Goal: Information Seeking & Learning: Find specific fact

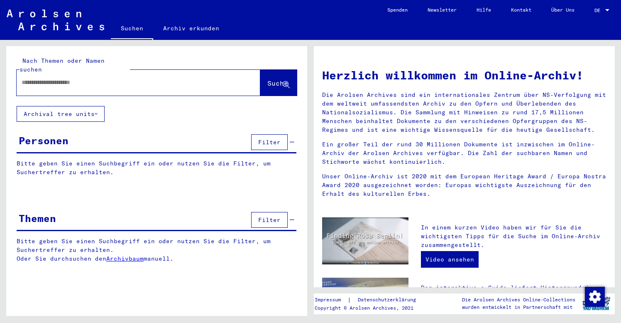
click at [30, 78] on input "text" at bounding box center [129, 82] width 214 height 9
paste input "**********"
type input "**********"
click at [267, 79] on span "Suche" at bounding box center [277, 83] width 21 height 8
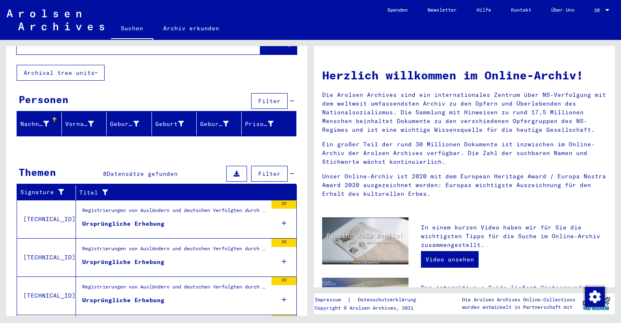
scroll to position [40, 0]
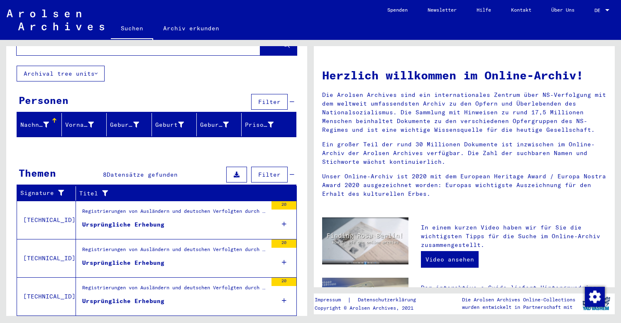
click at [166, 207] on div "Registrierungen von Ausländern und deutschen Verfolgten durch öffentliche Einri…" at bounding box center [174, 213] width 185 height 12
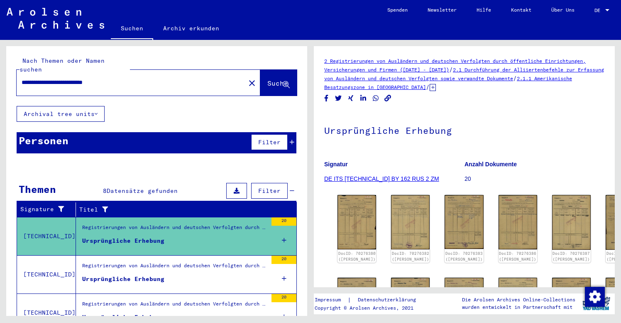
click at [223, 262] on div "Registrierungen von Ausländern und deutschen Verfolgten durch öffentliche Einri…" at bounding box center [174, 267] width 185 height 12
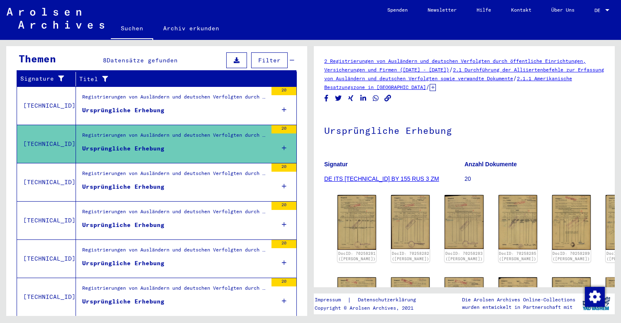
scroll to position [131, 0]
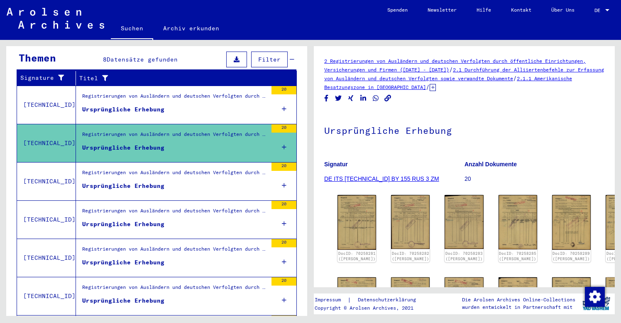
click at [191, 170] on div "Registrierungen von Ausländern und deutschen Verfolgten durch öffentliche Einri…" at bounding box center [174, 175] width 185 height 12
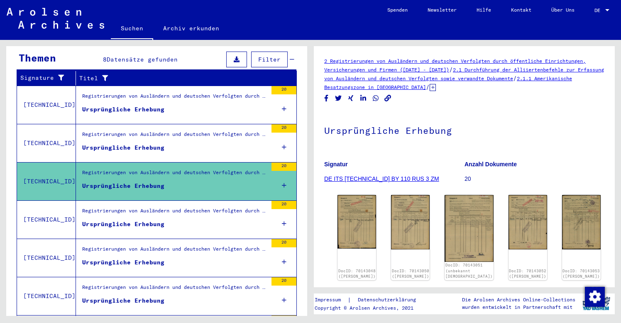
click at [176, 209] on div "Registrierungen von Ausländern und deutschen Verfolgten durch öffentliche Einri…" at bounding box center [174, 213] width 185 height 12
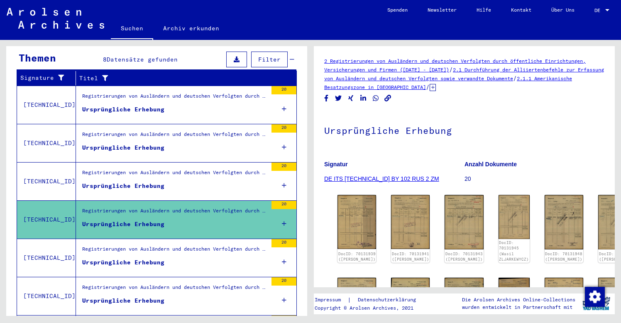
click at [167, 258] on figure "Ursprüngliche Erhebung" at bounding box center [174, 264] width 185 height 12
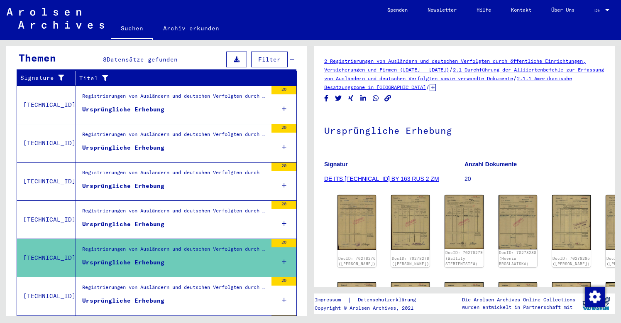
click at [179, 283] on div "Registrierungen von Ausländern und deutschen Verfolgten durch öffentliche Einri…" at bounding box center [174, 289] width 185 height 12
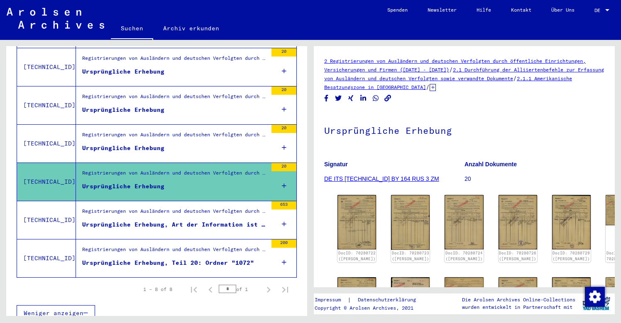
scroll to position [246, 0]
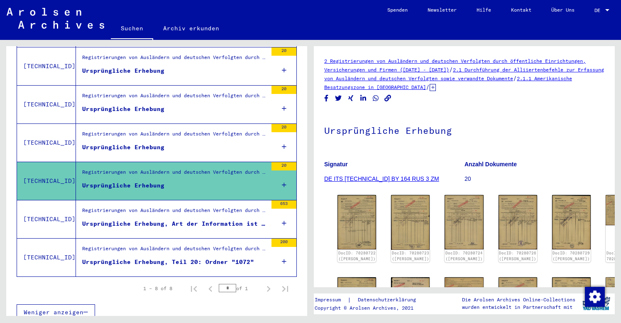
click at [196, 219] on div "Ursprüngliche Erhebung, Art der Information ist nicht erfasst" at bounding box center [174, 223] width 185 height 9
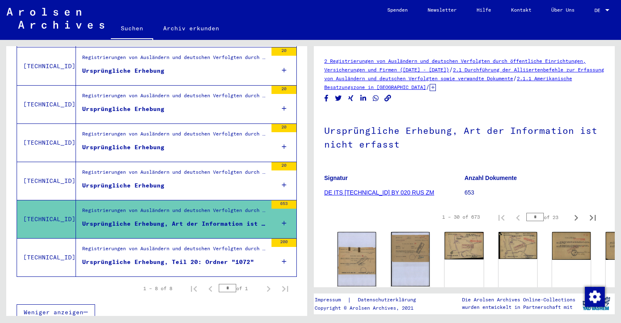
click at [206, 257] on div "Ursprüngliche Erhebung, Teil 20: Ordner "1072"" at bounding box center [168, 261] width 172 height 9
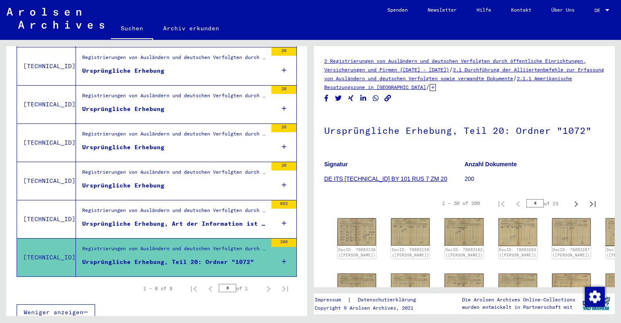
click at [208, 209] on figure "Registrierungen von Ausländern und deutschen Verfolgten durch öffentliche Einri…" at bounding box center [174, 212] width 185 height 12
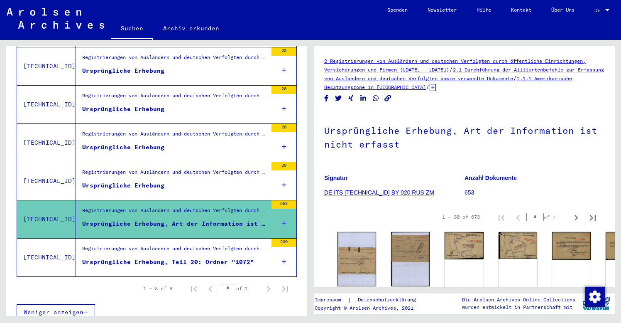
click at [604, 185] on figure "Anzahl Dokumente 653" at bounding box center [534, 186] width 140 height 37
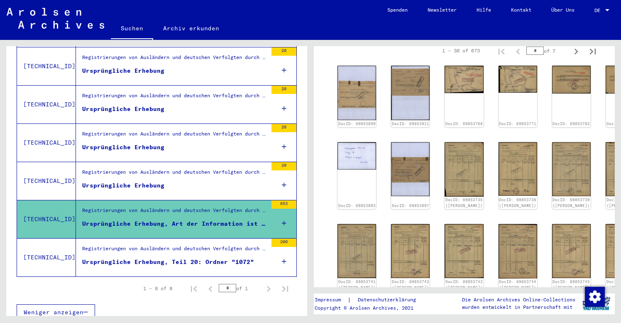
scroll to position [177, 0]
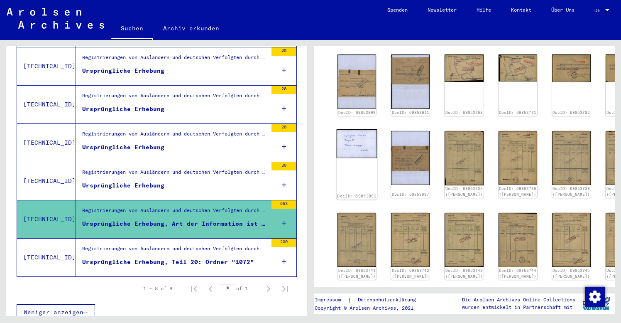
click at [350, 134] on img at bounding box center [357, 143] width 41 height 29
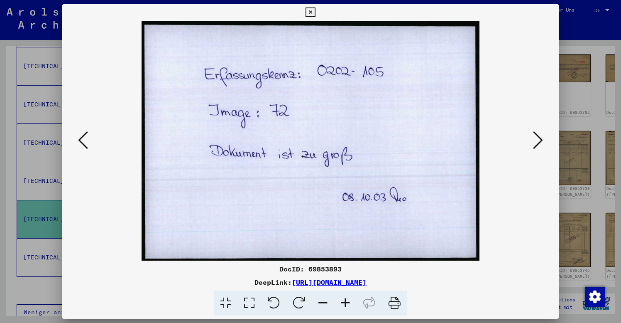
click at [315, 12] on icon at bounding box center [310, 12] width 10 height 10
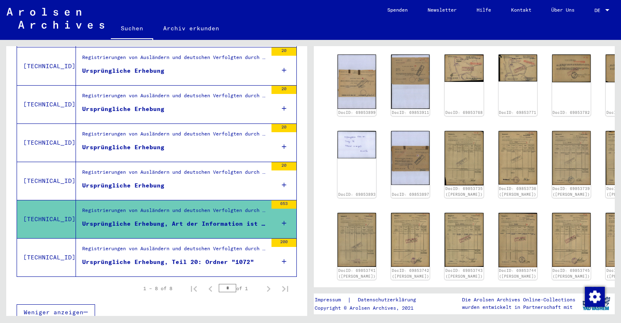
click at [601, 190] on div "DocID: 69853899 DocID: 69853911 DocID: 69853768 DocID: 69853771 DocID: 69853782…" at bounding box center [464, 254] width 280 height 406
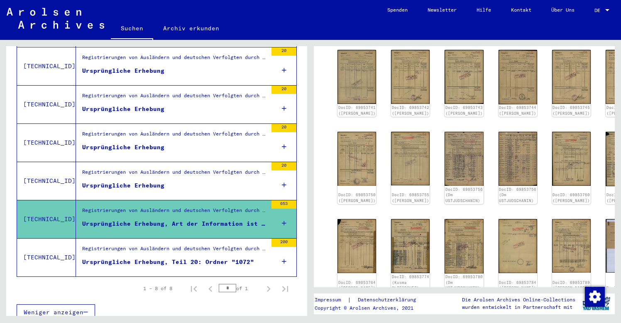
scroll to position [352, 0]
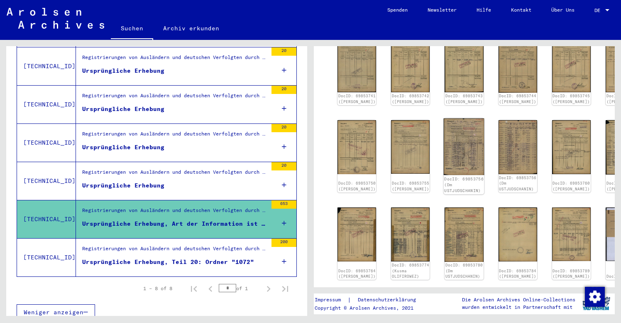
click at [444, 151] on img at bounding box center [464, 146] width 41 height 57
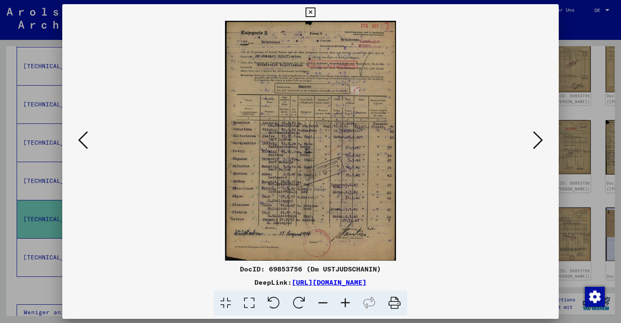
click at [535, 139] on icon at bounding box center [538, 140] width 10 height 20
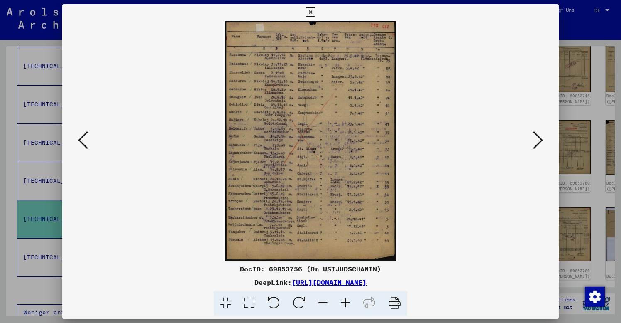
click at [315, 13] on icon at bounding box center [310, 12] width 10 height 10
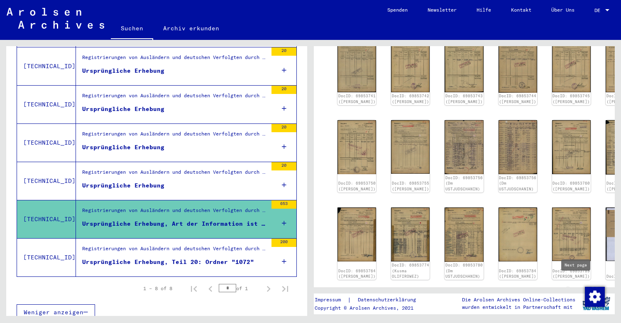
click at [577, 289] on icon "Next page" at bounding box center [576, 295] width 12 height 12
type input "*"
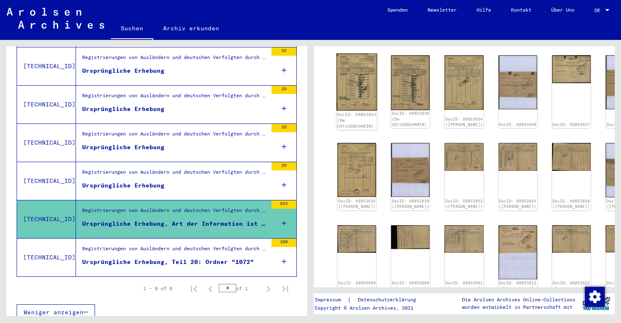
click at [357, 78] on img at bounding box center [357, 82] width 41 height 57
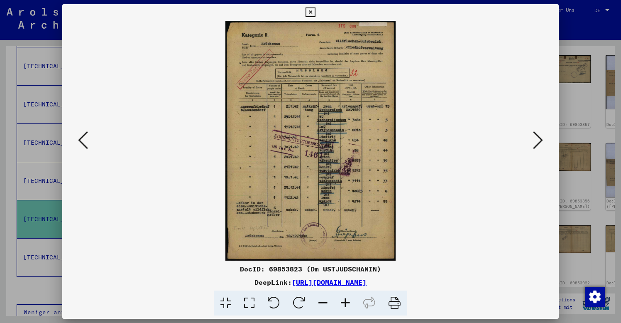
click at [345, 301] on icon at bounding box center [345, 302] width 22 height 25
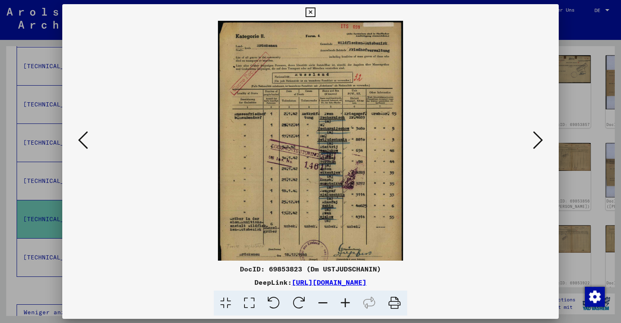
click at [345, 301] on icon at bounding box center [345, 302] width 22 height 25
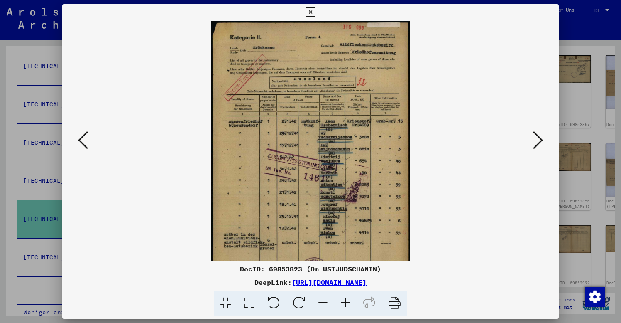
click at [345, 301] on icon at bounding box center [345, 302] width 22 height 25
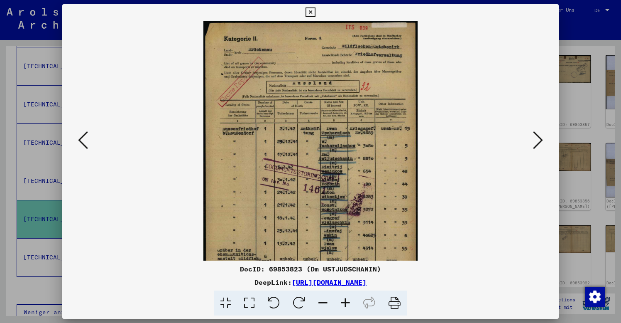
click at [345, 301] on icon at bounding box center [345, 302] width 22 height 25
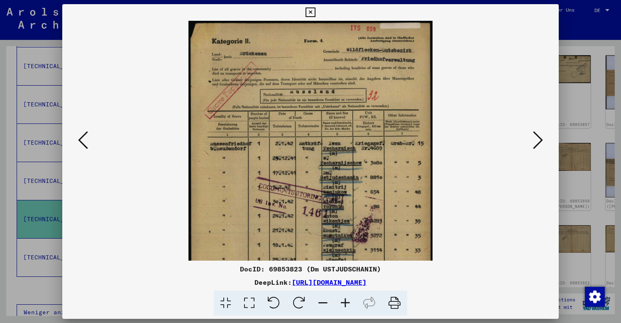
click at [345, 301] on icon at bounding box center [345, 302] width 22 height 25
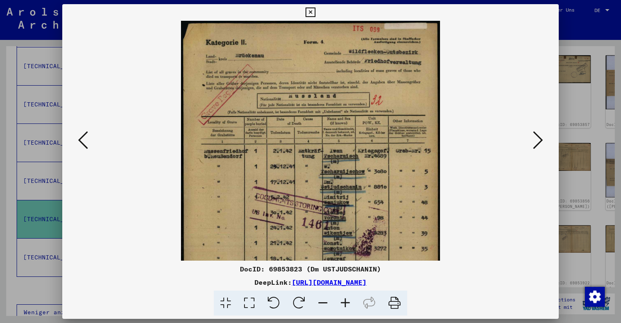
click at [345, 301] on icon at bounding box center [345, 302] width 22 height 25
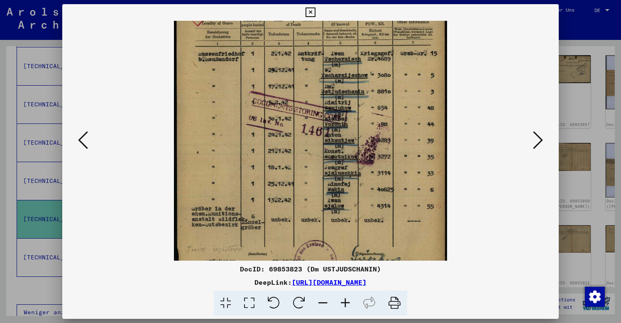
scroll to position [105, 0]
drag, startPoint x: 406, startPoint y: 210, endPoint x: 408, endPoint y: 104, distance: 105.4
click at [549, 146] on div at bounding box center [310, 140] width 497 height 239
click at [535, 139] on icon at bounding box center [538, 140] width 10 height 20
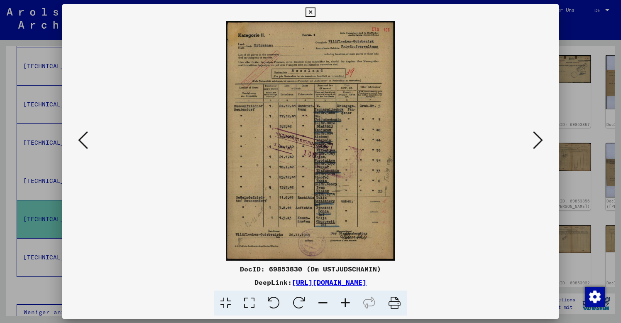
scroll to position [0, 0]
click at [535, 139] on icon at bounding box center [538, 140] width 10 height 20
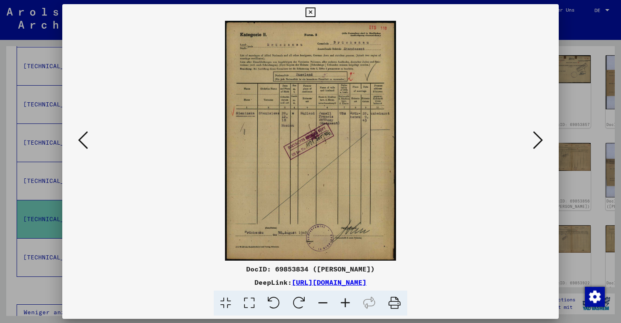
click at [535, 139] on icon at bounding box center [538, 140] width 10 height 20
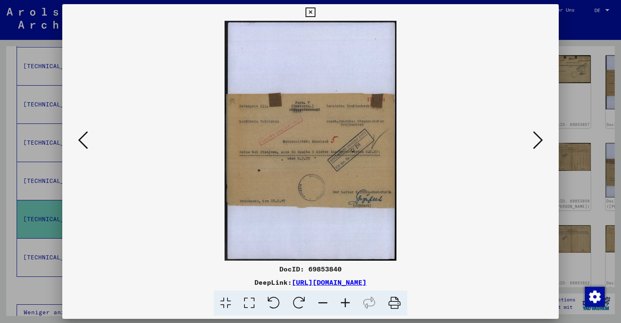
click at [535, 139] on icon at bounding box center [538, 140] width 10 height 20
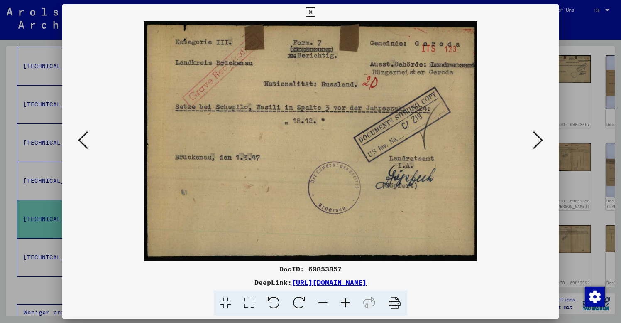
click at [535, 139] on icon at bounding box center [538, 140] width 10 height 20
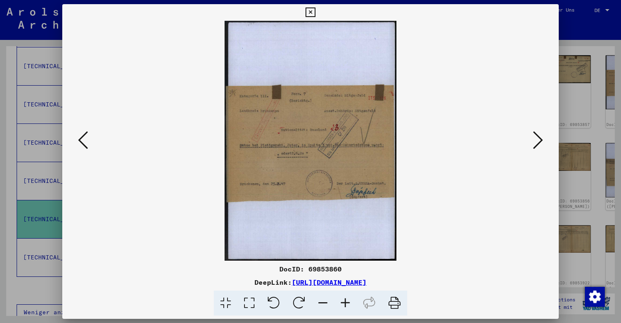
click at [535, 139] on icon at bounding box center [538, 140] width 10 height 20
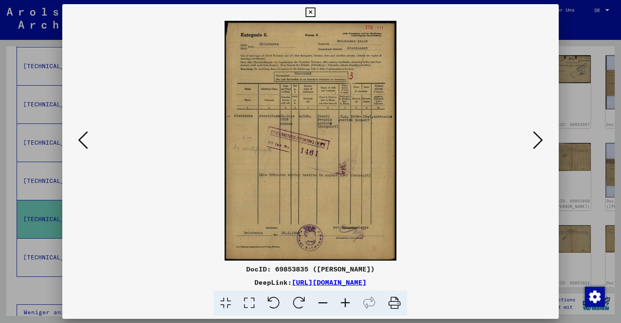
click at [535, 139] on icon at bounding box center [538, 140] width 10 height 20
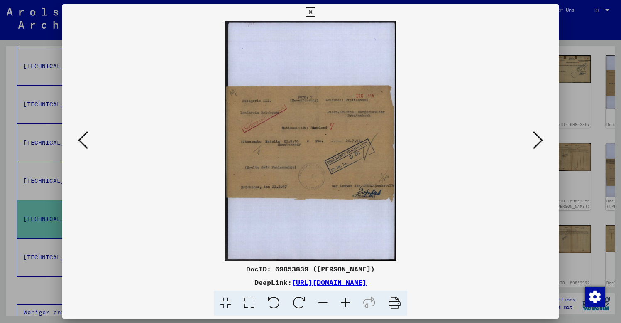
click at [535, 139] on icon at bounding box center [538, 140] width 10 height 20
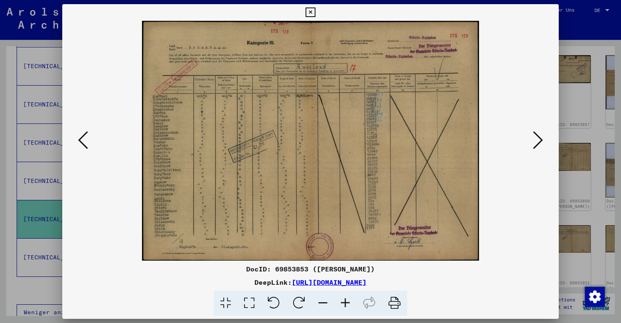
click at [535, 139] on icon at bounding box center [538, 140] width 10 height 20
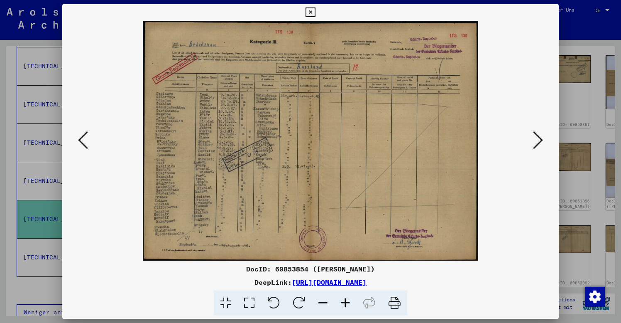
click at [535, 139] on icon at bounding box center [538, 140] width 10 height 20
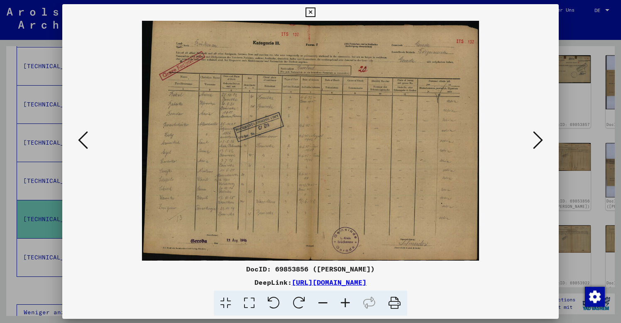
click at [535, 139] on icon at bounding box center [538, 140] width 10 height 20
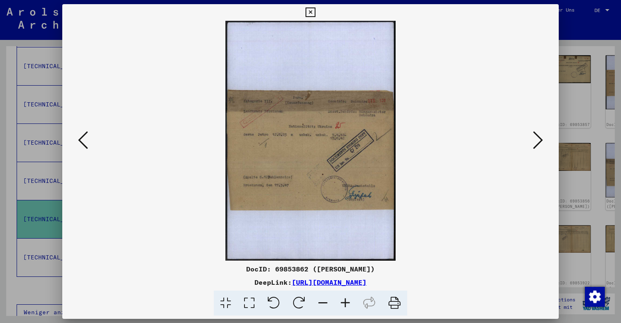
click at [535, 139] on icon at bounding box center [538, 140] width 10 height 20
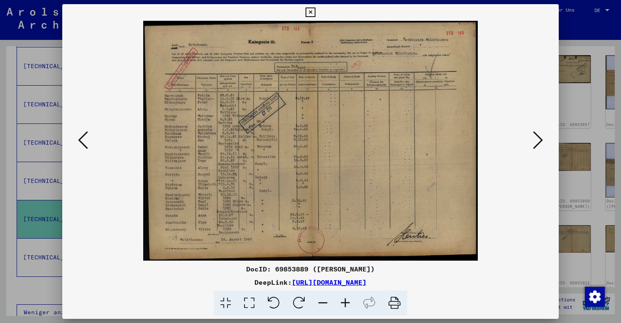
click at [537, 147] on icon at bounding box center [538, 140] width 10 height 20
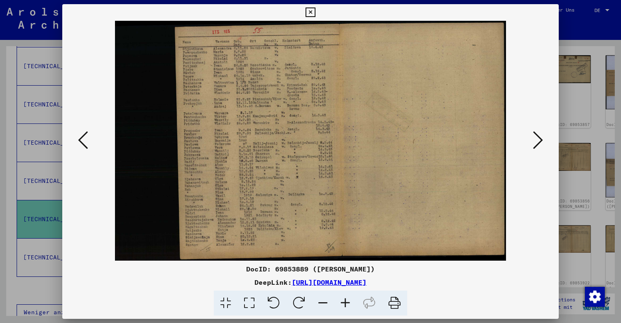
click at [315, 12] on icon at bounding box center [310, 12] width 10 height 10
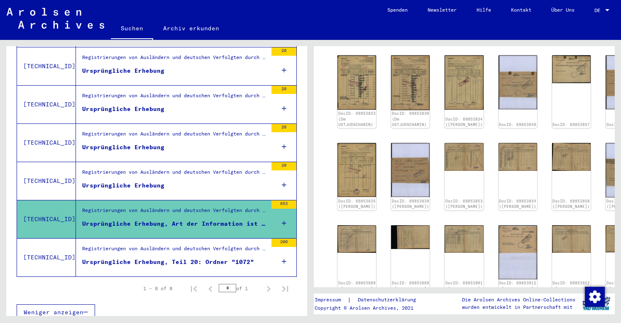
click at [612, 199] on yv-its-full-details "2 Registrierungen von Ausländern und deutschen Verfolgten durch öffentliche Ein…" at bounding box center [464, 31] width 301 height 653
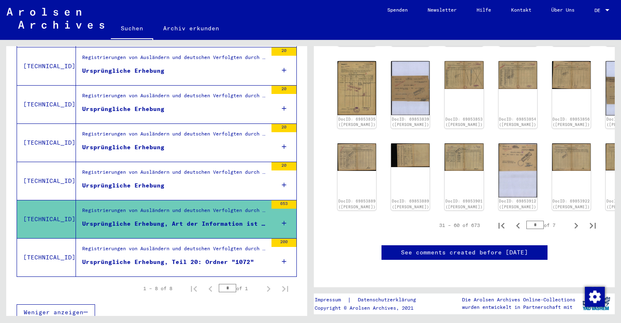
scroll to position [577, 0]
click at [591, 220] on icon "Last page" at bounding box center [593, 226] width 12 height 12
type input "**"
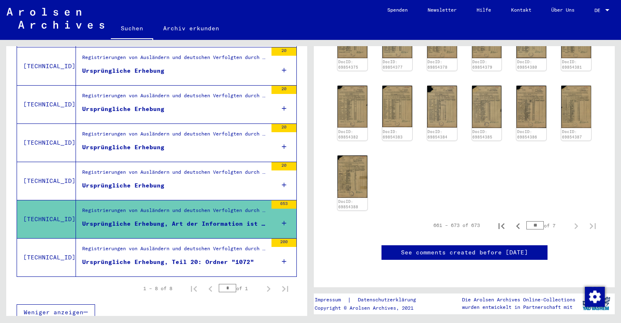
scroll to position [222, 0]
click at [350, 164] on img at bounding box center [352, 176] width 31 height 44
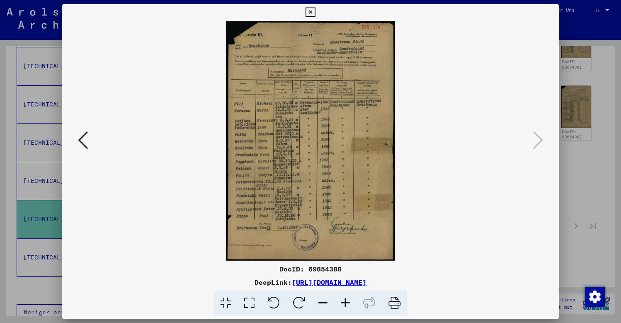
click at [88, 143] on button at bounding box center [83, 141] width 15 height 24
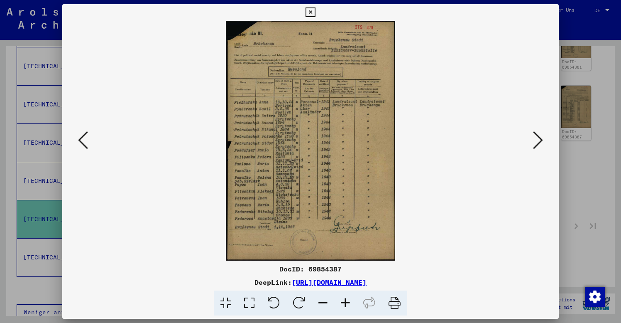
click at [88, 143] on button at bounding box center [83, 141] width 15 height 24
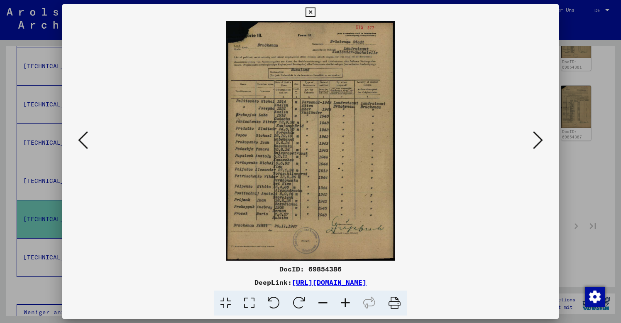
click at [88, 143] on button at bounding box center [83, 141] width 15 height 24
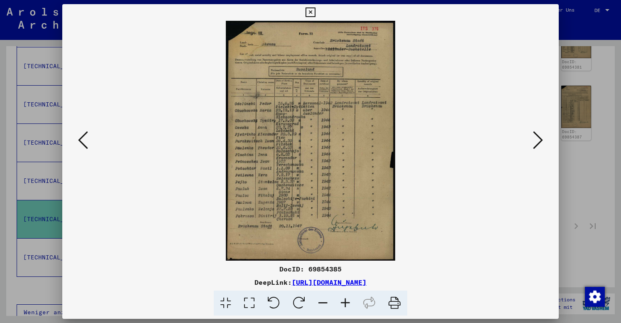
click at [88, 143] on button at bounding box center [83, 141] width 15 height 24
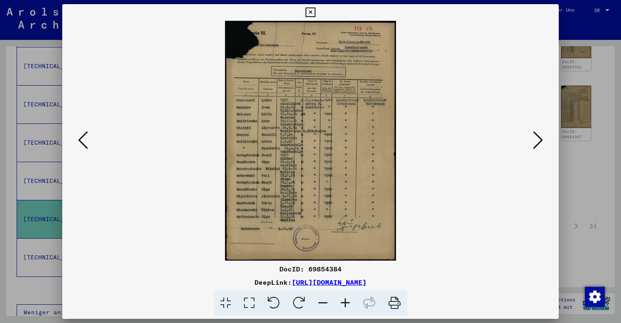
click at [88, 143] on button at bounding box center [83, 141] width 15 height 24
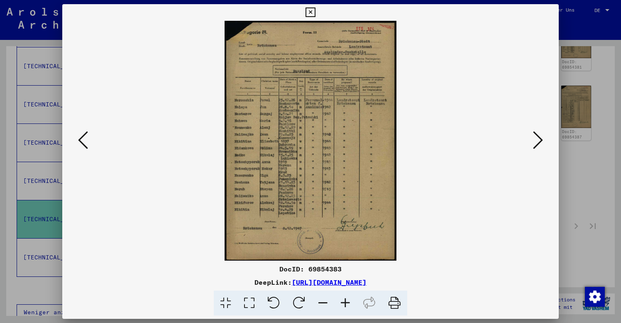
click at [88, 143] on button at bounding box center [83, 141] width 15 height 24
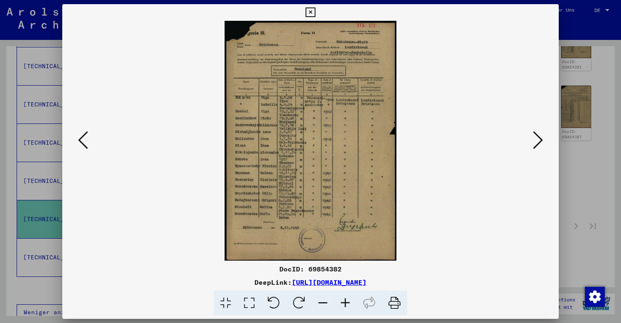
click at [88, 143] on button at bounding box center [83, 141] width 15 height 24
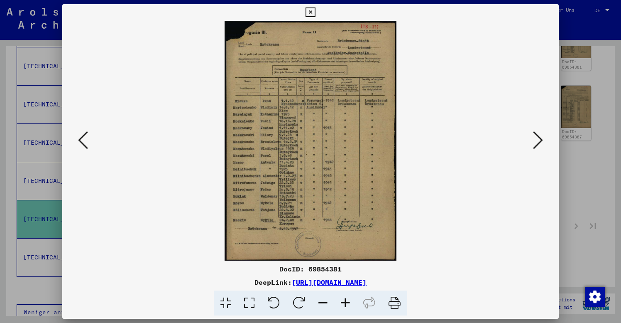
click at [88, 143] on button at bounding box center [83, 141] width 15 height 24
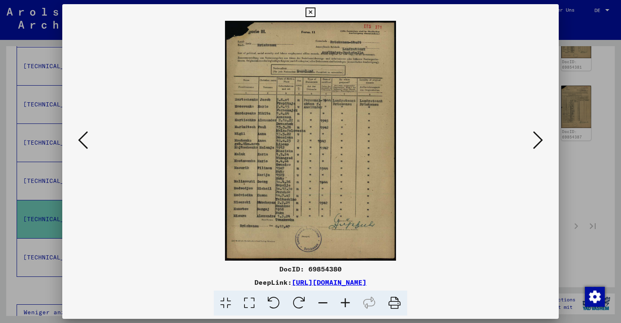
click at [88, 143] on button at bounding box center [83, 141] width 15 height 24
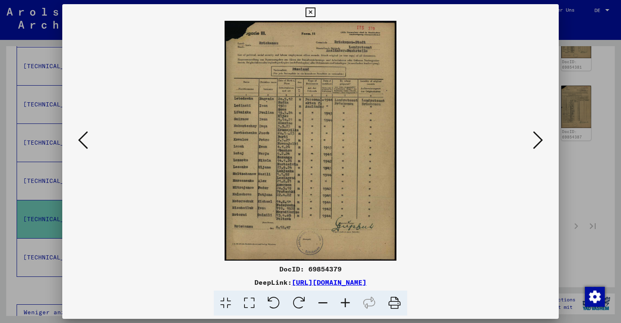
click at [88, 143] on button at bounding box center [83, 141] width 15 height 24
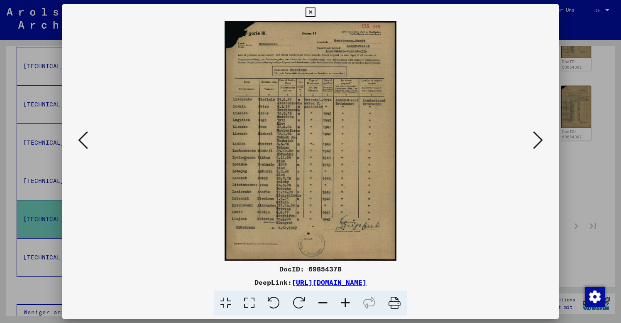
click at [88, 143] on button at bounding box center [83, 141] width 15 height 24
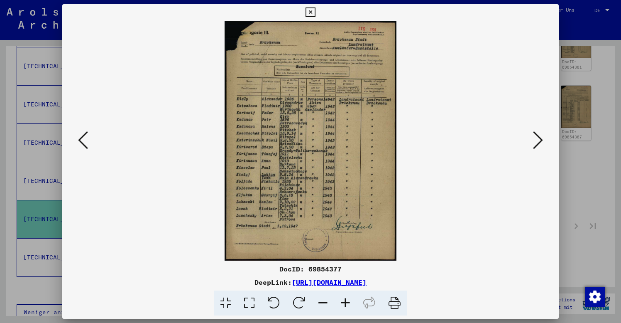
click at [88, 143] on button at bounding box center [83, 141] width 15 height 24
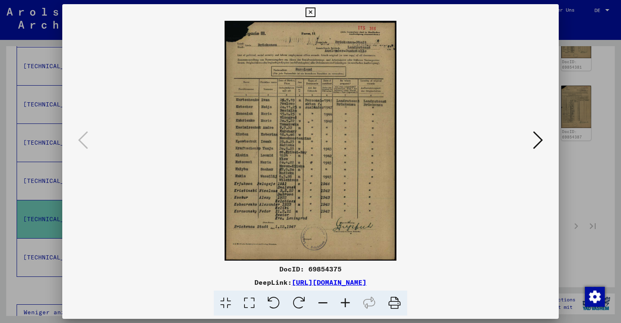
click at [315, 11] on icon at bounding box center [310, 12] width 10 height 10
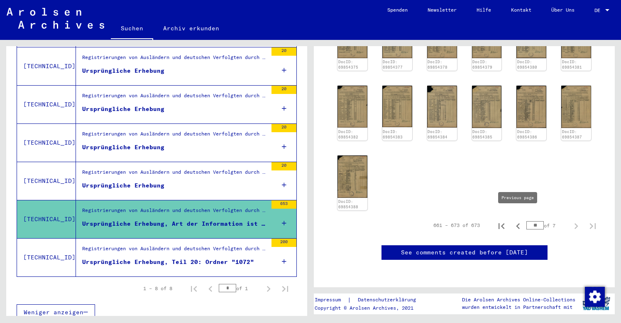
click at [518, 223] on icon "Previous page" at bounding box center [518, 226] width 4 height 6
type input "**"
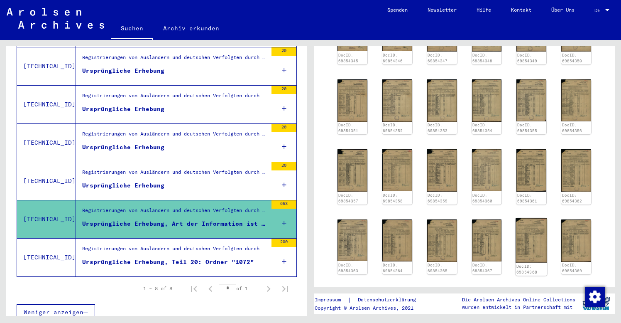
click at [531, 247] on img at bounding box center [531, 239] width 31 height 44
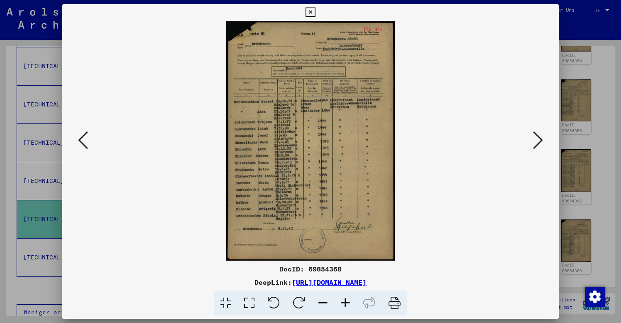
click at [83, 139] on icon at bounding box center [83, 140] width 10 height 20
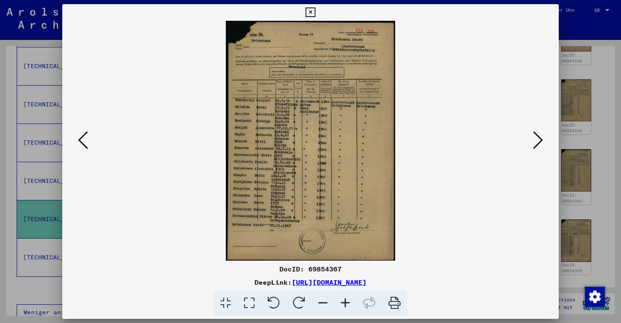
click at [83, 139] on icon at bounding box center [83, 140] width 10 height 20
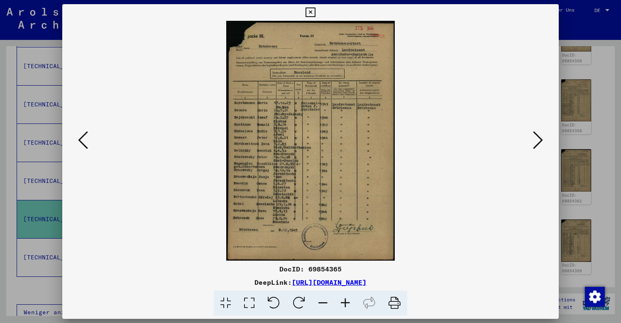
click at [83, 139] on icon at bounding box center [83, 140] width 10 height 20
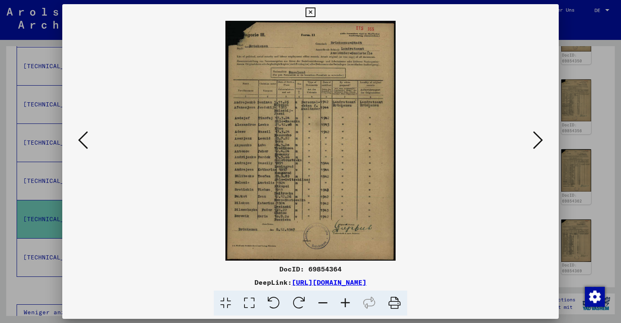
click at [83, 139] on icon at bounding box center [83, 140] width 10 height 20
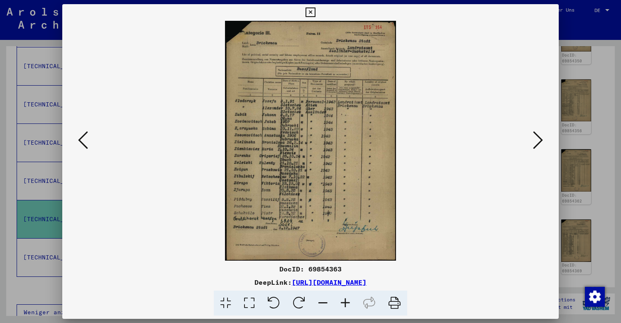
click at [83, 139] on icon at bounding box center [83, 140] width 10 height 20
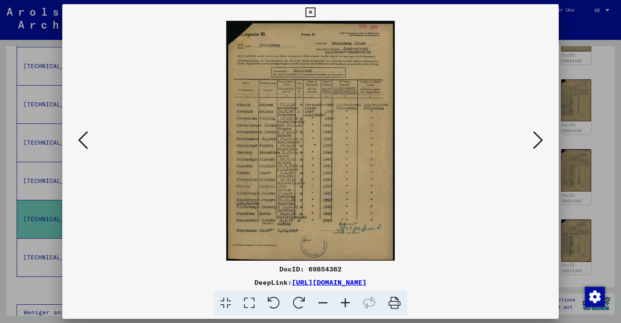
click at [83, 139] on icon at bounding box center [83, 140] width 10 height 20
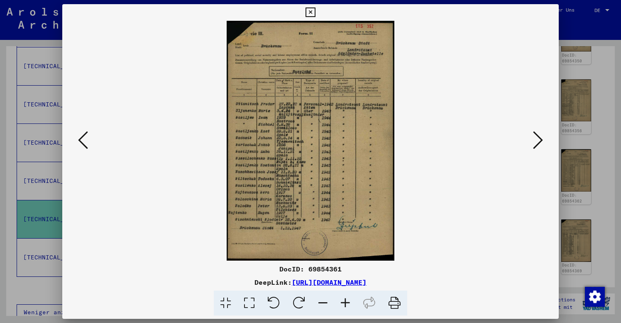
click at [83, 139] on icon at bounding box center [83, 140] width 10 height 20
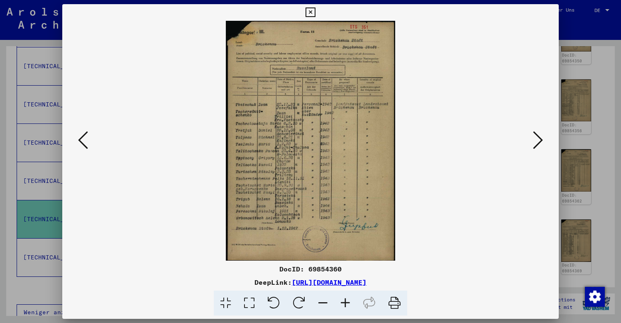
click at [83, 139] on icon at bounding box center [83, 140] width 10 height 20
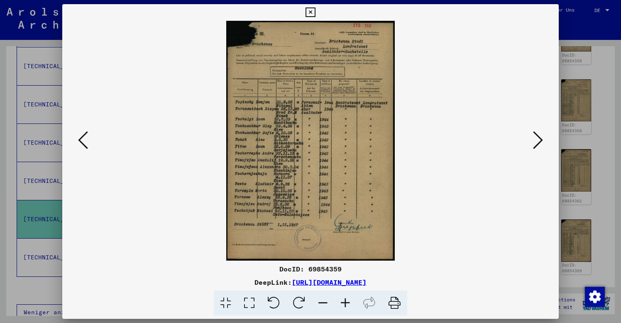
click at [83, 139] on icon at bounding box center [83, 140] width 10 height 20
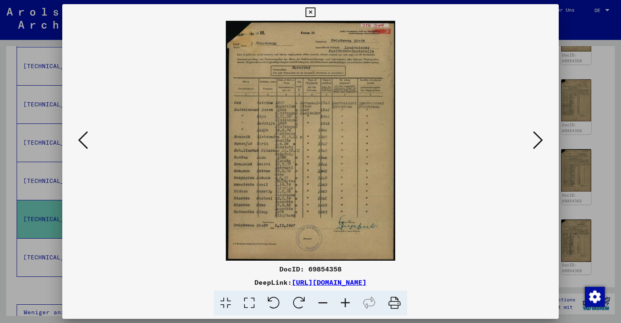
click at [83, 139] on icon at bounding box center [83, 140] width 10 height 20
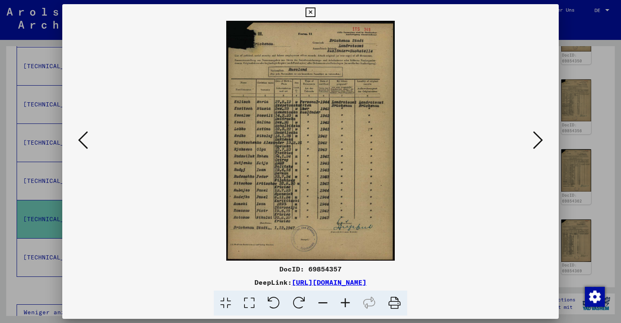
click at [83, 139] on icon at bounding box center [83, 140] width 10 height 20
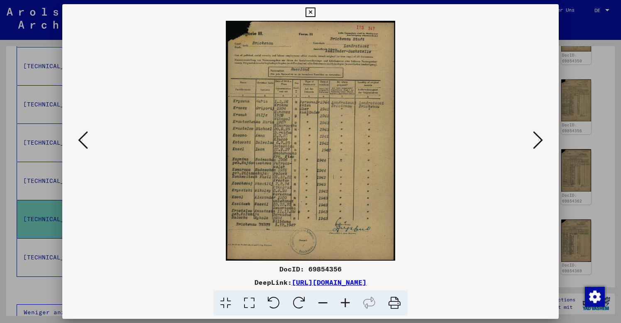
click at [83, 139] on icon at bounding box center [83, 140] width 10 height 20
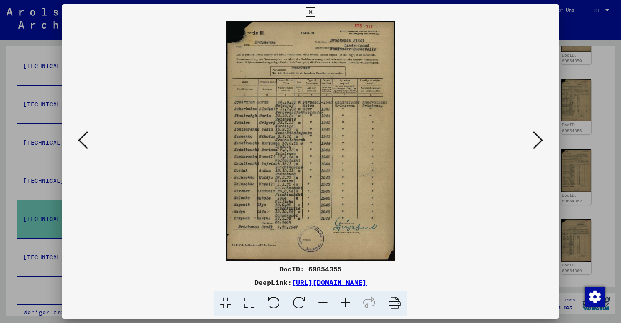
click at [83, 139] on icon at bounding box center [83, 140] width 10 height 20
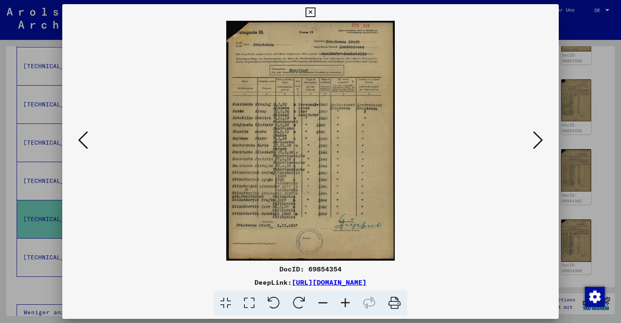
click at [83, 139] on icon at bounding box center [83, 140] width 10 height 20
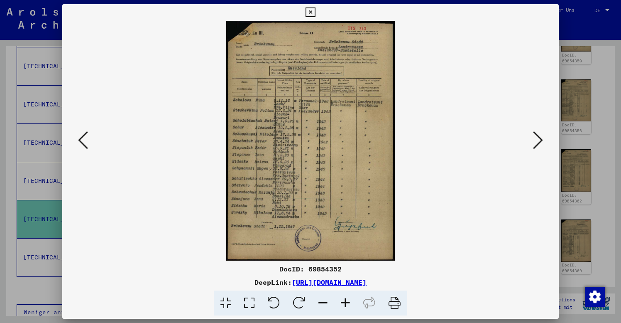
click at [83, 139] on icon at bounding box center [83, 140] width 10 height 20
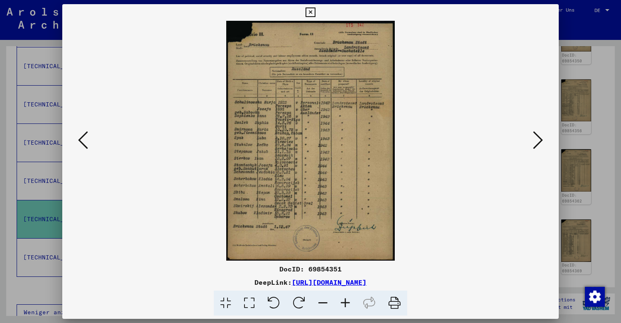
click at [83, 139] on icon at bounding box center [83, 140] width 10 height 20
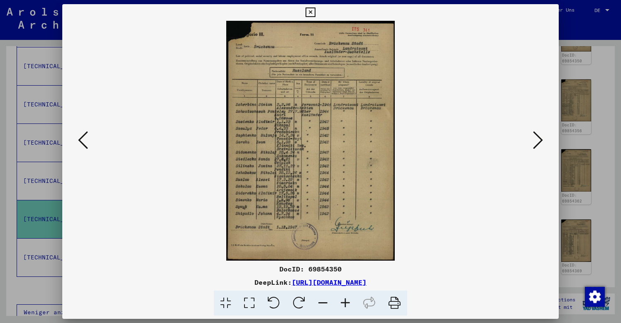
click at [83, 139] on icon at bounding box center [83, 140] width 10 height 20
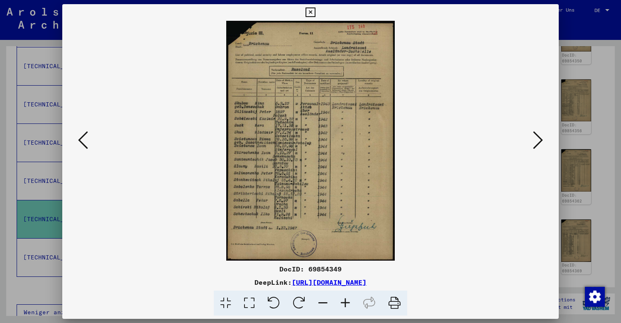
click at [83, 139] on icon at bounding box center [83, 140] width 10 height 20
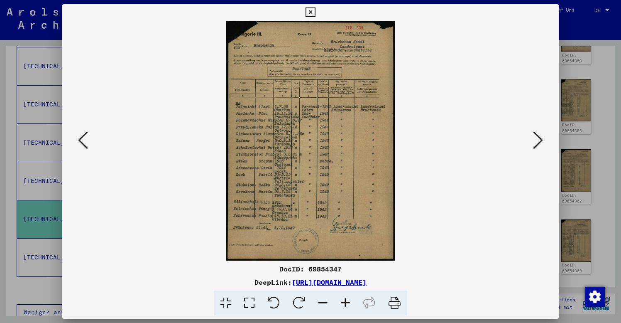
click at [83, 139] on icon at bounding box center [83, 140] width 10 height 20
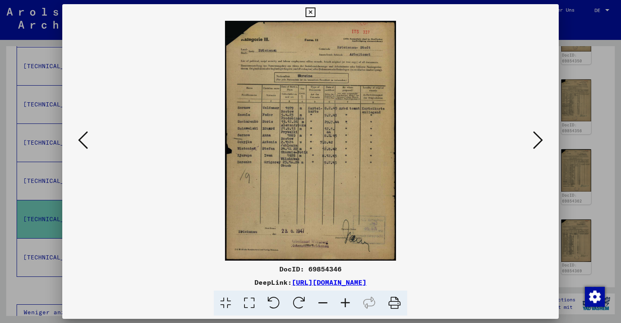
click at [83, 139] on icon at bounding box center [83, 140] width 10 height 20
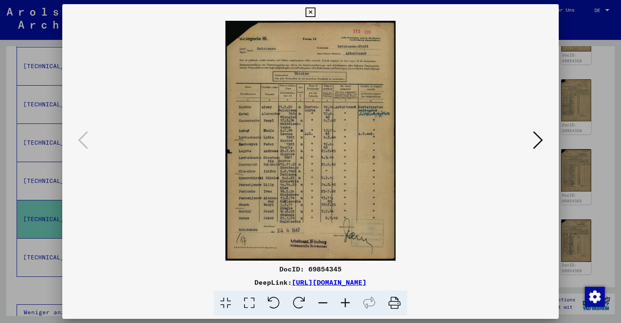
click at [315, 10] on icon at bounding box center [310, 12] width 10 height 10
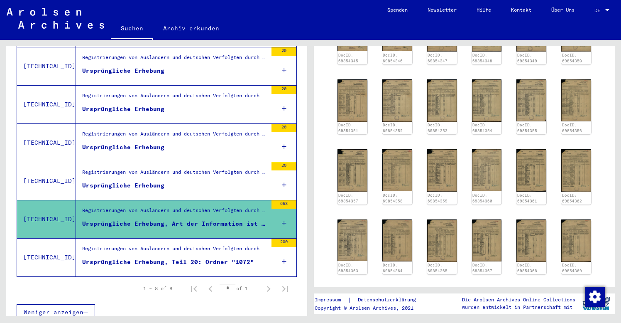
click at [609, 171] on yv-its-full-details "2 Registrierungen von Ausländern und deutschen Verfolgten durch öffentliche Ein…" at bounding box center [464, 122] width 301 height 576
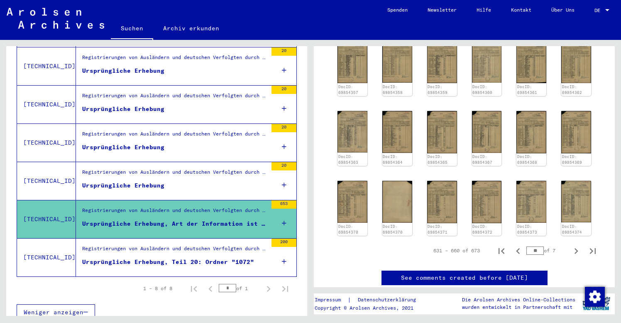
scroll to position [331, 0]
click at [521, 247] on icon "Previous page" at bounding box center [518, 250] width 12 height 12
type input "**"
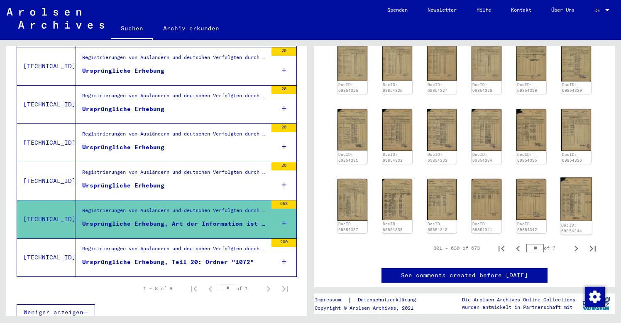
click at [578, 195] on img at bounding box center [575, 199] width 31 height 44
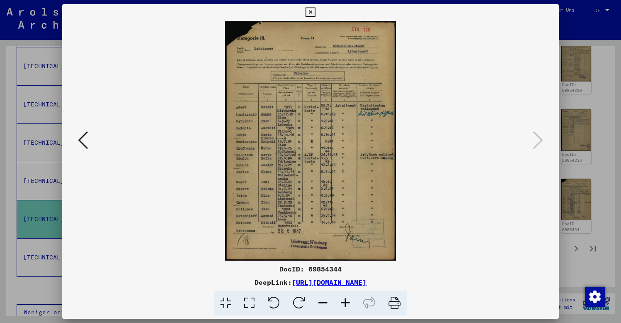
click at [85, 141] on icon at bounding box center [83, 140] width 10 height 20
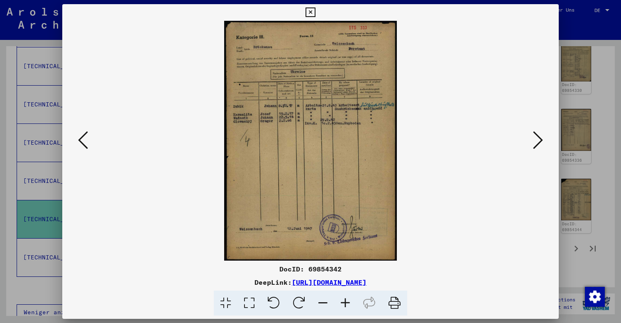
click at [85, 142] on icon at bounding box center [83, 140] width 10 height 20
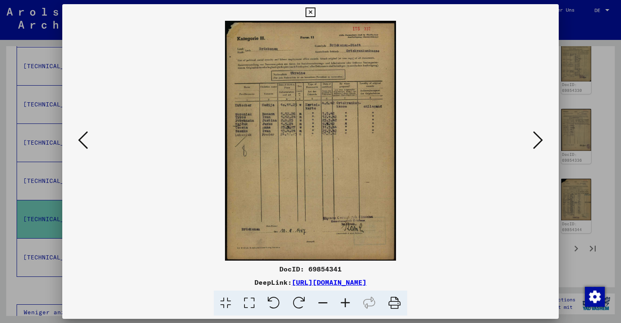
click at [85, 142] on icon at bounding box center [83, 140] width 10 height 20
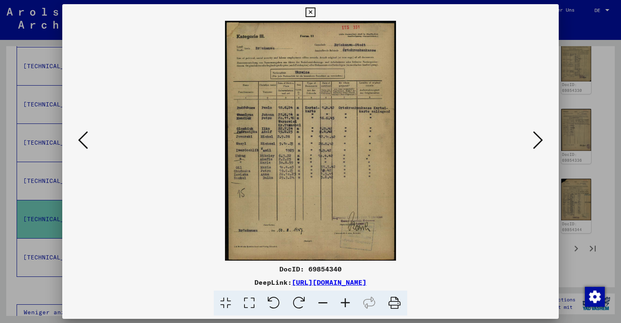
click at [85, 142] on icon at bounding box center [83, 140] width 10 height 20
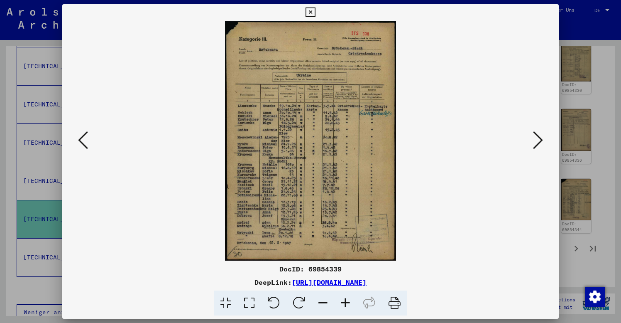
click at [85, 142] on icon at bounding box center [83, 140] width 10 height 20
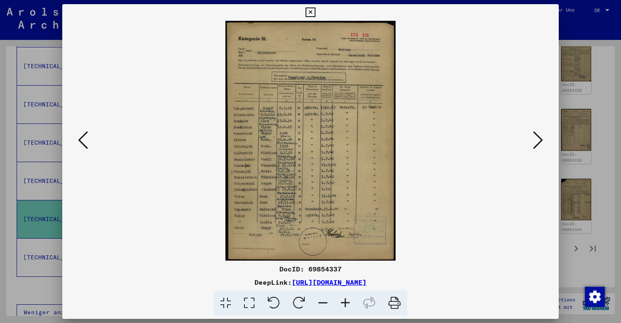
click at [85, 142] on icon at bounding box center [83, 140] width 10 height 20
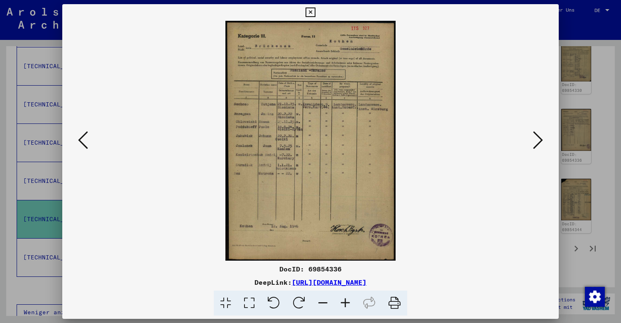
click at [85, 142] on icon at bounding box center [83, 140] width 10 height 20
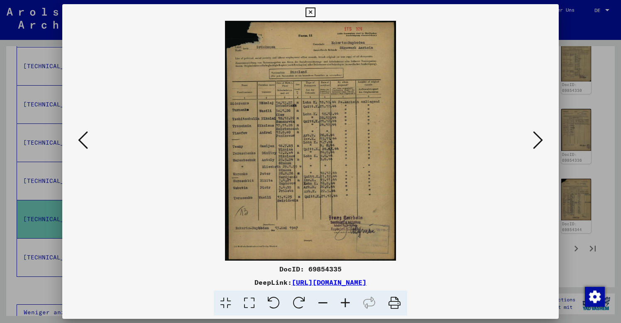
click at [85, 142] on icon at bounding box center [83, 140] width 10 height 20
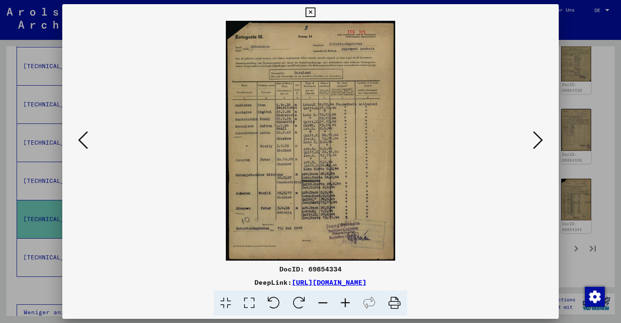
click at [85, 142] on icon at bounding box center [83, 140] width 10 height 20
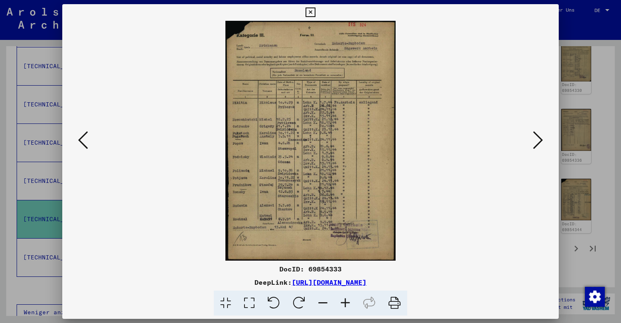
click at [85, 142] on icon at bounding box center [83, 140] width 10 height 20
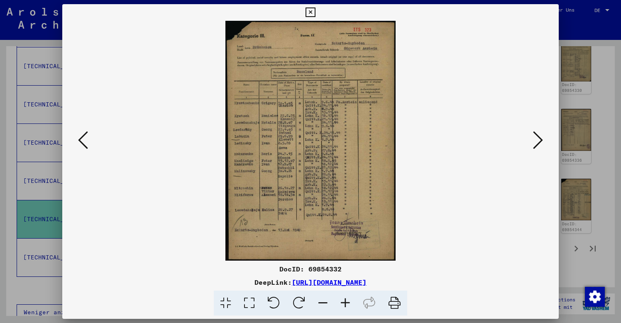
click at [85, 142] on icon at bounding box center [83, 140] width 10 height 20
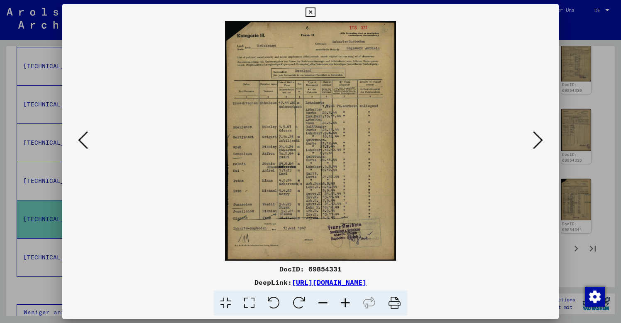
click at [85, 142] on icon at bounding box center [83, 140] width 10 height 20
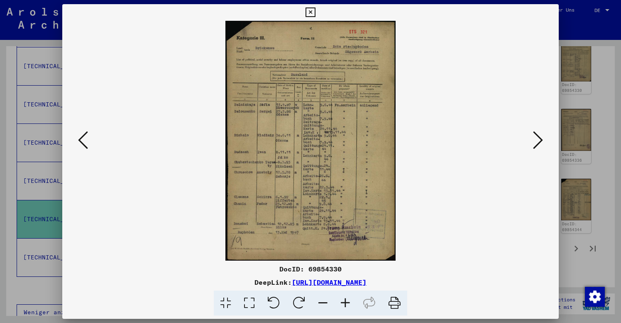
click at [85, 142] on icon at bounding box center [83, 140] width 10 height 20
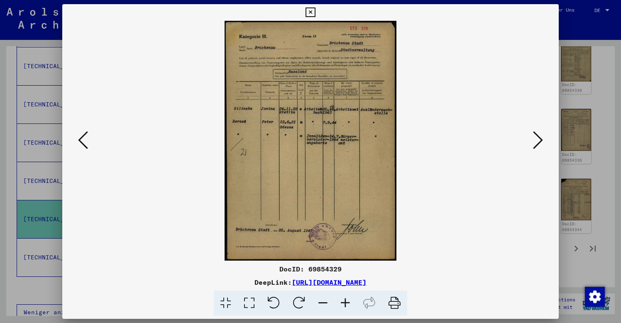
click at [85, 142] on icon at bounding box center [83, 140] width 10 height 20
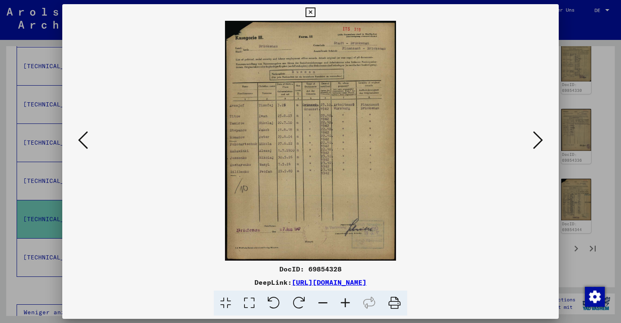
click at [85, 142] on icon at bounding box center [83, 140] width 10 height 20
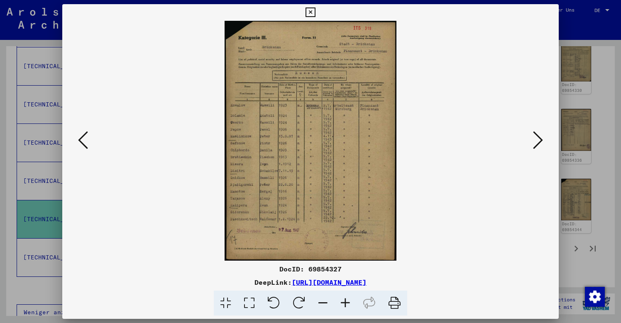
click at [85, 142] on icon at bounding box center [83, 140] width 10 height 20
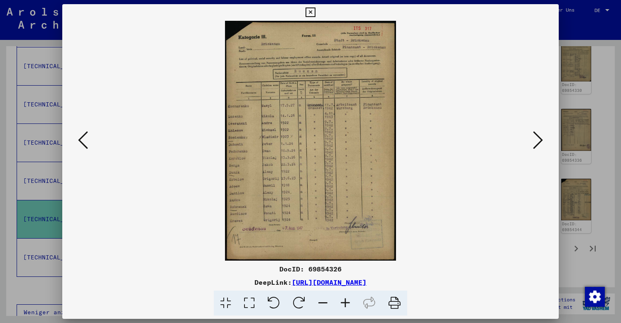
click at [85, 142] on icon at bounding box center [83, 140] width 10 height 20
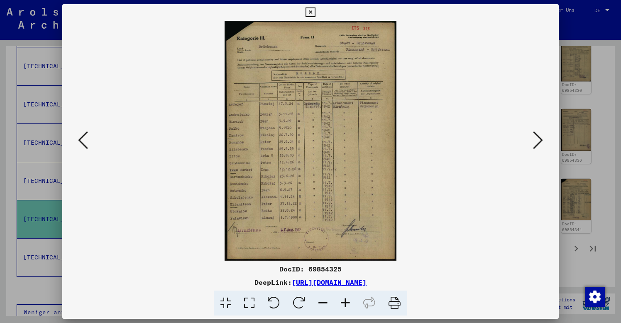
click at [85, 142] on icon at bounding box center [83, 140] width 10 height 20
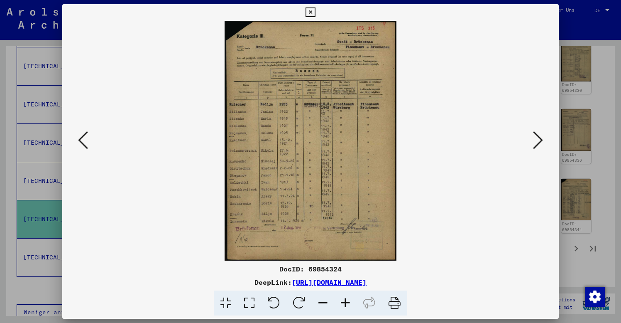
click at [85, 142] on icon at bounding box center [83, 140] width 10 height 20
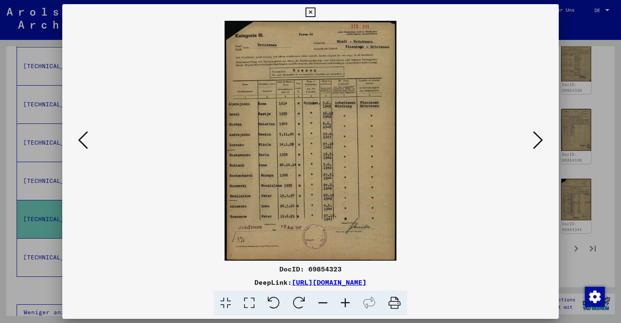
click at [85, 142] on icon at bounding box center [83, 140] width 10 height 20
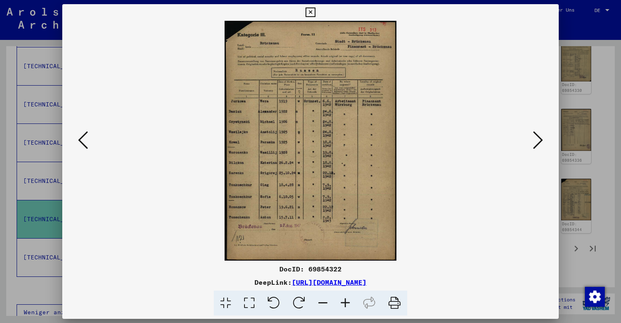
click at [85, 142] on icon at bounding box center [83, 140] width 10 height 20
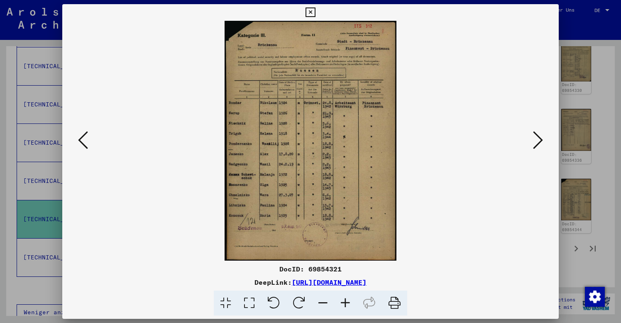
click at [85, 142] on icon at bounding box center [83, 140] width 10 height 20
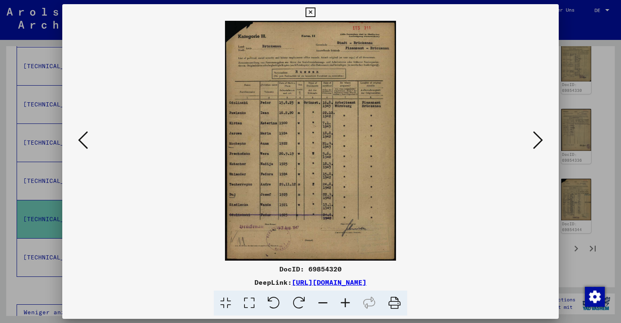
click at [85, 142] on icon at bounding box center [83, 140] width 10 height 20
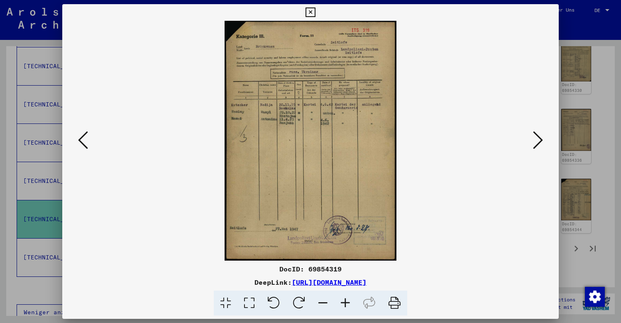
click at [85, 142] on icon at bounding box center [83, 140] width 10 height 20
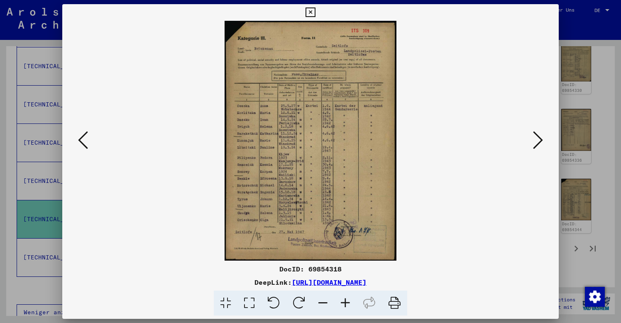
click at [85, 142] on icon at bounding box center [83, 140] width 10 height 20
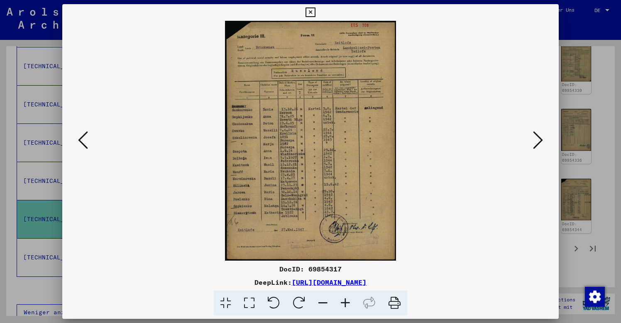
click at [85, 142] on icon at bounding box center [83, 140] width 10 height 20
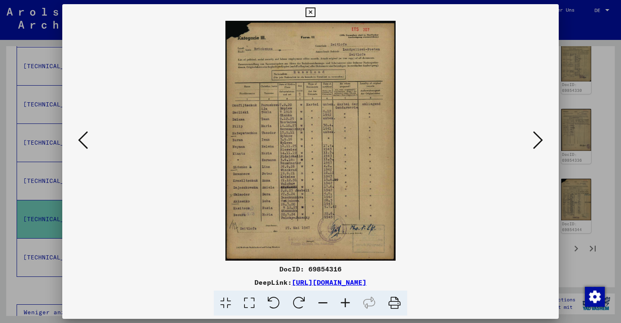
click at [85, 142] on icon at bounding box center [83, 140] width 10 height 20
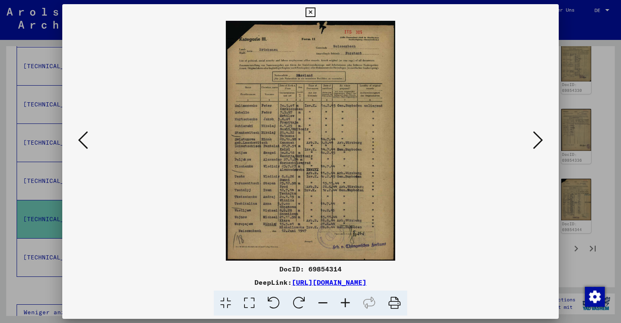
click at [85, 142] on icon at bounding box center [83, 140] width 10 height 20
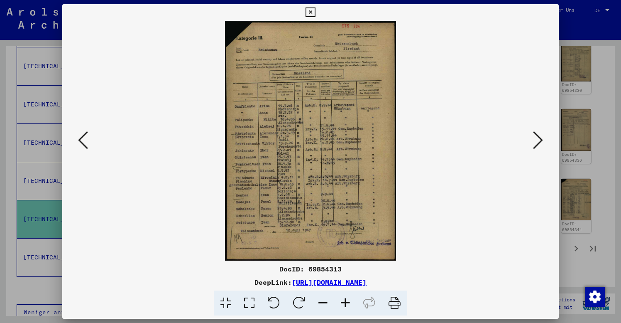
click at [85, 142] on icon at bounding box center [83, 140] width 10 height 20
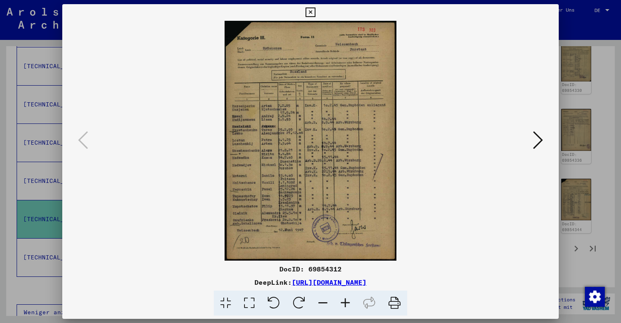
click at [315, 10] on icon at bounding box center [310, 12] width 10 height 10
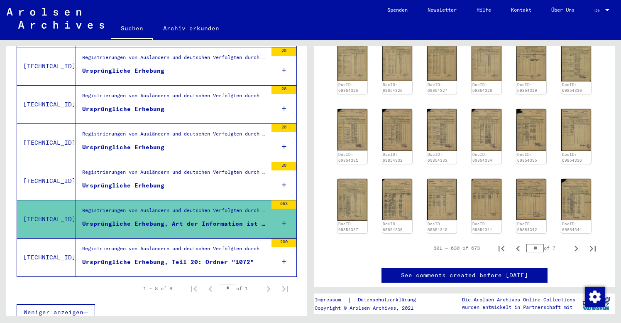
scroll to position [0, 0]
click at [520, 247] on icon "Previous page" at bounding box center [518, 248] width 12 height 12
type input "**"
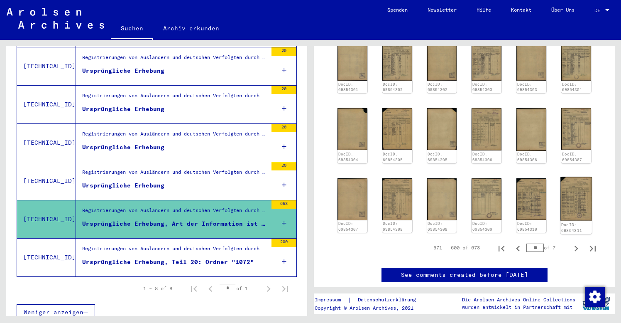
click at [576, 208] on img at bounding box center [575, 199] width 31 height 44
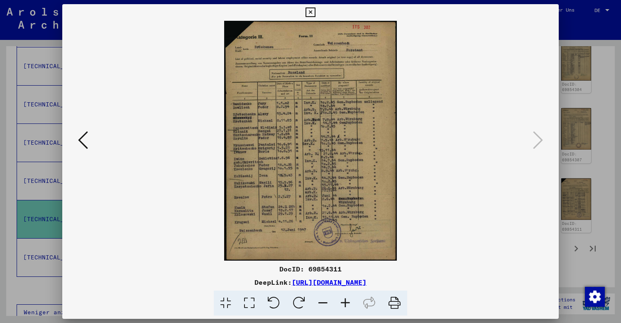
click at [83, 139] on icon at bounding box center [83, 140] width 10 height 20
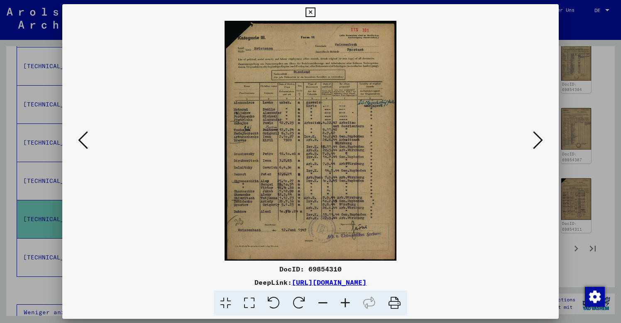
click at [83, 138] on icon at bounding box center [83, 140] width 10 height 20
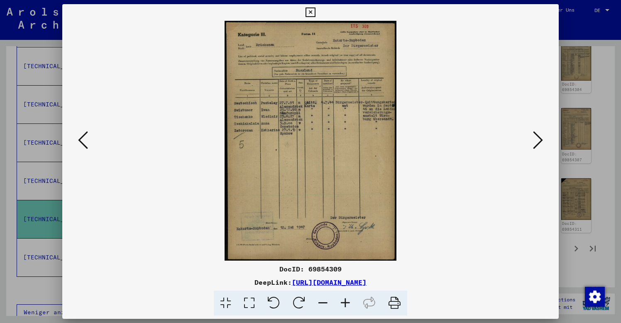
click at [83, 138] on icon at bounding box center [83, 140] width 10 height 20
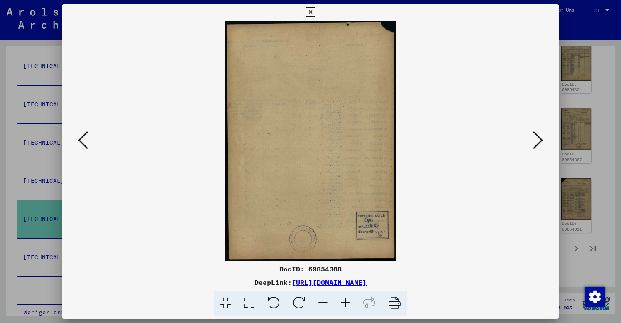
click at [83, 138] on icon at bounding box center [83, 140] width 10 height 20
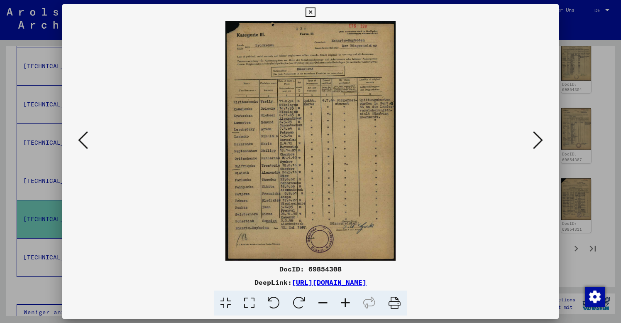
click at [83, 138] on icon at bounding box center [83, 140] width 10 height 20
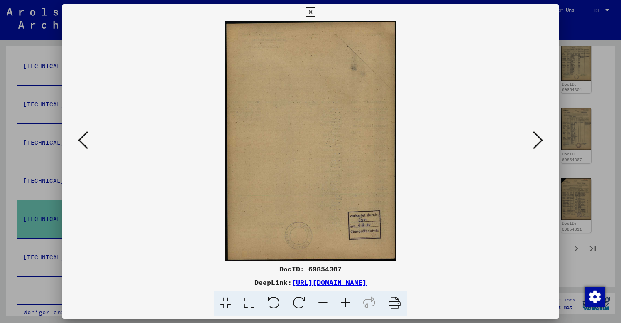
click at [83, 138] on icon at bounding box center [83, 140] width 10 height 20
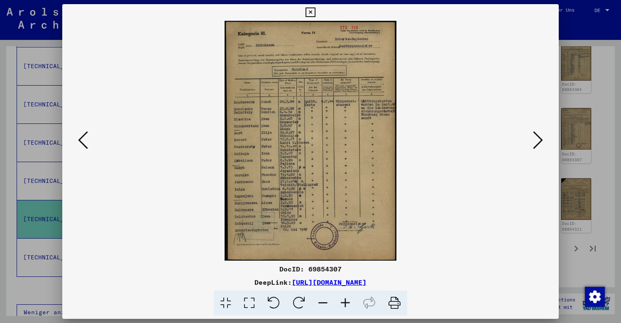
click at [83, 139] on icon at bounding box center [83, 140] width 10 height 20
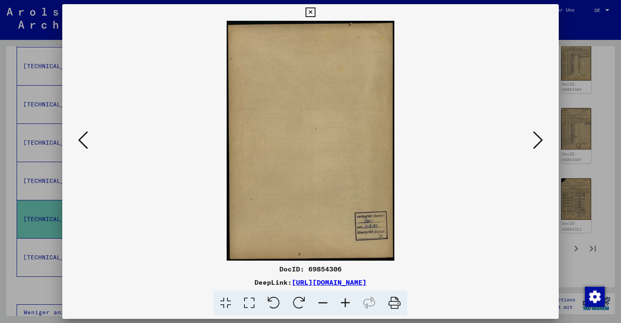
click at [83, 139] on icon at bounding box center [83, 140] width 10 height 20
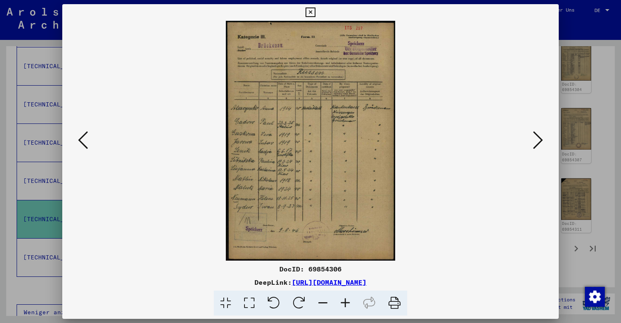
click at [83, 139] on icon at bounding box center [83, 140] width 10 height 20
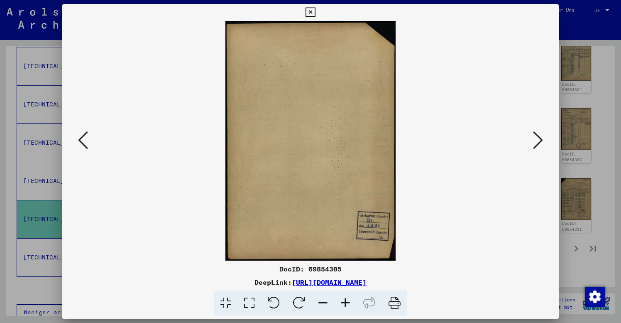
click at [83, 139] on icon at bounding box center [83, 140] width 10 height 20
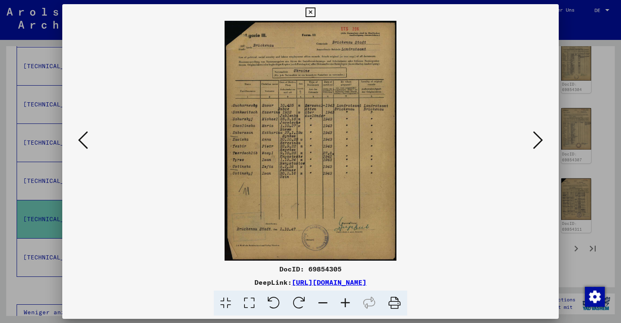
click at [83, 139] on icon at bounding box center [83, 140] width 10 height 20
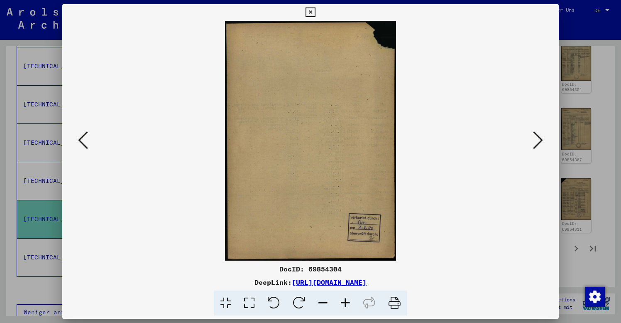
click at [83, 139] on icon at bounding box center [83, 140] width 10 height 20
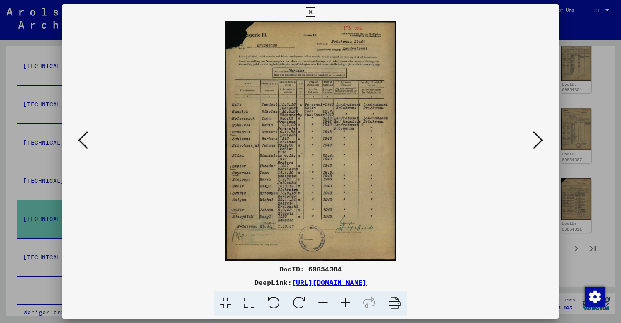
click at [83, 139] on icon at bounding box center [83, 140] width 10 height 20
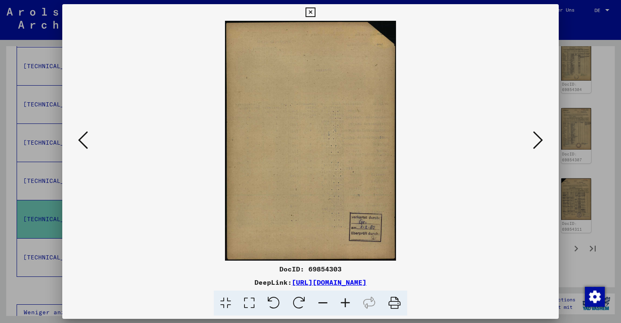
click at [83, 139] on icon at bounding box center [83, 140] width 10 height 20
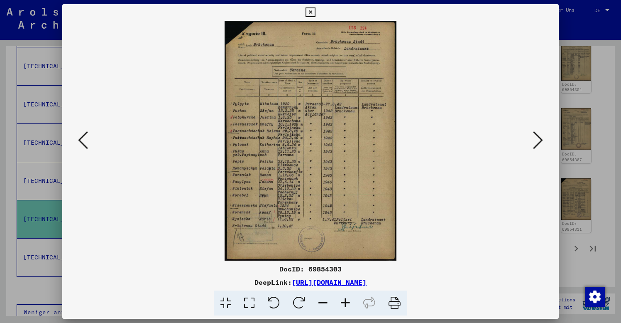
click at [83, 139] on icon at bounding box center [83, 140] width 10 height 20
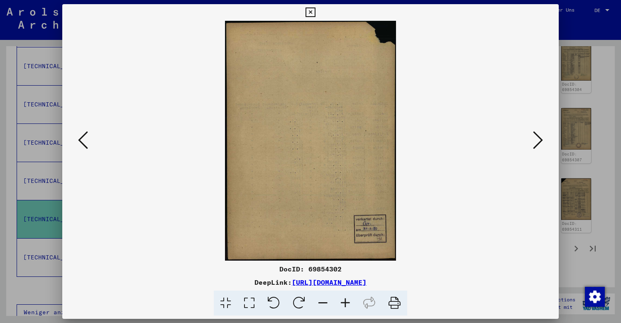
click at [83, 139] on icon at bounding box center [83, 140] width 10 height 20
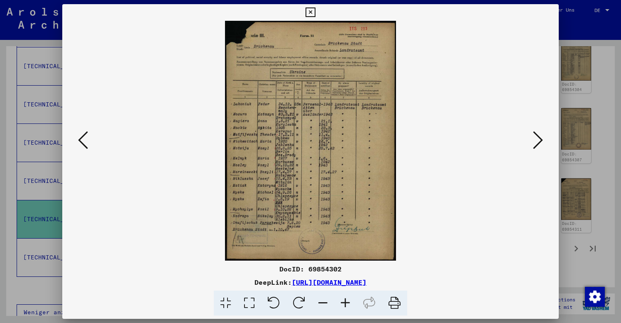
click at [83, 139] on icon at bounding box center [83, 140] width 10 height 20
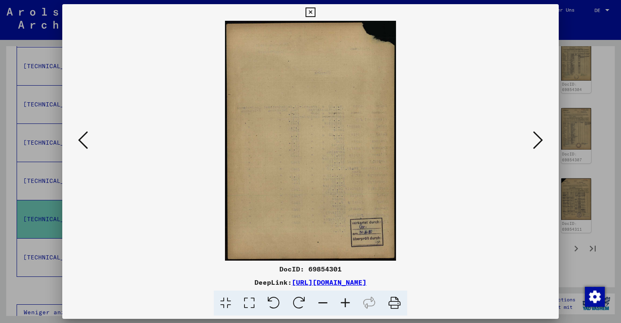
click at [83, 139] on icon at bounding box center [83, 140] width 10 height 20
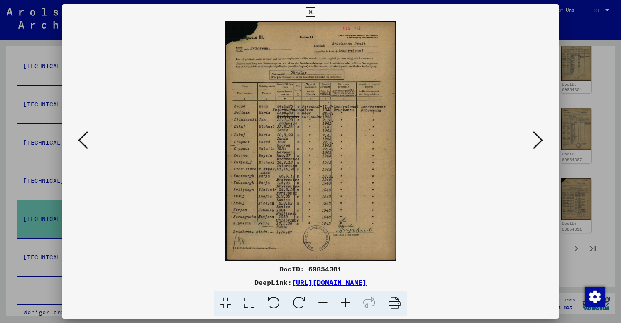
click at [83, 139] on icon at bounding box center [83, 140] width 10 height 20
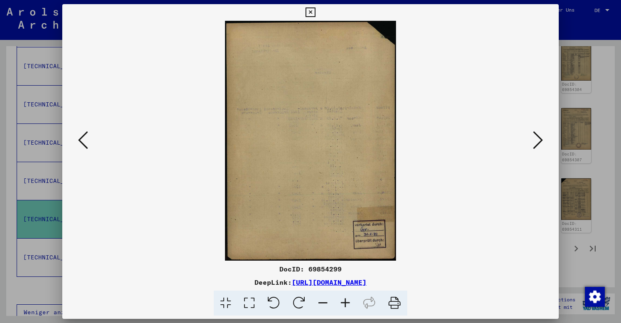
click at [83, 139] on icon at bounding box center [83, 140] width 10 height 20
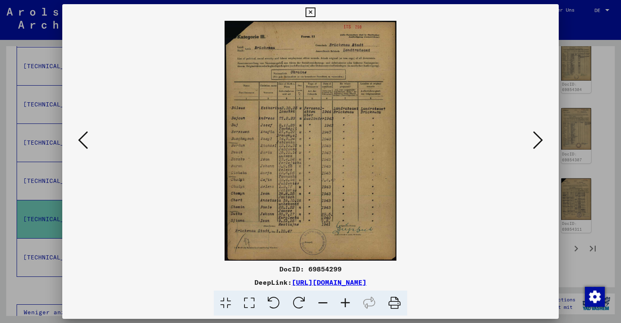
click at [83, 139] on icon at bounding box center [83, 140] width 10 height 20
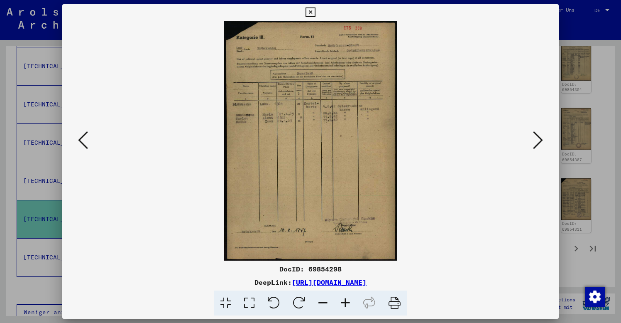
click at [83, 139] on icon at bounding box center [83, 140] width 10 height 20
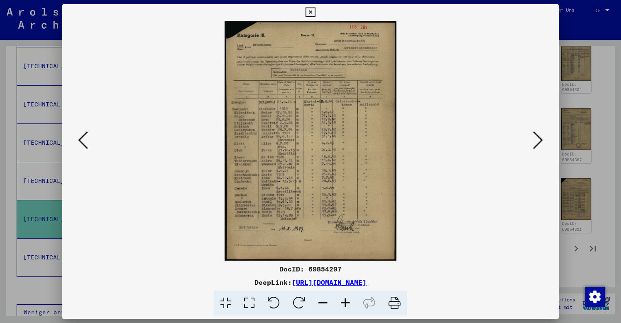
click at [83, 139] on icon at bounding box center [83, 140] width 10 height 20
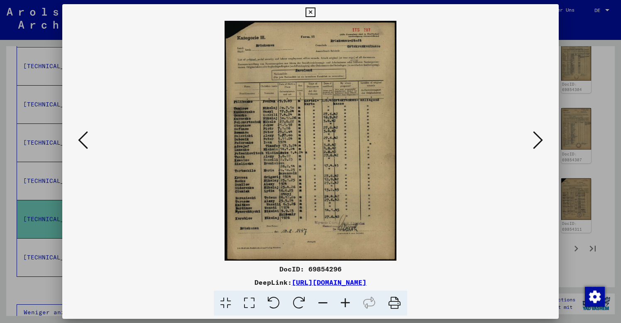
click at [83, 139] on icon at bounding box center [83, 140] width 10 height 20
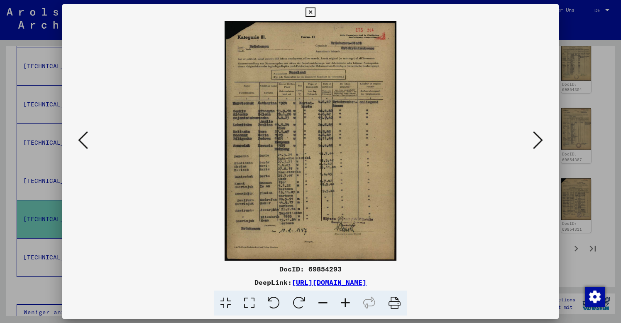
click at [83, 139] on icon at bounding box center [83, 140] width 10 height 20
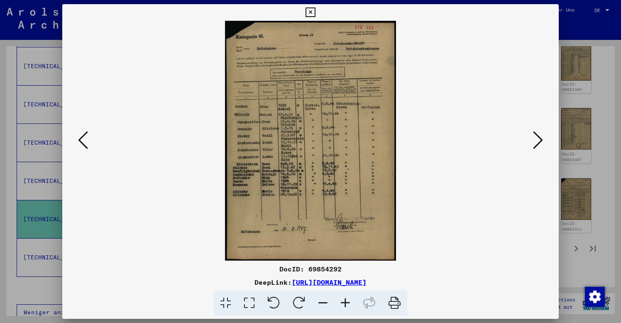
click at [83, 139] on icon at bounding box center [83, 140] width 10 height 20
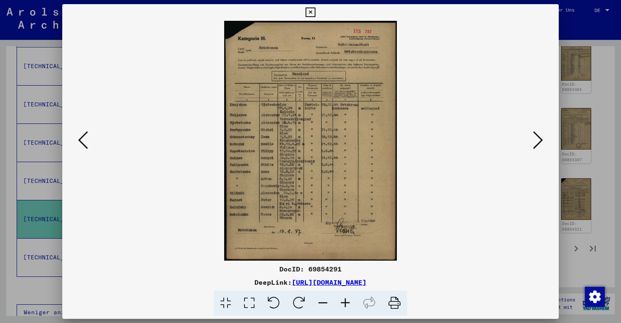
click at [83, 139] on icon at bounding box center [83, 140] width 10 height 20
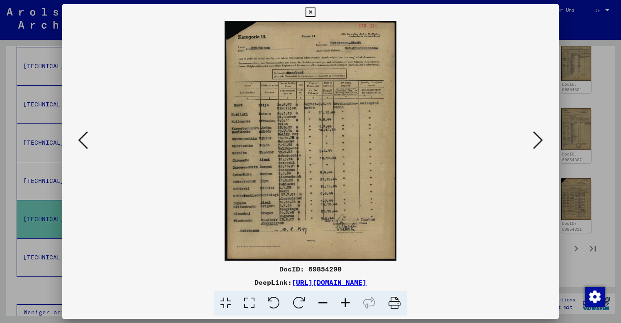
click at [83, 139] on icon at bounding box center [83, 140] width 10 height 20
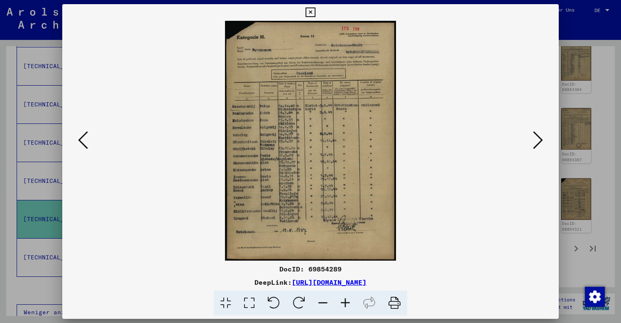
click at [83, 139] on icon at bounding box center [83, 140] width 10 height 20
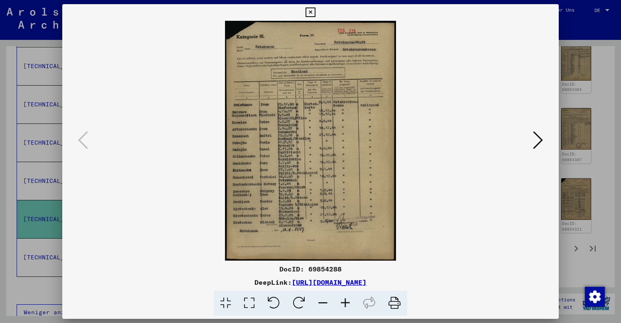
click at [315, 12] on icon at bounding box center [310, 12] width 10 height 10
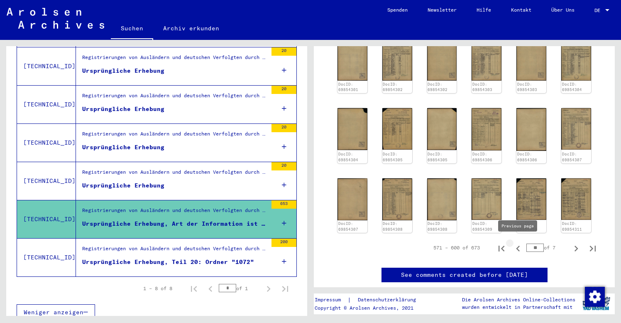
click at [517, 246] on icon "Previous page" at bounding box center [518, 248] width 4 height 6
type input "**"
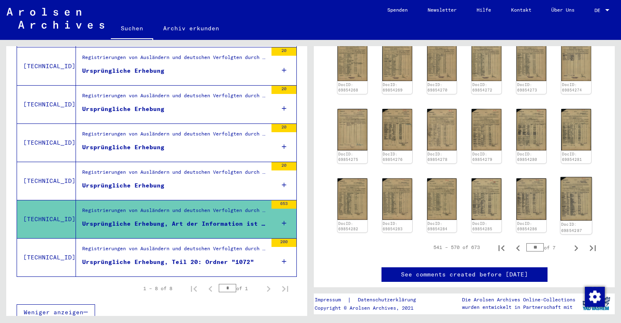
click at [577, 205] on img at bounding box center [575, 198] width 31 height 44
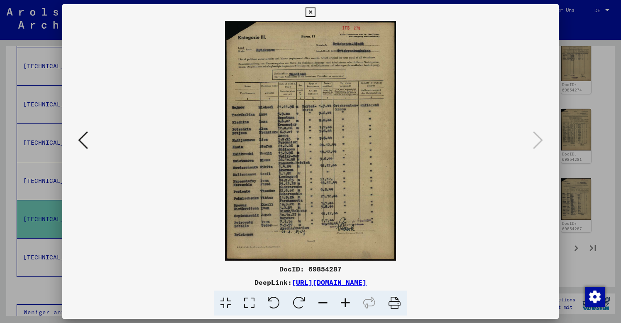
click at [83, 140] on icon at bounding box center [83, 140] width 10 height 20
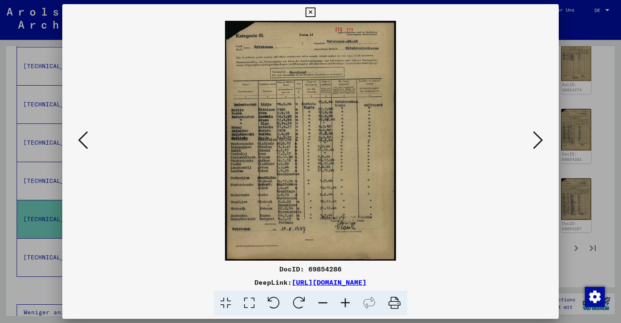
click at [83, 140] on icon at bounding box center [83, 140] width 10 height 20
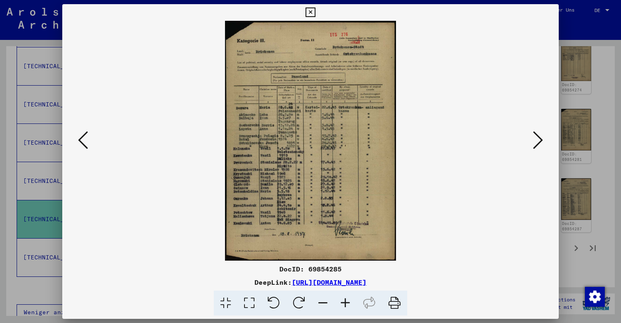
click at [84, 141] on icon at bounding box center [83, 140] width 10 height 20
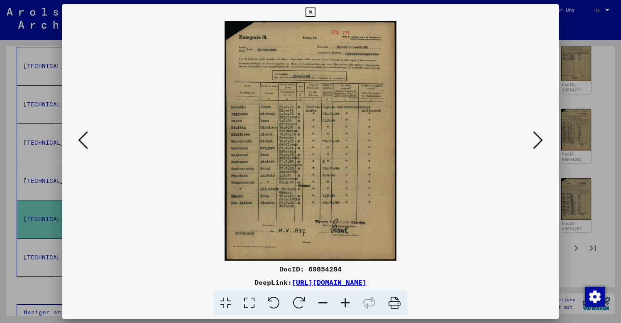
click at [84, 141] on icon at bounding box center [83, 140] width 10 height 20
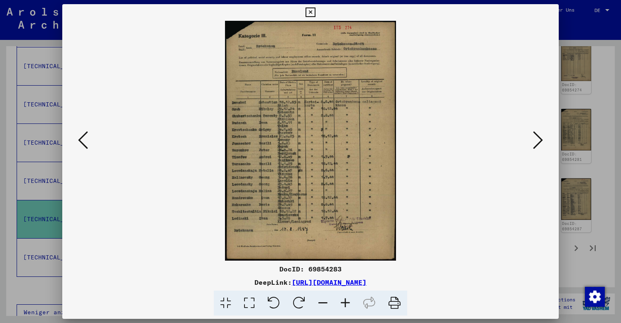
click at [84, 141] on icon at bounding box center [83, 140] width 10 height 20
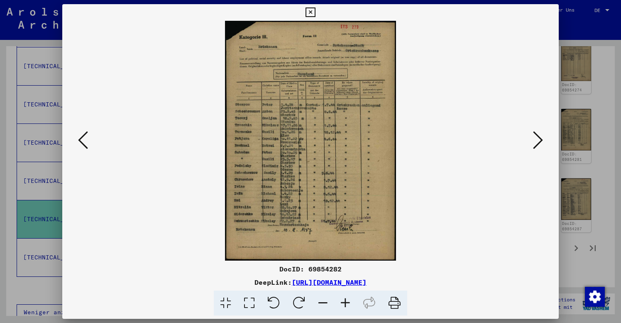
click at [84, 141] on icon at bounding box center [83, 140] width 10 height 20
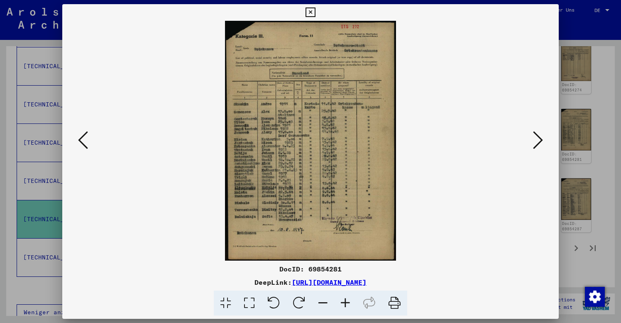
click at [84, 141] on icon at bounding box center [83, 140] width 10 height 20
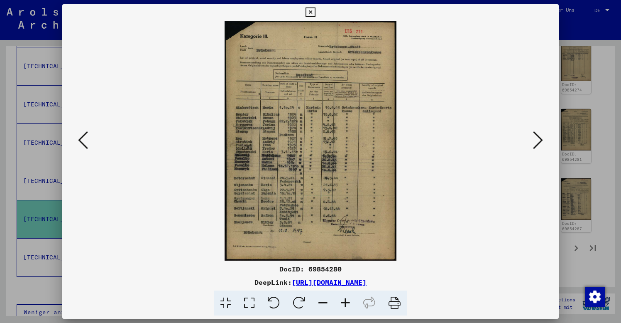
click at [84, 141] on icon at bounding box center [83, 140] width 10 height 20
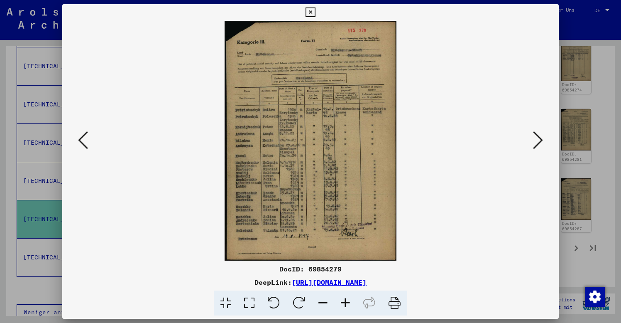
click at [84, 141] on icon at bounding box center [83, 140] width 10 height 20
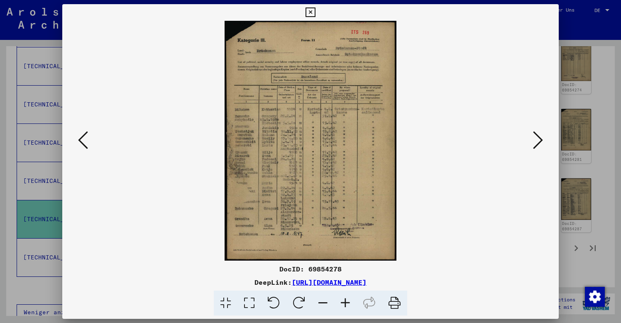
click at [84, 141] on icon at bounding box center [83, 140] width 10 height 20
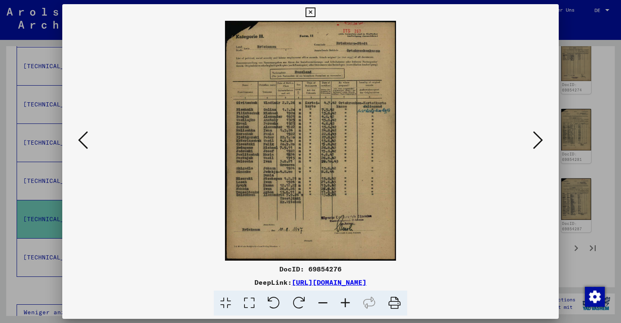
click at [84, 141] on icon at bounding box center [83, 140] width 10 height 20
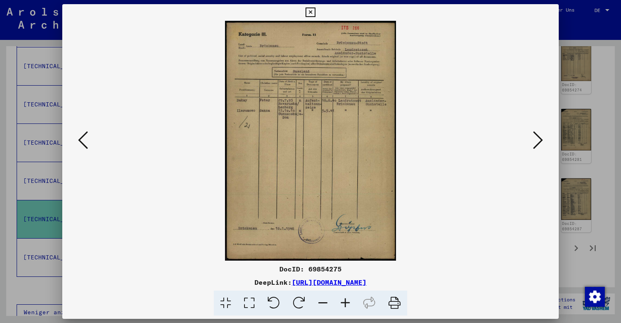
click at [84, 141] on icon at bounding box center [83, 140] width 10 height 20
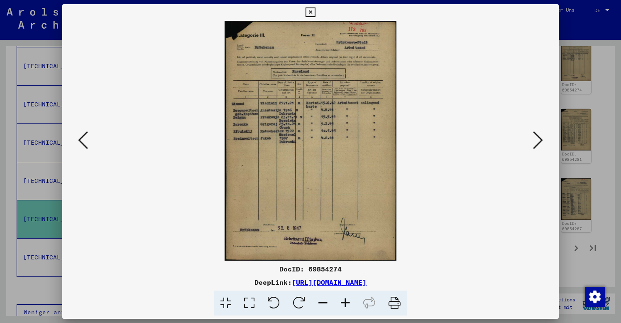
click at [84, 141] on icon at bounding box center [83, 140] width 10 height 20
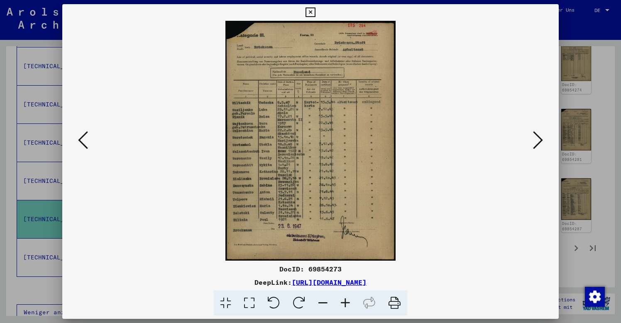
click at [84, 141] on icon at bounding box center [83, 140] width 10 height 20
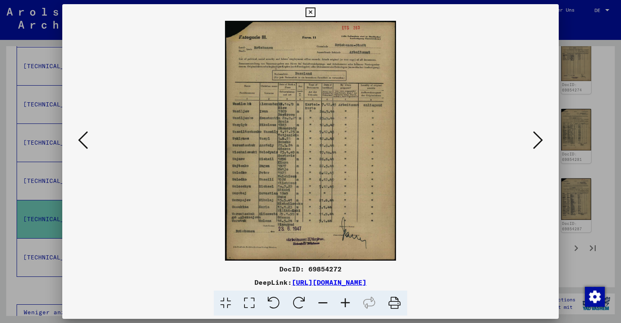
click at [84, 141] on icon at bounding box center [83, 140] width 10 height 20
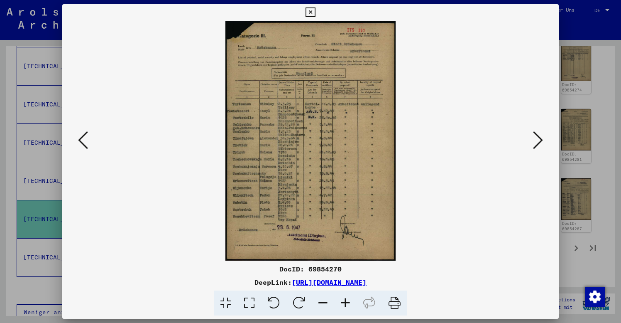
click at [84, 141] on icon at bounding box center [83, 140] width 10 height 20
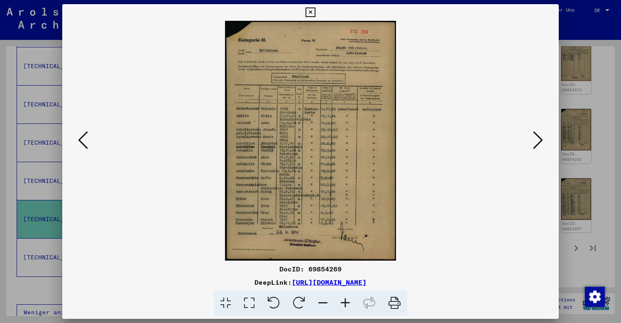
click at [84, 142] on icon at bounding box center [83, 140] width 10 height 20
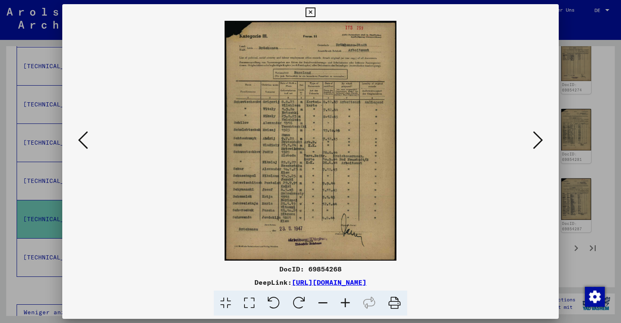
click at [84, 142] on icon at bounding box center [83, 140] width 10 height 20
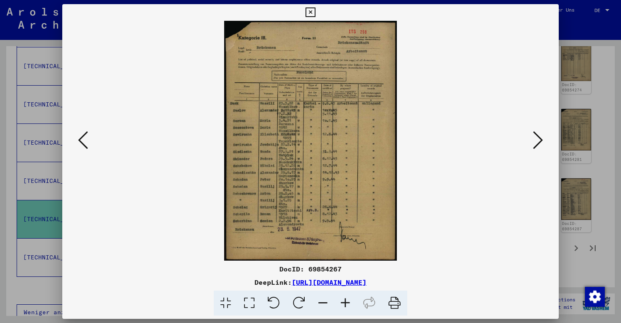
click at [84, 142] on icon at bounding box center [83, 140] width 10 height 20
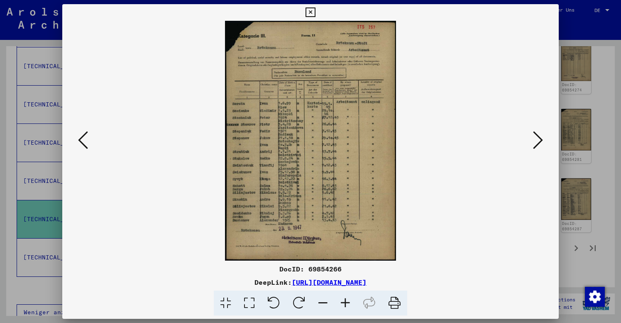
click at [84, 142] on icon at bounding box center [83, 140] width 10 height 20
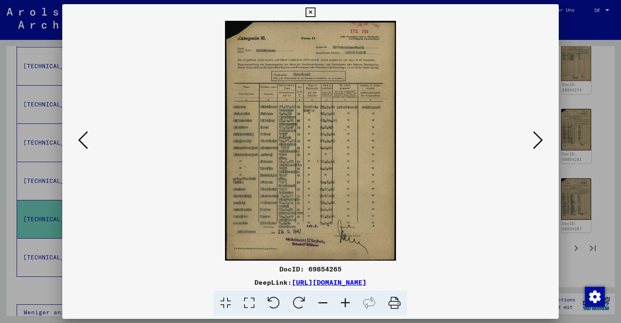
click at [84, 142] on icon at bounding box center [83, 140] width 10 height 20
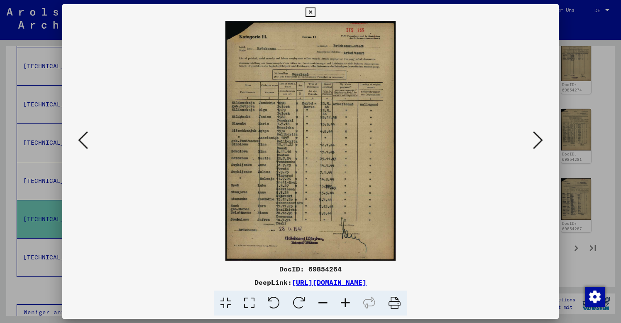
click at [84, 142] on icon at bounding box center [83, 140] width 10 height 20
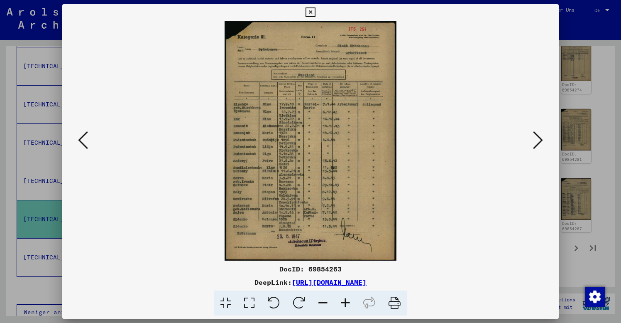
click at [84, 142] on icon at bounding box center [83, 140] width 10 height 20
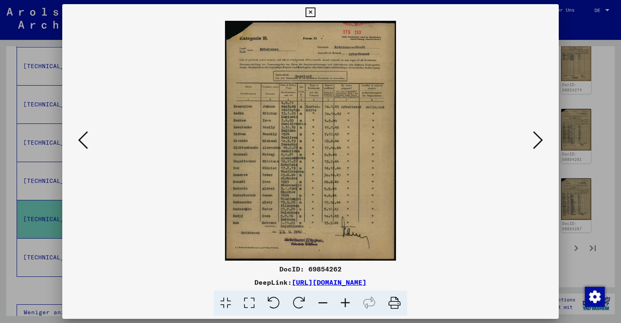
click at [84, 142] on icon at bounding box center [83, 140] width 10 height 20
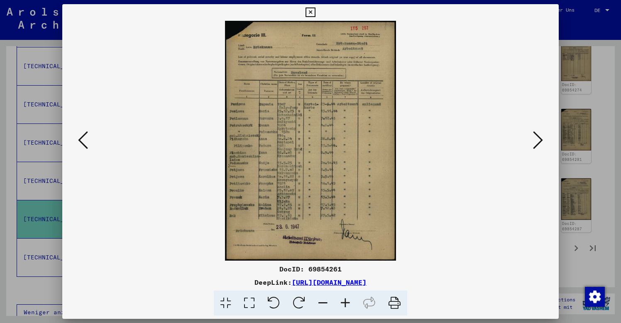
click at [84, 142] on icon at bounding box center [83, 140] width 10 height 20
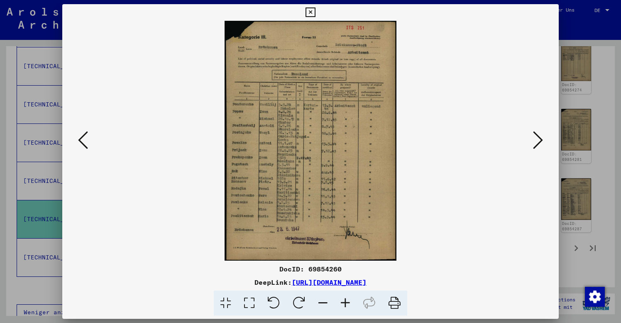
click at [84, 142] on icon at bounding box center [83, 140] width 10 height 20
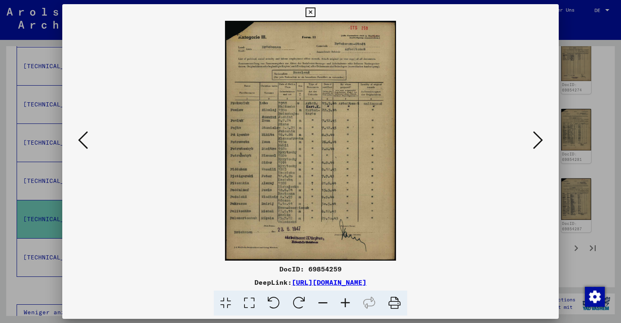
click at [84, 142] on icon at bounding box center [83, 140] width 10 height 20
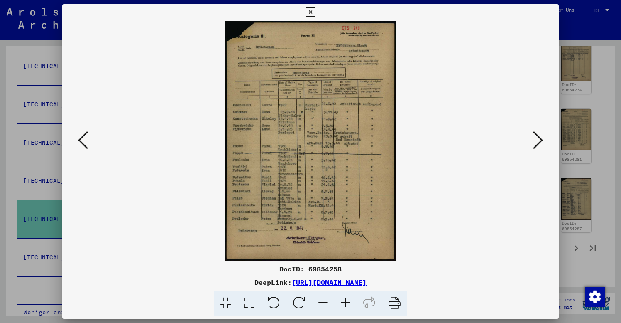
click at [84, 142] on icon at bounding box center [83, 140] width 10 height 20
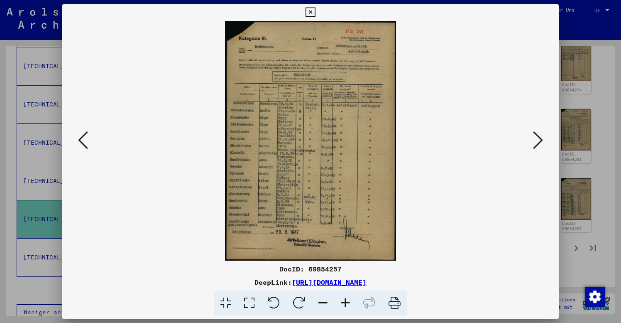
click at [84, 142] on icon at bounding box center [83, 140] width 10 height 20
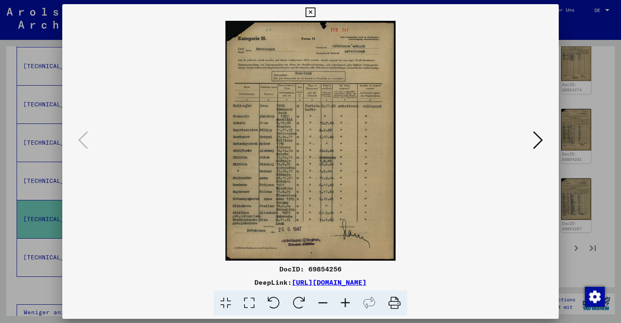
click at [315, 10] on icon at bounding box center [310, 12] width 10 height 10
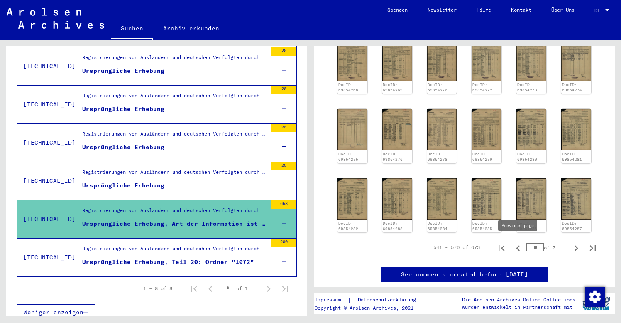
click at [520, 243] on icon "Previous page" at bounding box center [518, 248] width 12 height 12
type input "**"
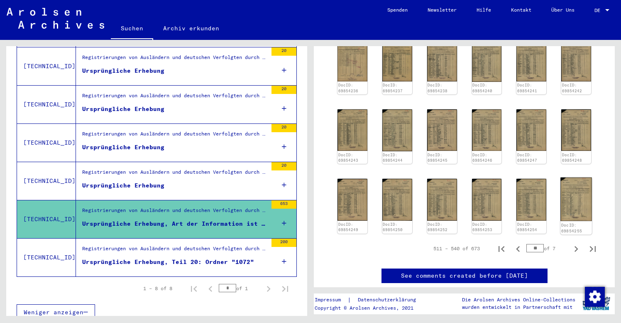
click at [576, 202] on img at bounding box center [575, 199] width 31 height 44
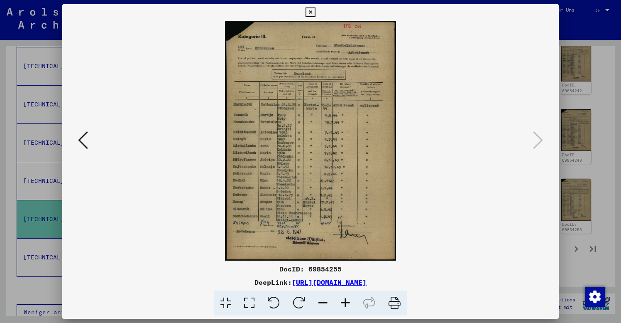
click at [83, 138] on icon at bounding box center [83, 140] width 10 height 20
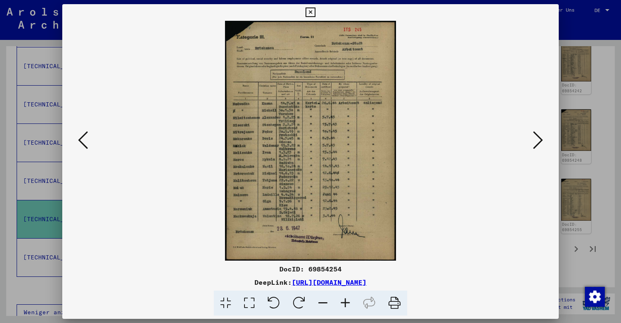
click at [83, 138] on icon at bounding box center [83, 140] width 10 height 20
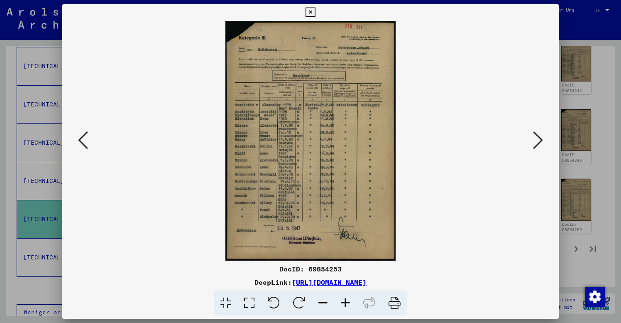
click at [83, 138] on icon at bounding box center [83, 140] width 10 height 20
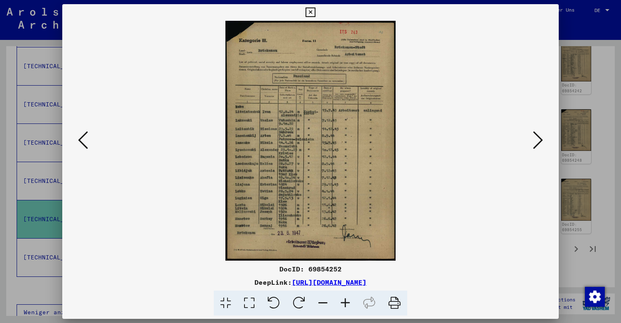
click at [83, 138] on icon at bounding box center [83, 140] width 10 height 20
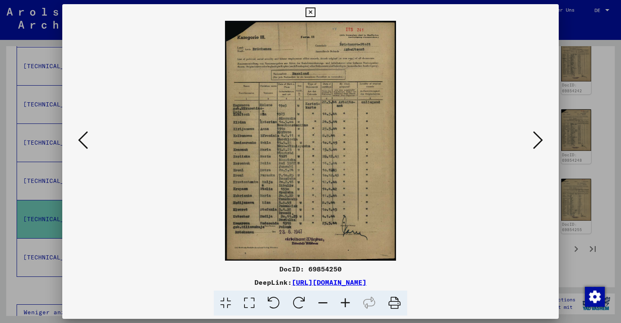
click at [83, 138] on icon at bounding box center [83, 140] width 10 height 20
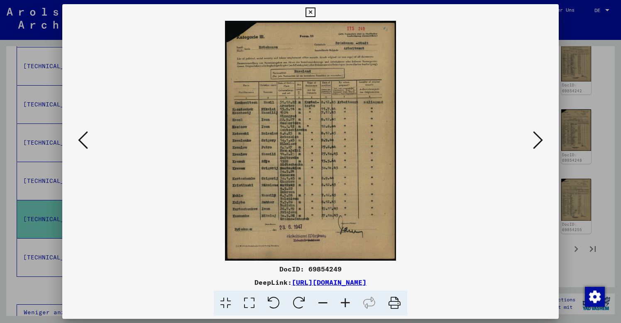
click at [83, 138] on icon at bounding box center [83, 140] width 10 height 20
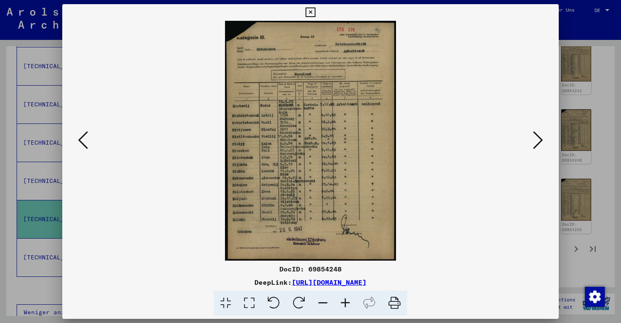
click at [83, 138] on icon at bounding box center [83, 140] width 10 height 20
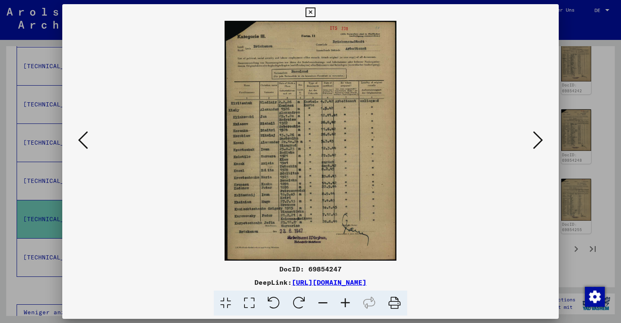
click at [83, 138] on icon at bounding box center [83, 140] width 10 height 20
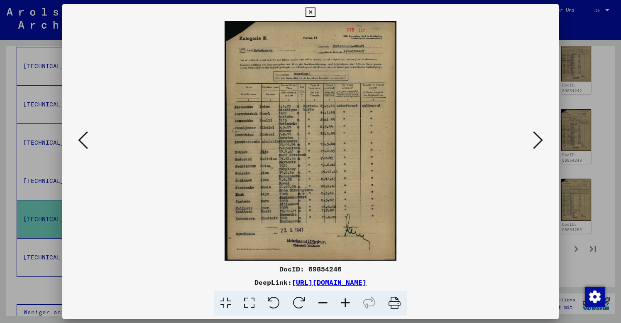
click at [83, 138] on icon at bounding box center [83, 140] width 10 height 20
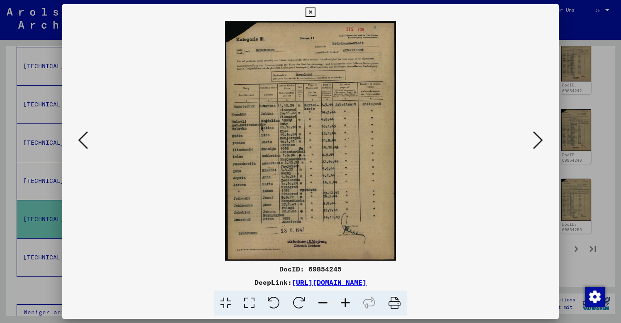
click at [83, 138] on icon at bounding box center [83, 140] width 10 height 20
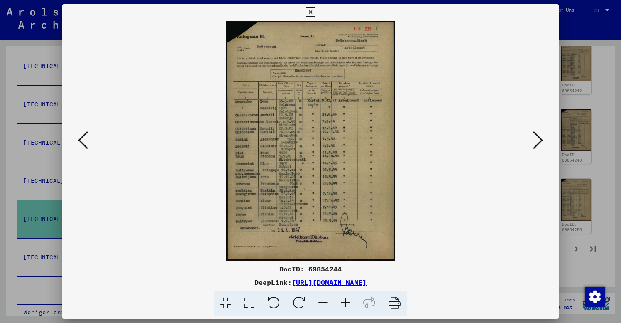
click at [83, 138] on icon at bounding box center [83, 140] width 10 height 20
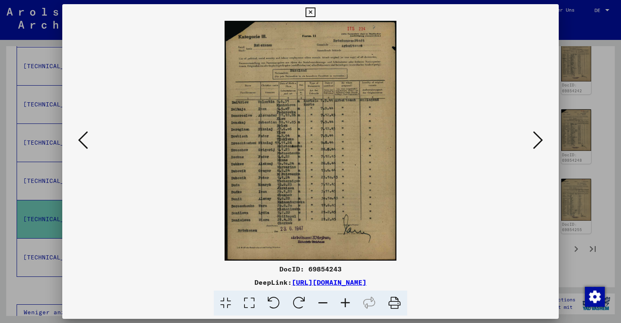
click at [83, 138] on icon at bounding box center [83, 140] width 10 height 20
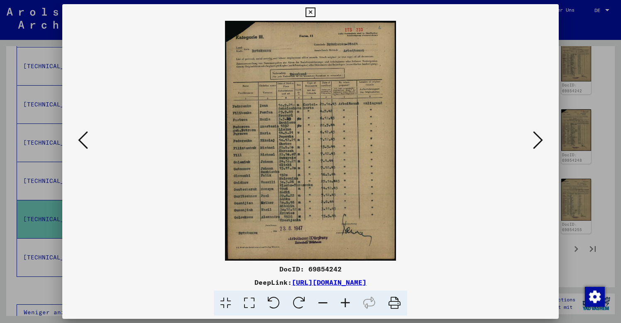
click at [83, 138] on icon at bounding box center [83, 140] width 10 height 20
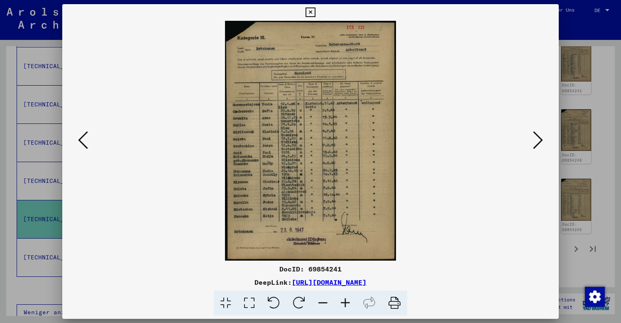
click at [83, 138] on icon at bounding box center [83, 140] width 10 height 20
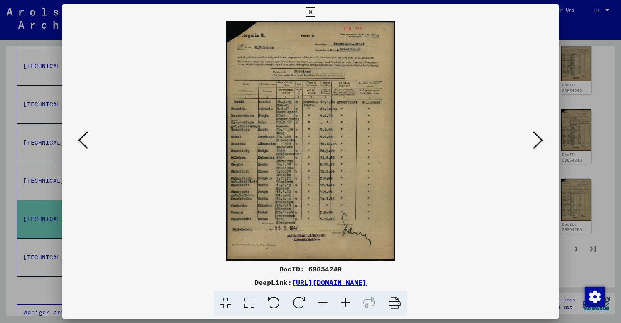
click at [83, 138] on icon at bounding box center [83, 140] width 10 height 20
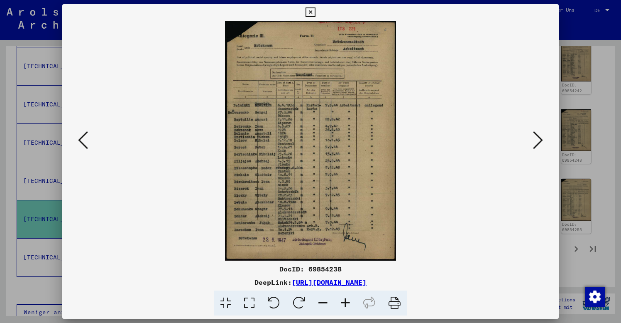
click at [83, 138] on icon at bounding box center [83, 140] width 10 height 20
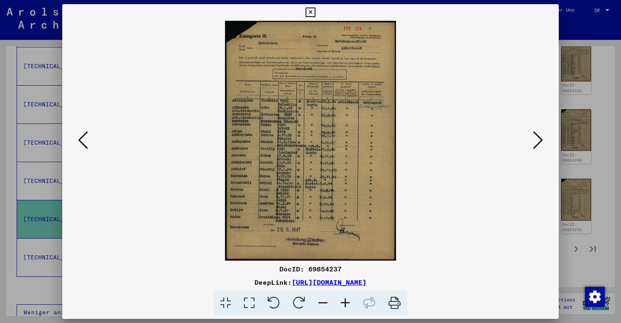
click at [83, 138] on icon at bounding box center [83, 140] width 10 height 20
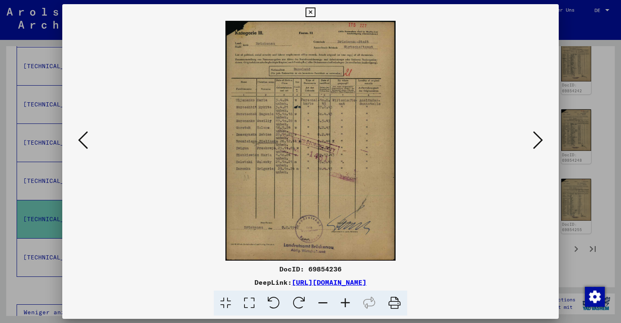
click at [83, 138] on icon at bounding box center [83, 140] width 10 height 20
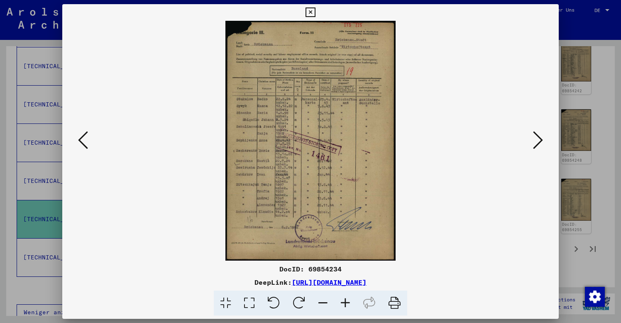
click at [84, 138] on icon at bounding box center [83, 140] width 10 height 20
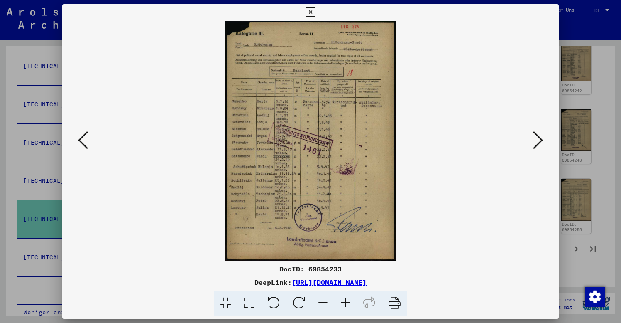
click at [84, 138] on icon at bounding box center [83, 140] width 10 height 20
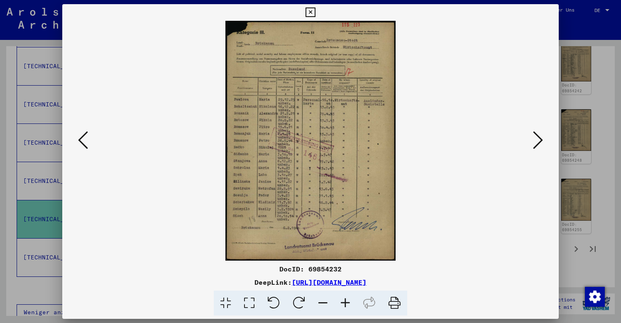
click at [84, 138] on icon at bounding box center [83, 140] width 10 height 20
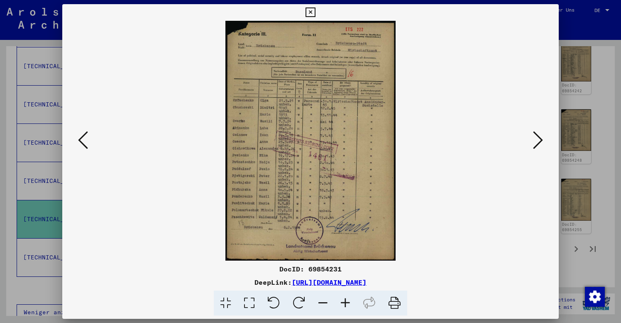
click at [84, 138] on icon at bounding box center [83, 140] width 10 height 20
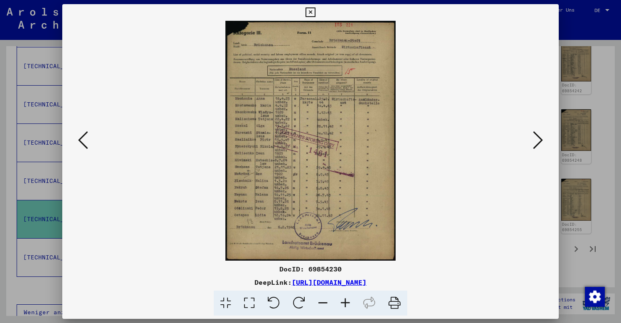
click at [84, 138] on icon at bounding box center [83, 140] width 10 height 20
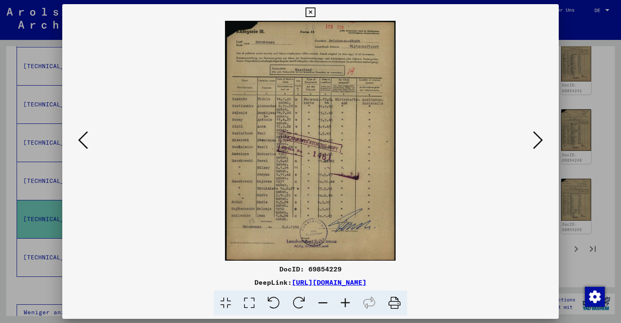
click at [84, 138] on icon at bounding box center [83, 140] width 10 height 20
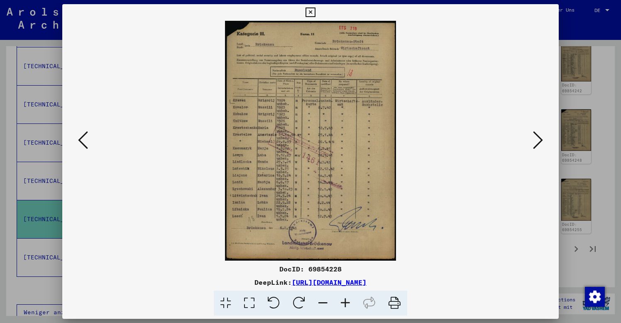
click at [84, 138] on icon at bounding box center [83, 140] width 10 height 20
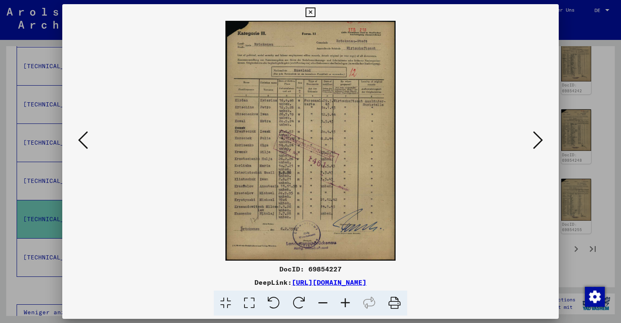
click at [84, 138] on icon at bounding box center [83, 140] width 10 height 20
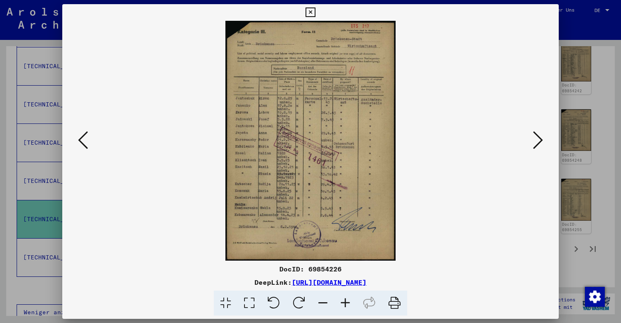
click at [84, 138] on icon at bounding box center [83, 140] width 10 height 20
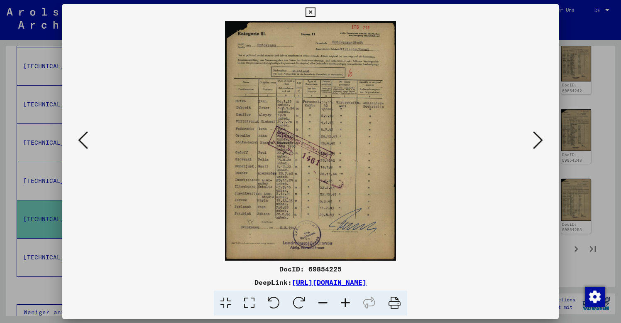
click at [84, 138] on icon at bounding box center [83, 140] width 10 height 20
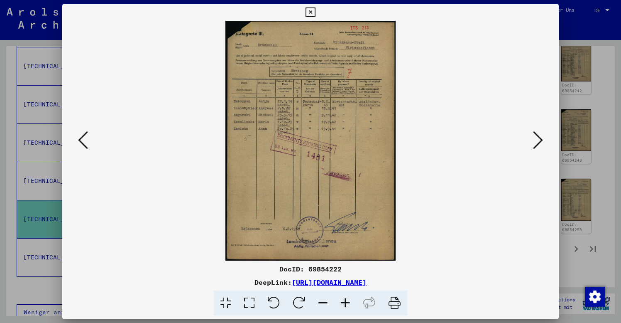
click at [84, 138] on icon at bounding box center [83, 140] width 10 height 20
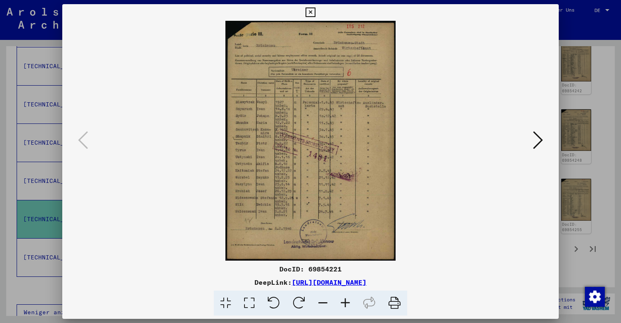
click at [315, 14] on icon at bounding box center [310, 12] width 10 height 10
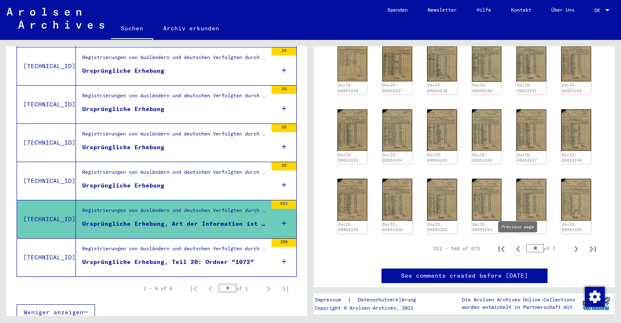
click at [519, 248] on icon "Previous page" at bounding box center [518, 249] width 4 height 6
type input "**"
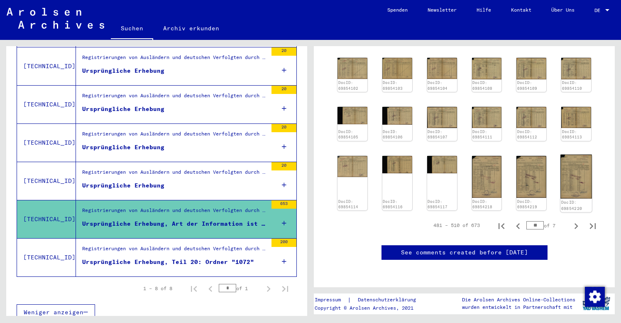
click at [574, 154] on img at bounding box center [575, 176] width 31 height 44
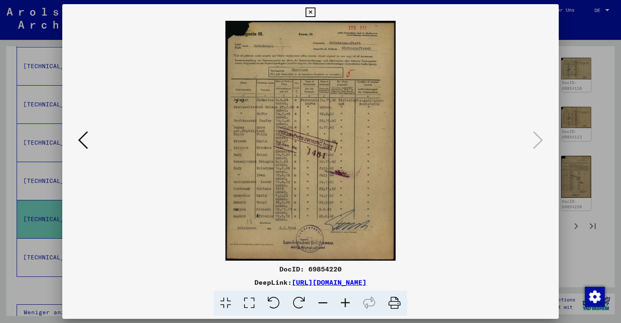
click at [84, 143] on icon at bounding box center [83, 140] width 10 height 20
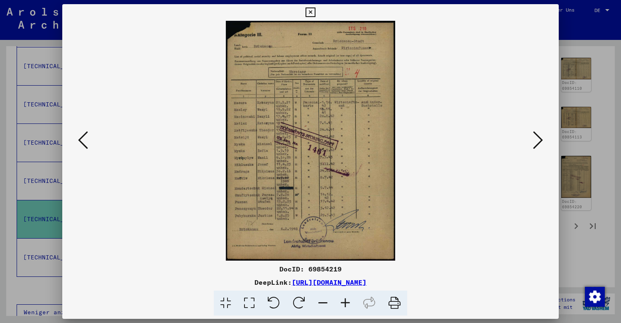
click at [84, 143] on icon at bounding box center [83, 140] width 10 height 20
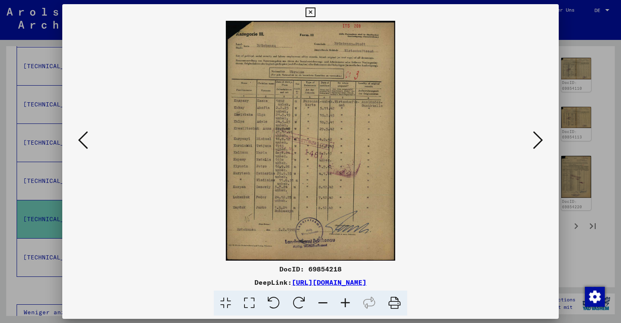
click at [84, 143] on icon at bounding box center [83, 140] width 10 height 20
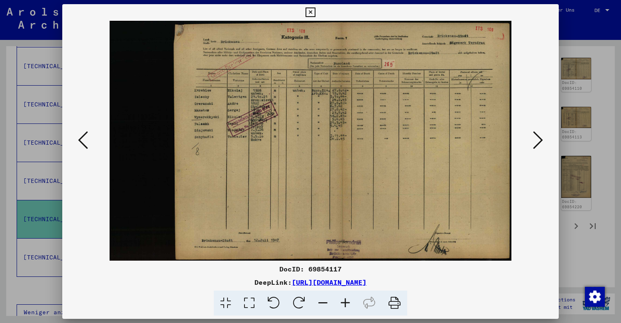
click at [84, 143] on icon at bounding box center [83, 140] width 10 height 20
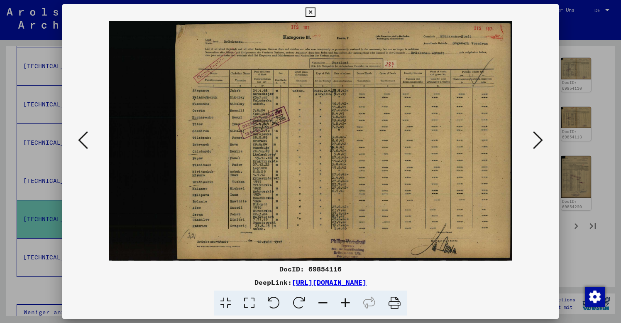
click at [84, 143] on icon at bounding box center [83, 140] width 10 height 20
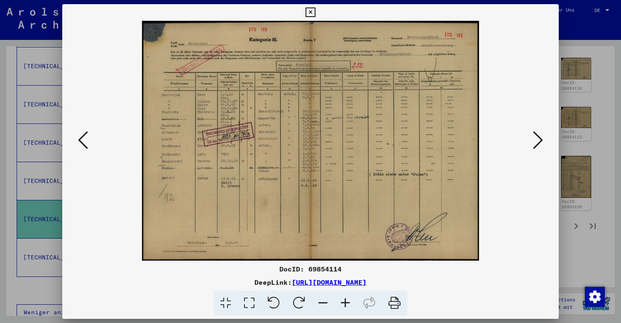
drag, startPoint x: 84, startPoint y: 143, endPoint x: 379, endPoint y: 139, distance: 295.1
click at [378, 139] on div at bounding box center [310, 140] width 497 height 239
click at [538, 139] on icon at bounding box center [538, 140] width 10 height 20
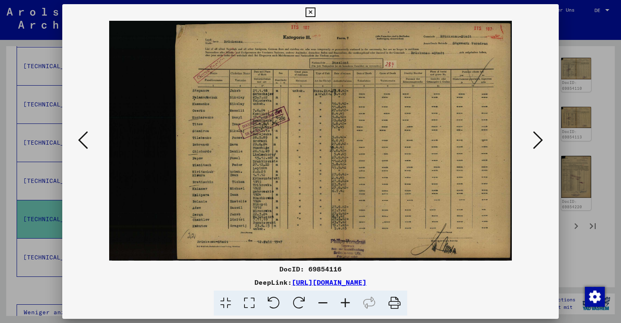
click at [85, 141] on icon at bounding box center [83, 140] width 10 height 20
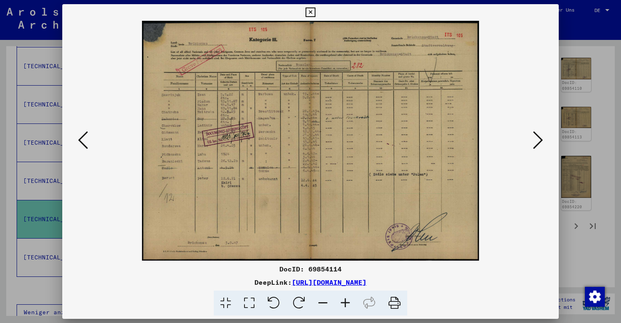
click at [85, 142] on icon at bounding box center [83, 140] width 10 height 20
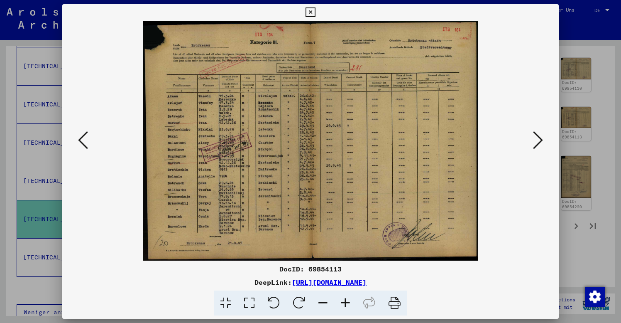
click at [85, 142] on icon at bounding box center [83, 140] width 10 height 20
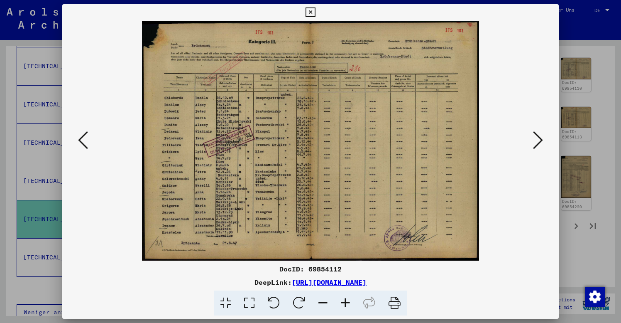
click at [85, 142] on icon at bounding box center [83, 140] width 10 height 20
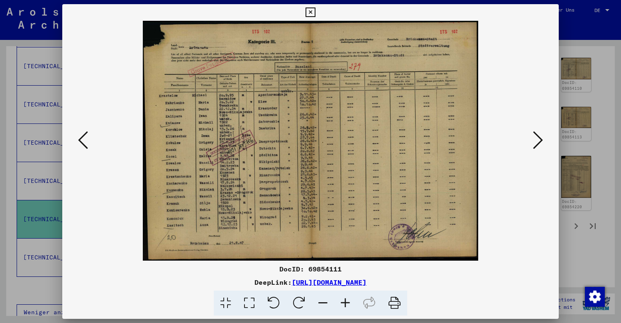
click at [85, 142] on icon at bounding box center [83, 140] width 10 height 20
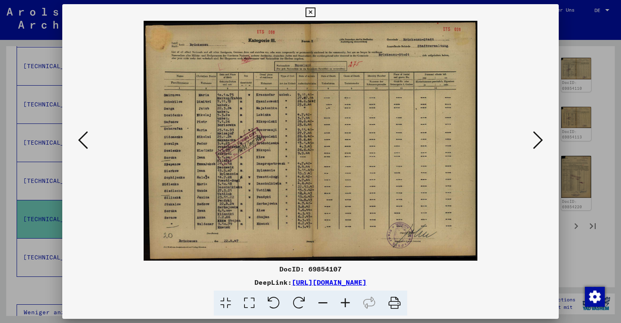
click at [85, 142] on icon at bounding box center [83, 140] width 10 height 20
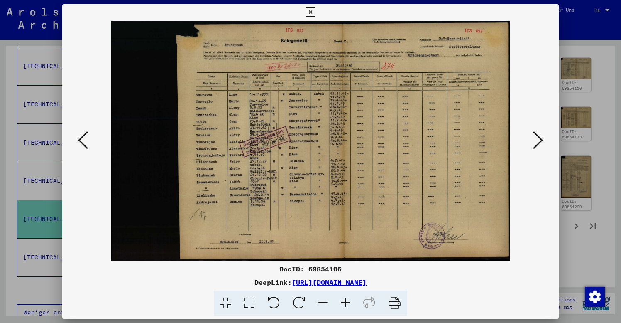
click at [85, 142] on icon at bounding box center [83, 140] width 10 height 20
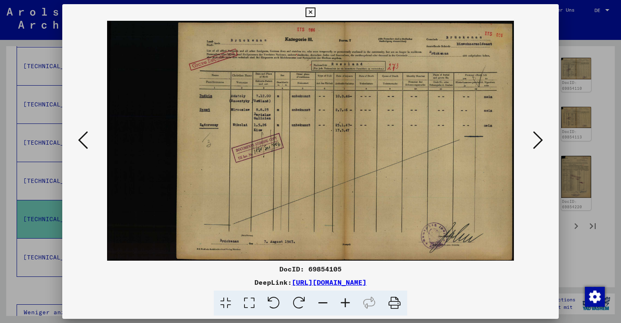
click at [85, 142] on icon at bounding box center [83, 140] width 10 height 20
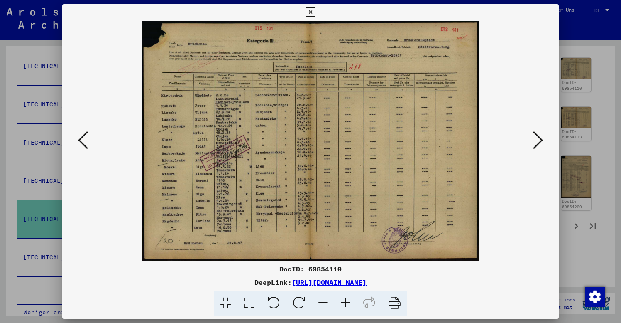
click at [85, 142] on icon at bounding box center [83, 140] width 10 height 20
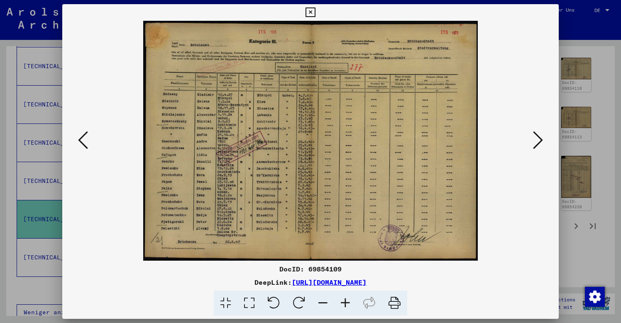
click at [85, 144] on icon at bounding box center [83, 140] width 10 height 20
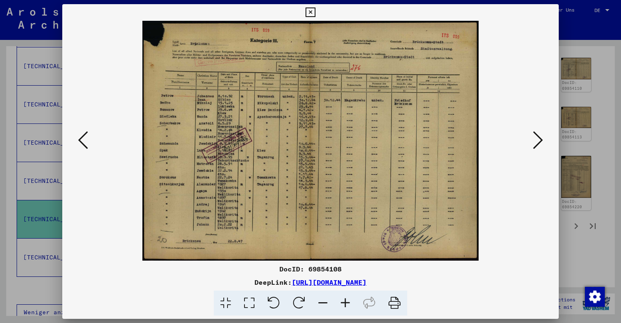
click at [85, 144] on icon at bounding box center [83, 140] width 10 height 20
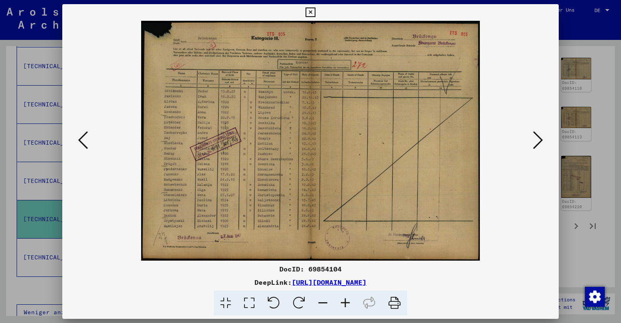
click at [85, 144] on icon at bounding box center [83, 140] width 10 height 20
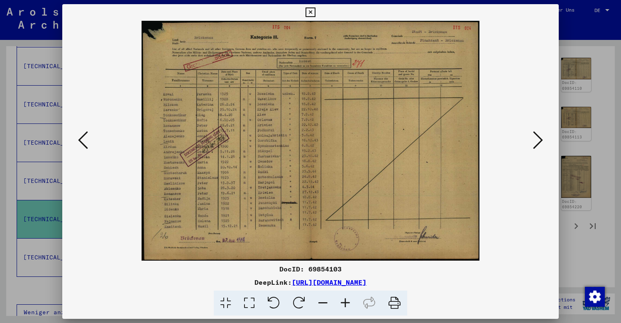
click at [85, 145] on icon at bounding box center [83, 140] width 10 height 20
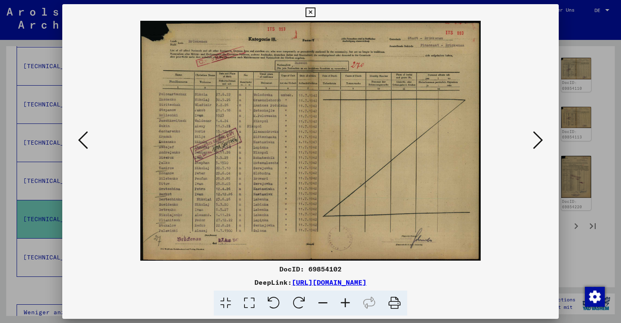
click at [85, 145] on icon at bounding box center [83, 140] width 10 height 20
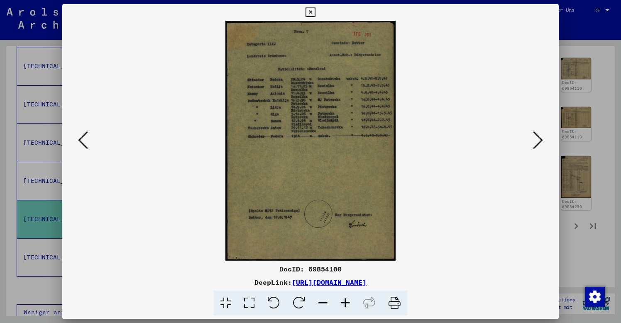
click at [85, 145] on icon at bounding box center [83, 140] width 10 height 20
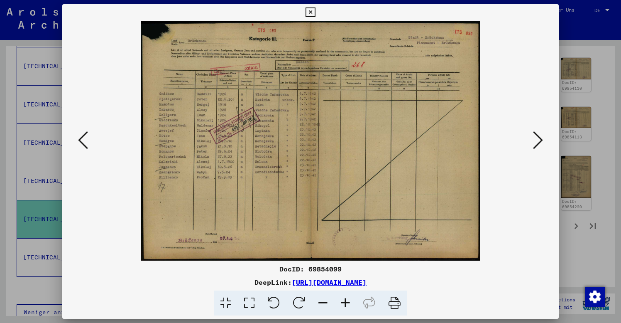
click at [85, 145] on icon at bounding box center [83, 140] width 10 height 20
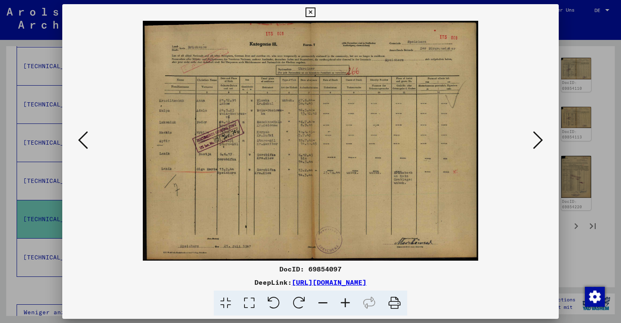
click at [85, 145] on icon at bounding box center [83, 140] width 10 height 20
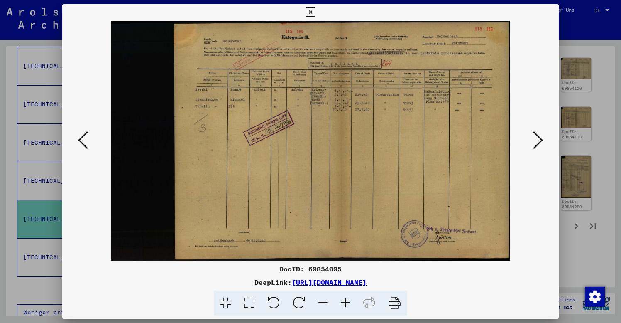
click at [85, 145] on icon at bounding box center [83, 140] width 10 height 20
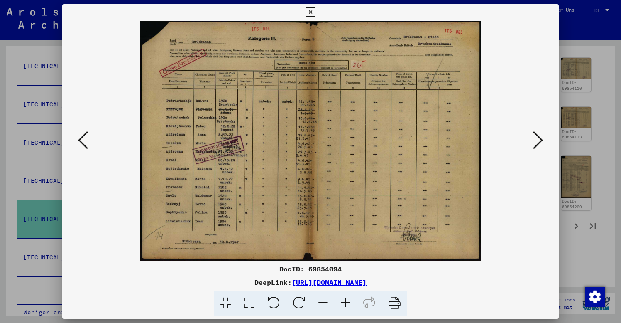
click at [85, 145] on icon at bounding box center [83, 140] width 10 height 20
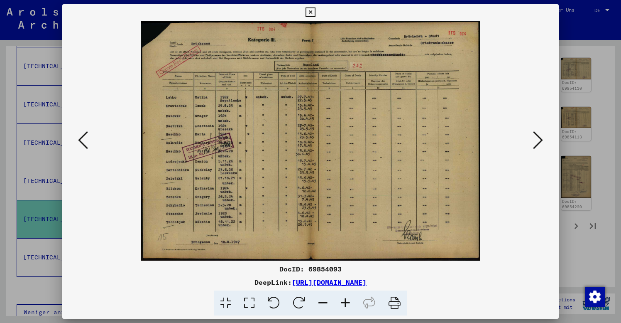
click at [85, 145] on icon at bounding box center [83, 140] width 10 height 20
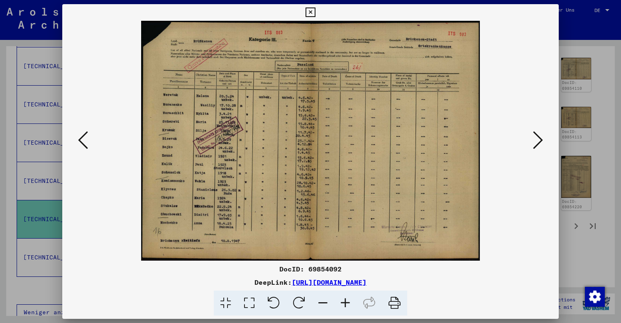
click at [85, 145] on icon at bounding box center [83, 140] width 10 height 20
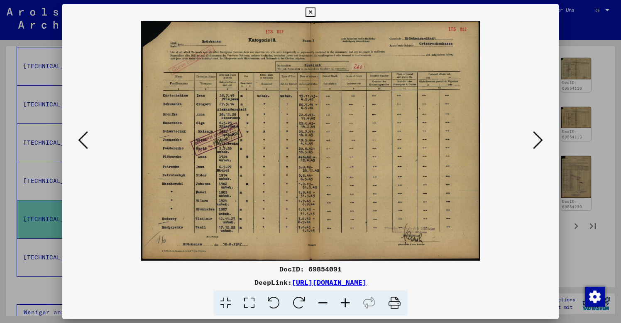
click at [85, 145] on icon at bounding box center [83, 140] width 10 height 20
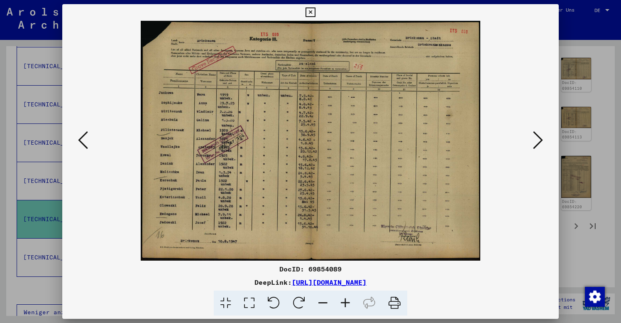
click at [85, 145] on icon at bounding box center [83, 140] width 10 height 20
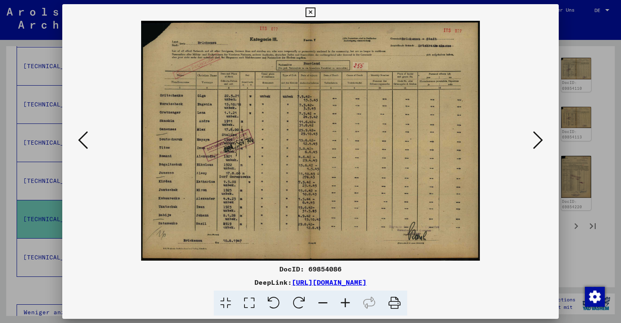
click at [85, 145] on icon at bounding box center [83, 140] width 10 height 20
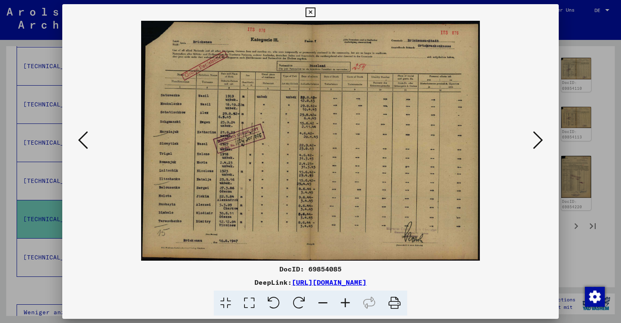
click at [85, 145] on icon at bounding box center [83, 140] width 10 height 20
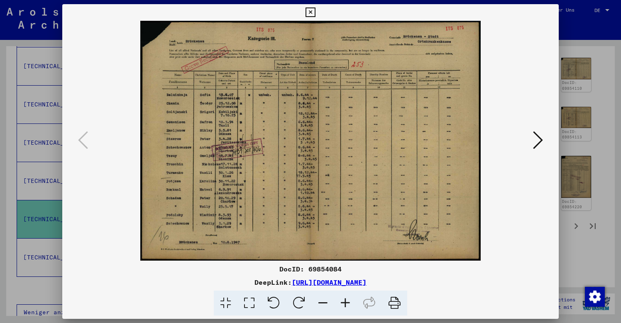
click at [315, 10] on icon at bounding box center [310, 12] width 10 height 10
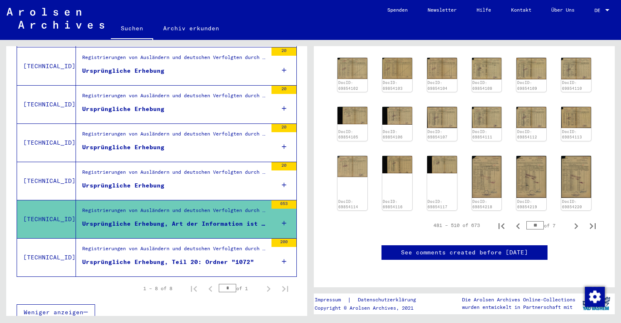
click at [11, 178] on div "Signature Titel [TECHNICAL_ID] Registrierungen von Ausländern und deutschen Ver…" at bounding box center [156, 143] width 301 height 375
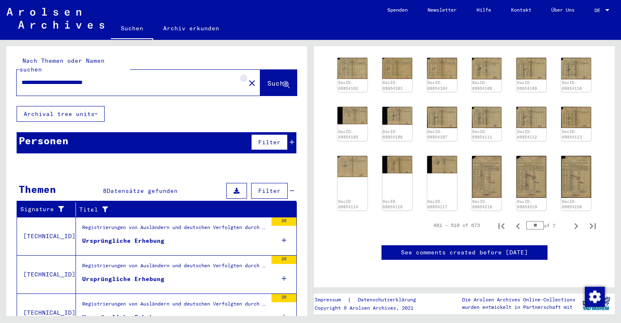
click at [247, 78] on mat-icon "close" at bounding box center [252, 83] width 10 height 10
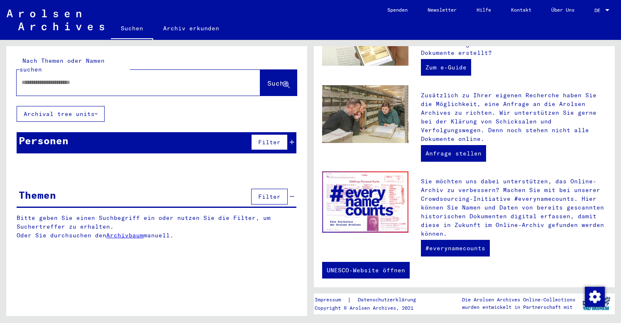
click at [26, 78] on input "text" at bounding box center [129, 82] width 214 height 9
click at [39, 78] on input "**********" at bounding box center [129, 82] width 214 height 9
type input "**********"
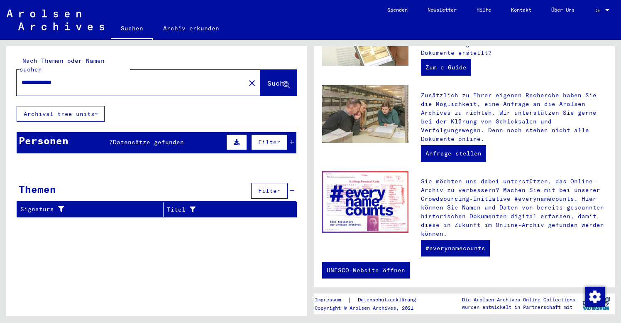
click at [150, 138] on span "Datensätze gefunden" at bounding box center [148, 141] width 71 height 7
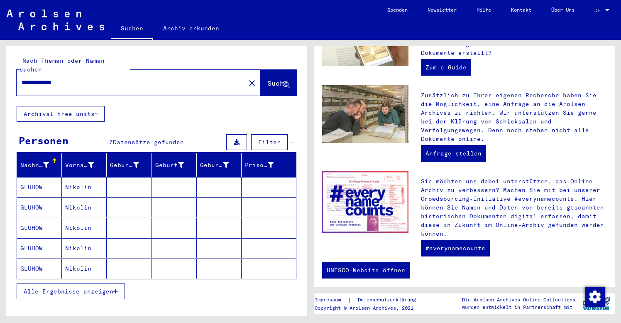
click at [78, 177] on mat-cell "Nikolin" at bounding box center [84, 187] width 45 height 20
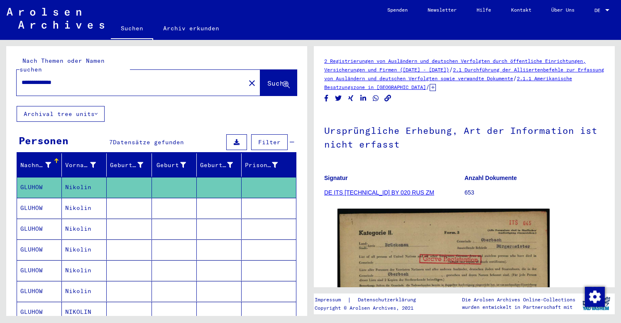
click at [570, 179] on p "Anzahl Dokumente" at bounding box center [534, 177] width 140 height 9
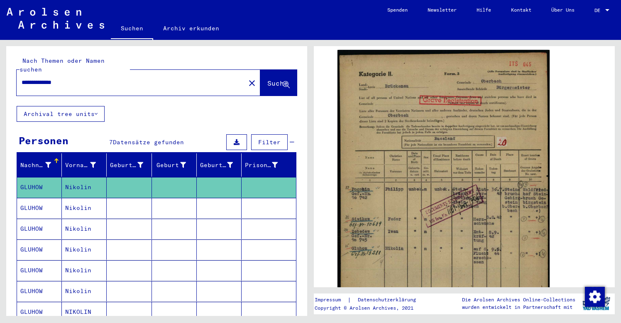
scroll to position [191, 0]
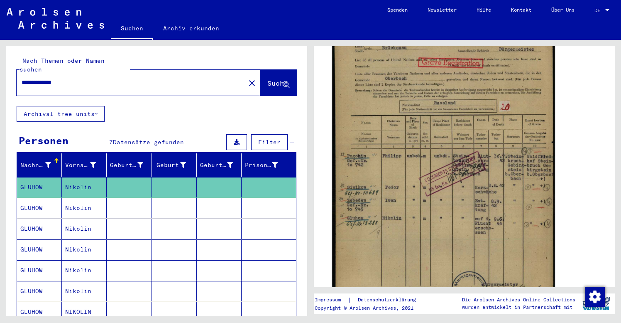
click at [491, 192] on img at bounding box center [443, 169] width 223 height 318
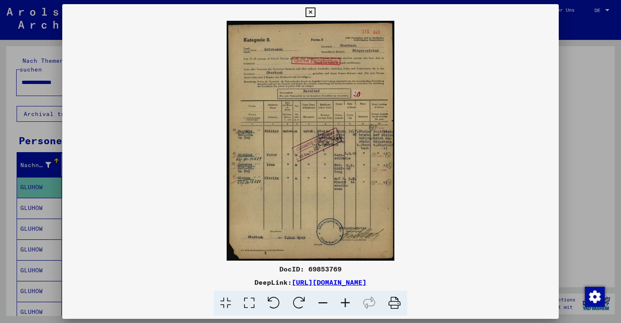
click at [393, 301] on icon at bounding box center [394, 302] width 25 height 25
click at [345, 301] on icon at bounding box center [345, 302] width 22 height 25
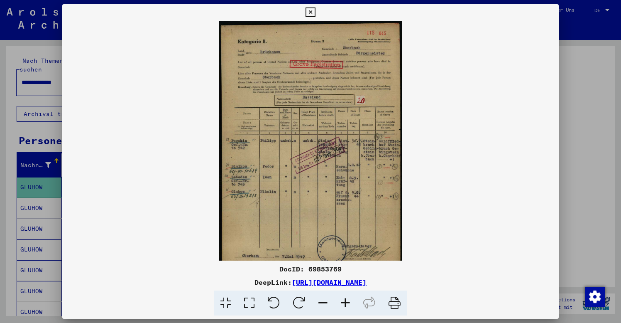
click at [345, 301] on icon at bounding box center [345, 302] width 22 height 25
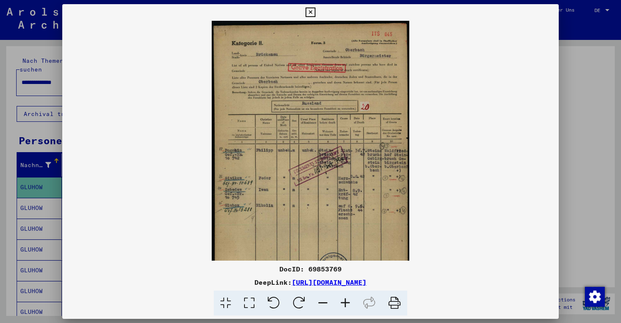
click at [345, 301] on icon at bounding box center [345, 302] width 22 height 25
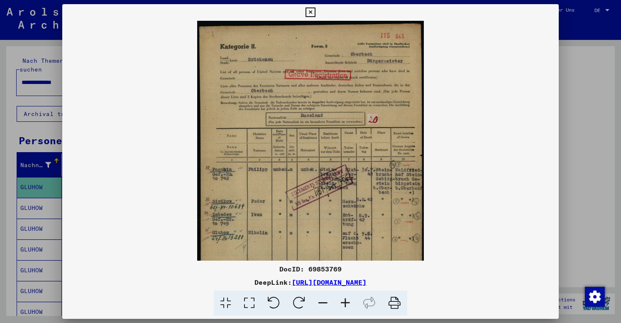
click at [345, 301] on icon at bounding box center [345, 302] width 22 height 25
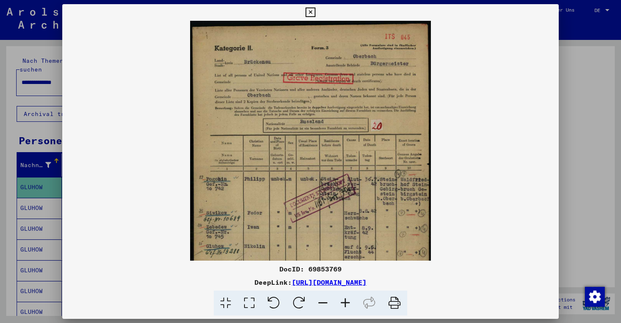
click at [345, 301] on icon at bounding box center [345, 302] width 22 height 25
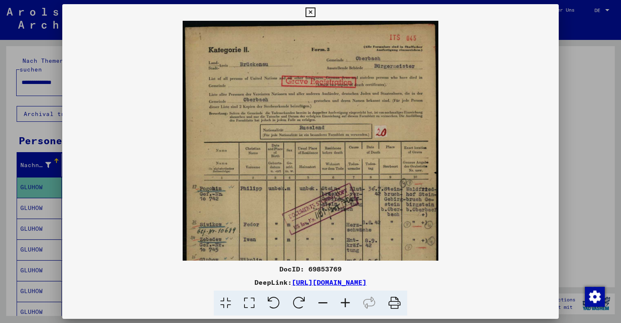
click at [345, 301] on icon at bounding box center [345, 302] width 22 height 25
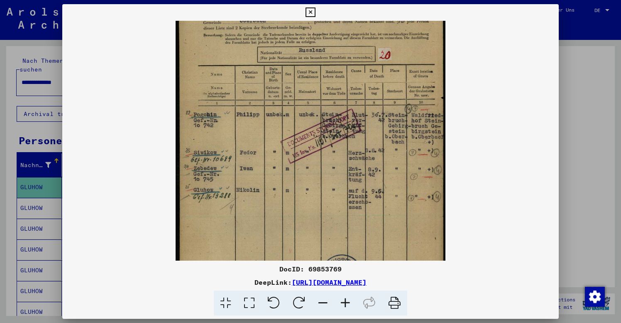
scroll to position [104, 0]
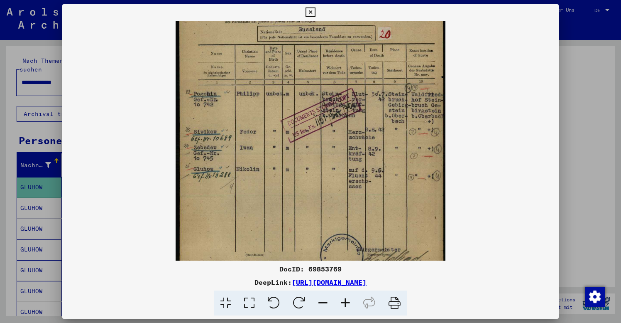
drag, startPoint x: 340, startPoint y: 216, endPoint x: 333, endPoint y: 112, distance: 104.8
click at [315, 12] on icon at bounding box center [310, 12] width 10 height 10
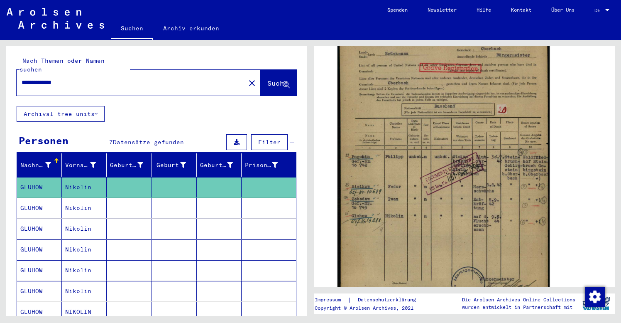
click at [153, 201] on mat-cell at bounding box center [174, 208] width 45 height 20
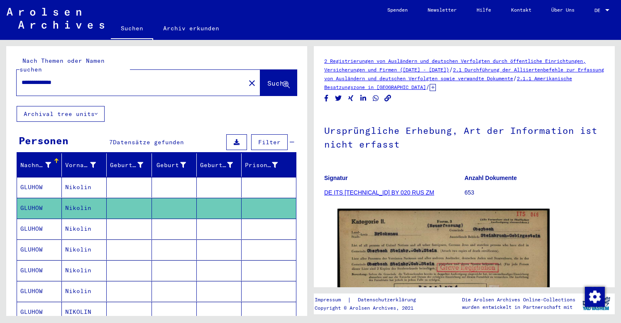
click at [556, 178] on p "Anzahl Dokumente" at bounding box center [534, 177] width 140 height 9
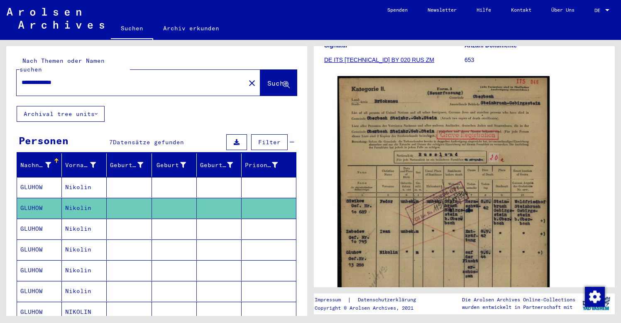
scroll to position [179, 0]
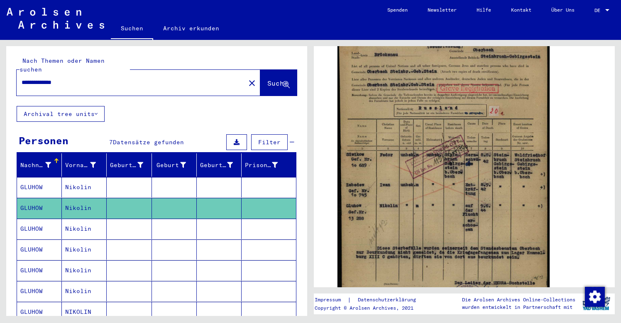
click at [125, 218] on mat-cell at bounding box center [129, 228] width 45 height 20
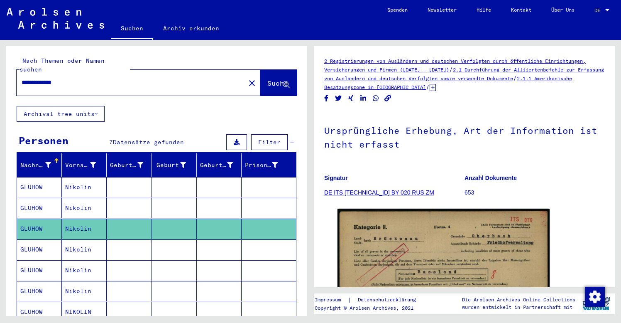
click at [398, 191] on link "DE ITS [TECHNICAL_ID] BY 020 RUS ZM" at bounding box center [379, 192] width 110 height 7
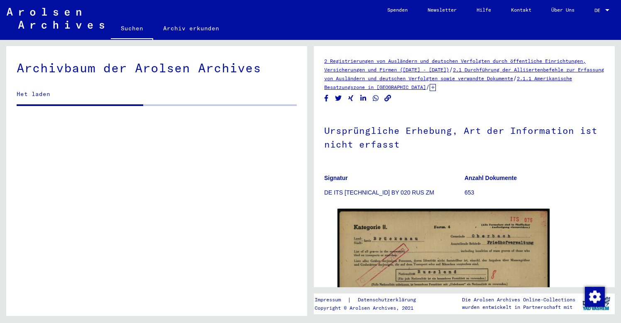
click at [425, 169] on figure "Signatur DE ITS [TECHNICAL_ID] BY 020 RUS ZM" at bounding box center [394, 186] width 140 height 37
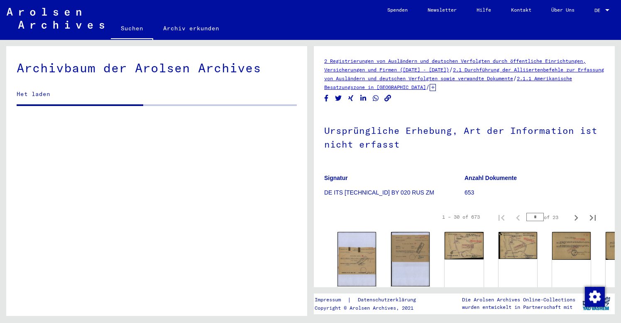
scroll to position [1629, 0]
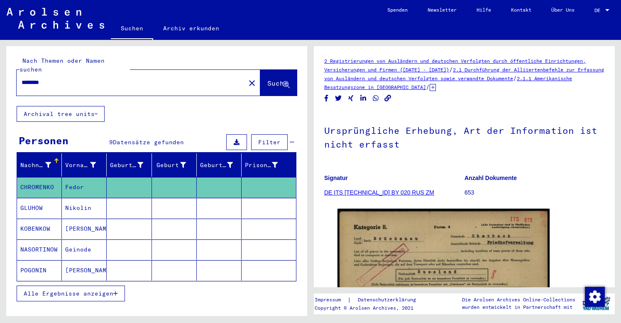
click at [417, 169] on figure "Signatur DE ITS [TECHNICAL_ID] BY 020 RUS ZM" at bounding box center [394, 186] width 140 height 37
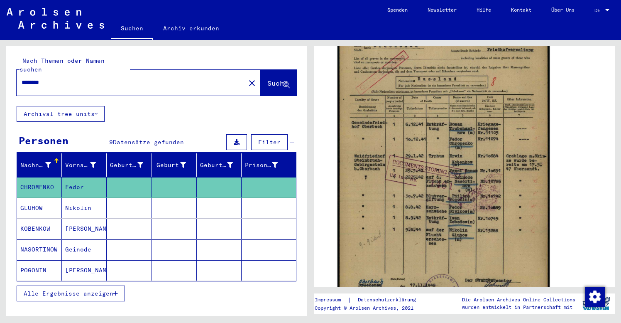
scroll to position [193, 0]
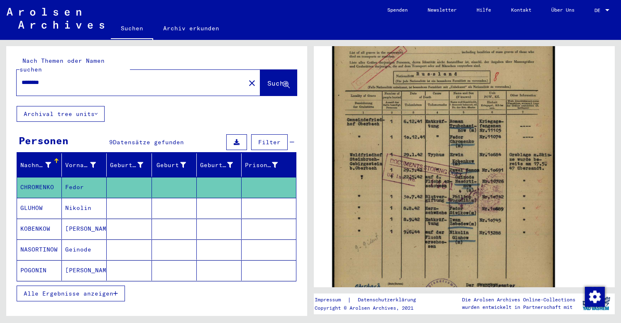
click at [445, 139] on img at bounding box center [443, 164] width 223 height 313
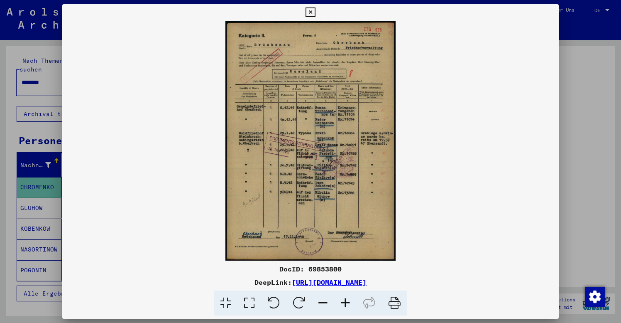
click at [315, 10] on icon at bounding box center [310, 12] width 10 height 10
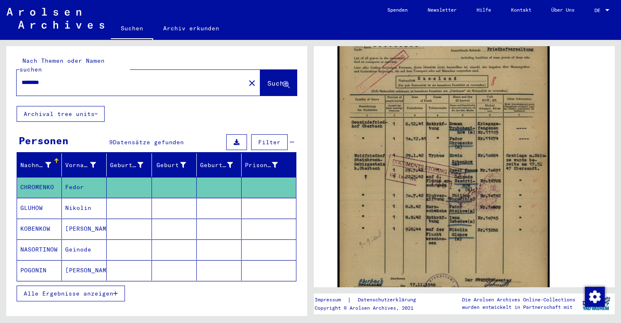
click at [144, 199] on mat-cell at bounding box center [129, 208] width 45 height 20
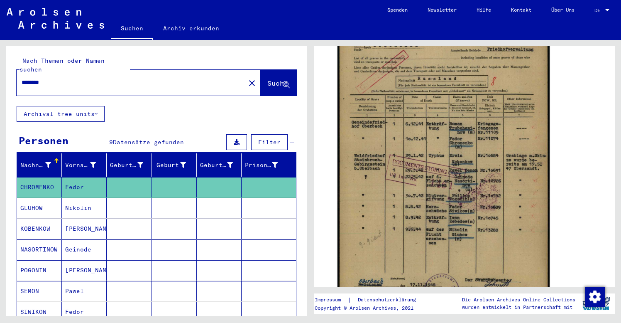
click at [158, 109] on div "Nach Themen oder Namen suchen ******** close Suche Archival tree units Personen…" at bounding box center [156, 256] width 301 height 420
click at [10, 201] on div "Nachname Vorname Geburtsname Geburt‏ Geburtsdatum Prisoner # [PERSON_NAME] [PER…" at bounding box center [156, 285] width 301 height 265
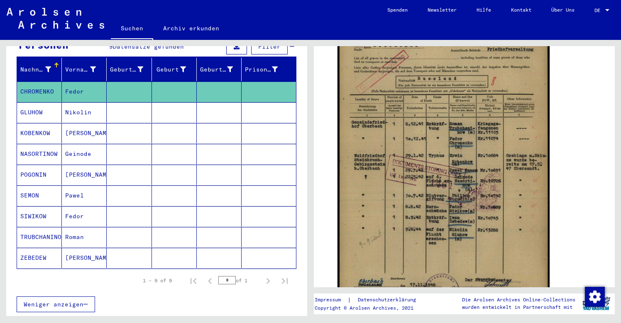
scroll to position [107, 0]
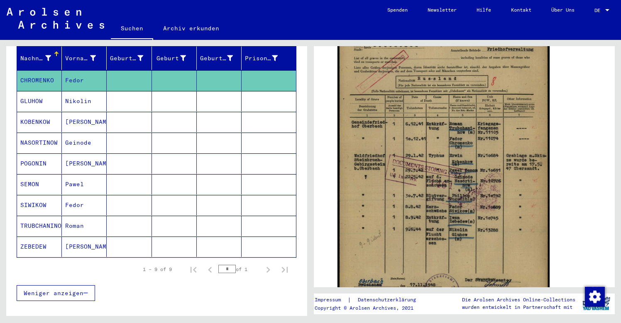
click at [71, 91] on mat-cell "Nikolin" at bounding box center [84, 101] width 45 height 20
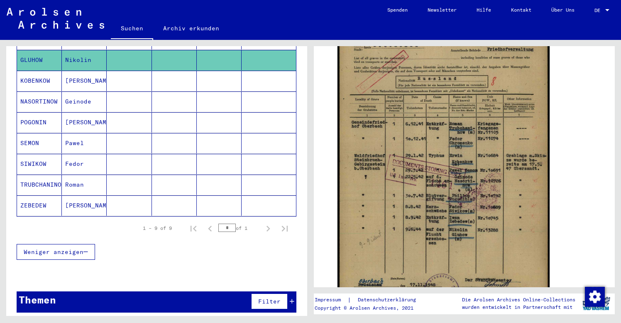
scroll to position [145, 0]
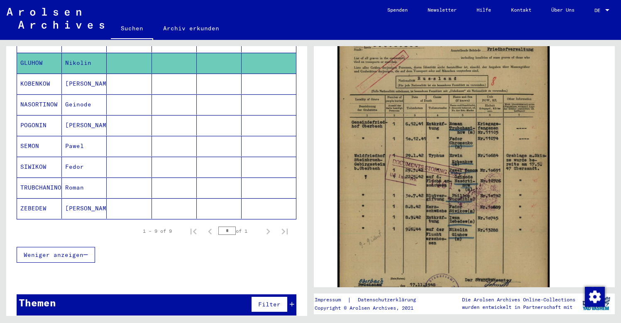
click at [178, 259] on div "Nachname Vorname Geburtsname Geburt‏ Geburtsdatum Prisoner # [PERSON_NAME] [PER…" at bounding box center [156, 140] width 301 height 265
click at [10, 117] on div "Nachname Vorname Geburtsname Geburt‏ Geburtsdatum Prisoner # [PERSON_NAME] [PER…" at bounding box center [156, 140] width 301 height 265
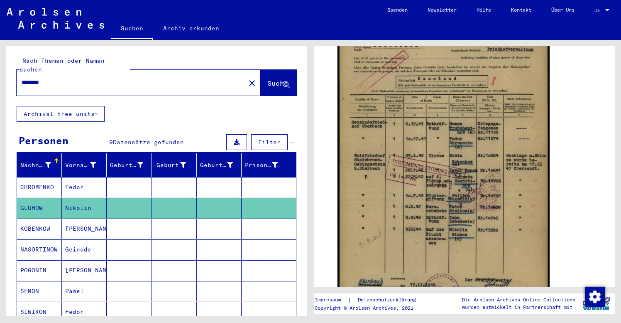
scroll to position [0, 0]
click at [247, 78] on mat-icon "close" at bounding box center [252, 83] width 10 height 10
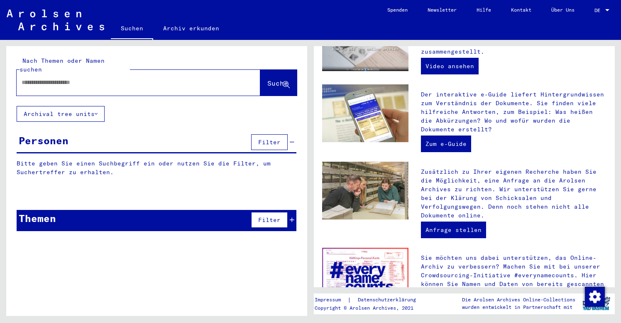
click at [29, 78] on input "text" at bounding box center [129, 82] width 214 height 9
drag, startPoint x: 25, startPoint y: 72, endPoint x: 14, endPoint y: 72, distance: 10.8
click at [18, 73] on div "*******" at bounding box center [126, 82] width 219 height 19
click at [59, 78] on input "*******" at bounding box center [129, 82] width 214 height 9
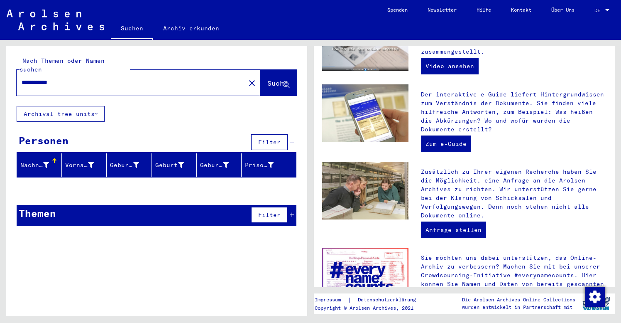
click at [48, 78] on input "**********" at bounding box center [129, 82] width 214 height 9
drag, startPoint x: 56, startPoint y: 74, endPoint x: 73, endPoint y: 74, distance: 17.0
click at [73, 78] on input "**********" at bounding box center [129, 82] width 214 height 9
type input "**********"
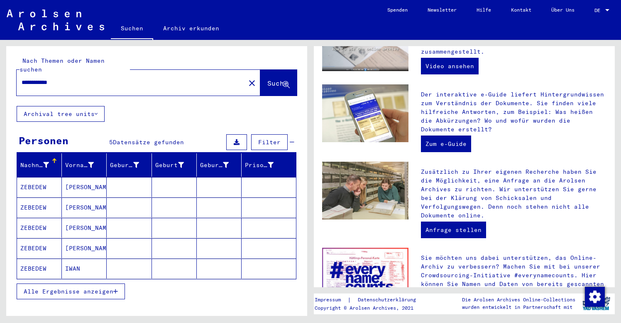
click at [94, 180] on mat-cell "[PERSON_NAME]" at bounding box center [84, 187] width 45 height 20
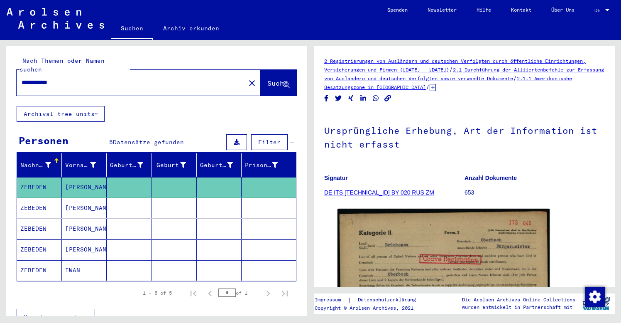
click at [427, 173] on p "Signatur" at bounding box center [394, 177] width 140 height 9
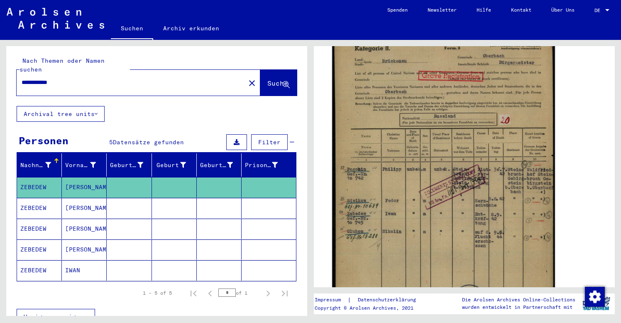
scroll to position [210, 0]
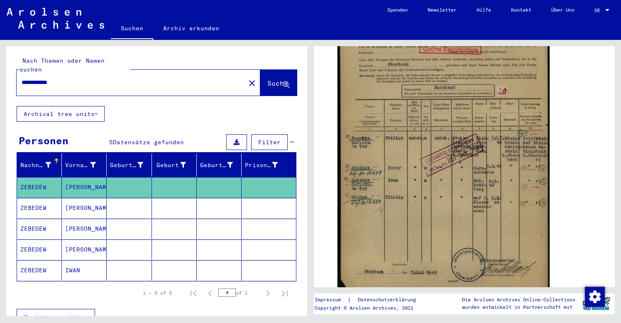
click at [137, 198] on mat-cell at bounding box center [129, 208] width 45 height 20
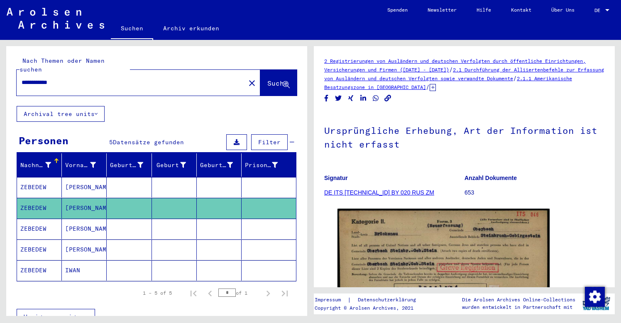
click at [431, 185] on figure "Signatur DE ITS [TECHNICAL_ID] BY 020 RUS ZM" at bounding box center [394, 186] width 140 height 37
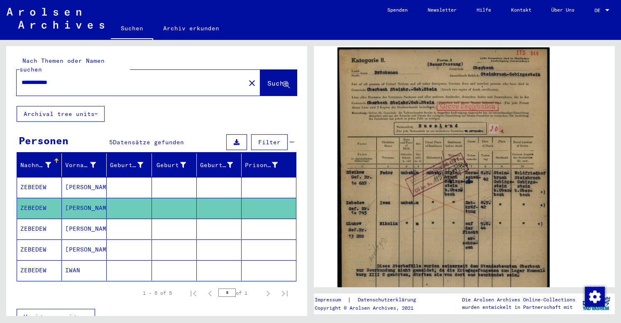
scroll to position [164, 0]
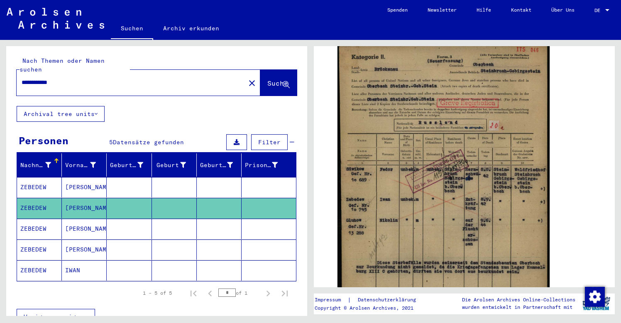
click at [274, 218] on mat-cell at bounding box center [269, 228] width 54 height 20
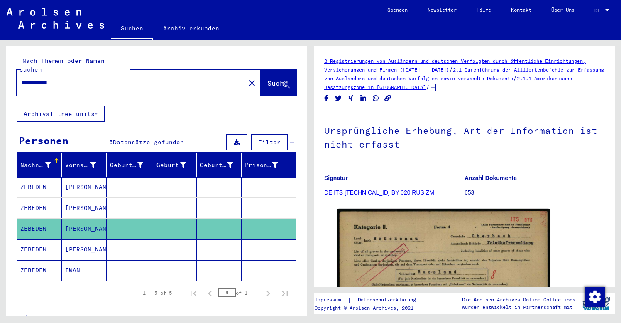
click at [260, 198] on mat-cell at bounding box center [269, 208] width 54 height 20
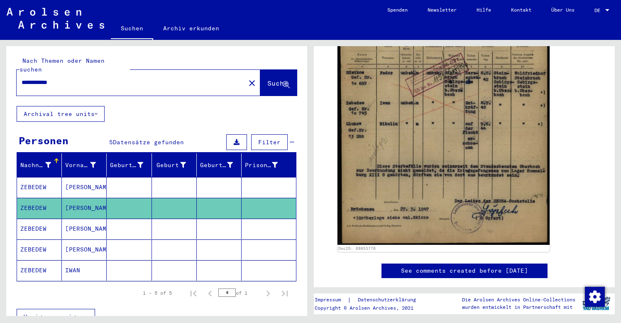
scroll to position [263, 0]
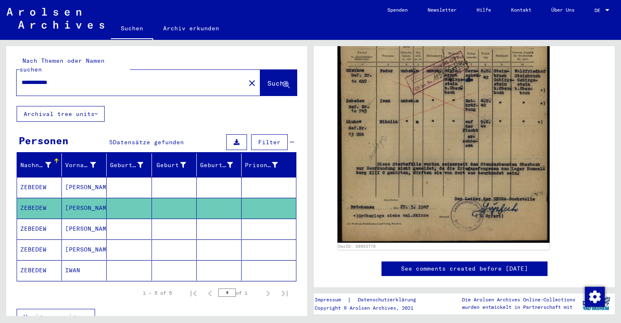
click at [235, 220] on mat-cell at bounding box center [219, 228] width 45 height 20
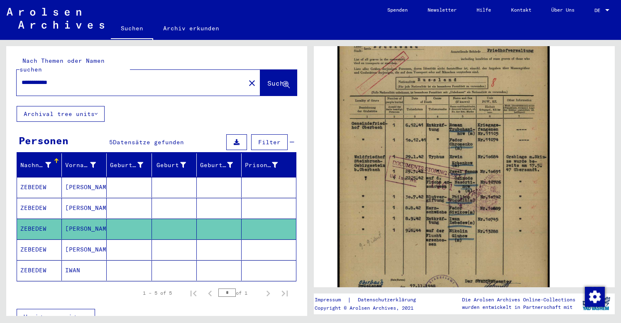
scroll to position [193, 0]
click at [125, 242] on mat-cell at bounding box center [129, 249] width 45 height 20
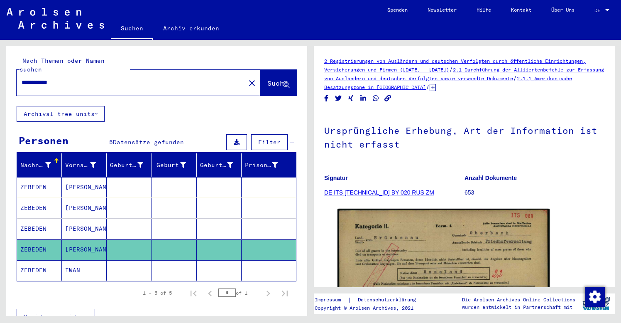
click at [592, 205] on figure "Anzahl Dokumente 653" at bounding box center [534, 186] width 140 height 37
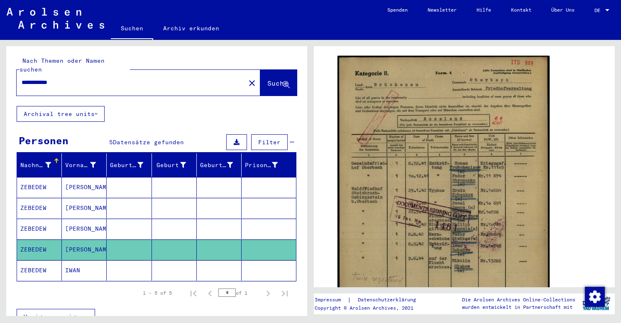
scroll to position [152, 0]
click at [130, 265] on mat-cell at bounding box center [129, 270] width 45 height 20
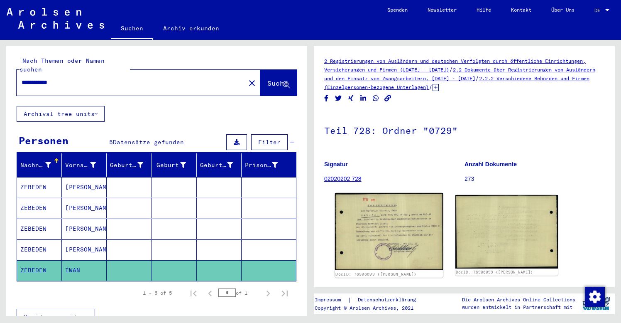
click at [408, 230] on img at bounding box center [389, 231] width 108 height 77
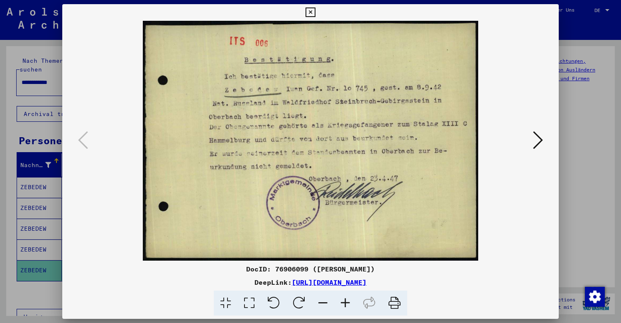
click at [538, 142] on icon at bounding box center [538, 140] width 10 height 20
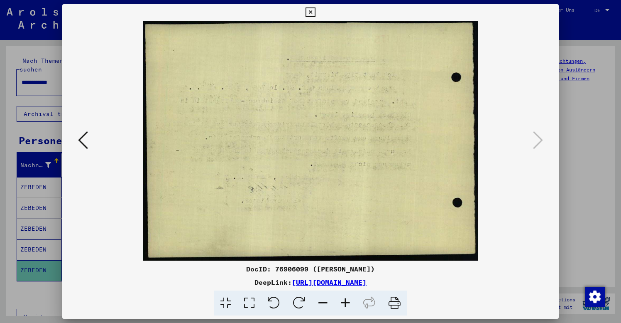
click at [315, 11] on icon at bounding box center [310, 12] width 10 height 10
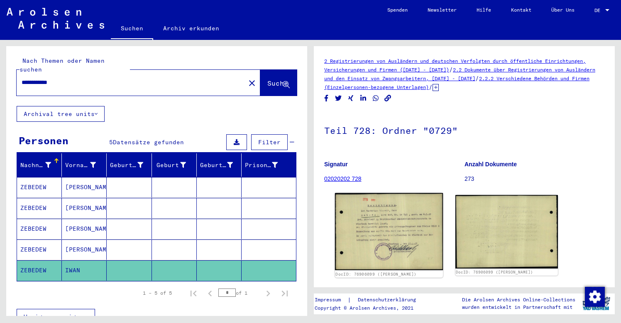
click at [386, 222] on img at bounding box center [389, 231] width 108 height 77
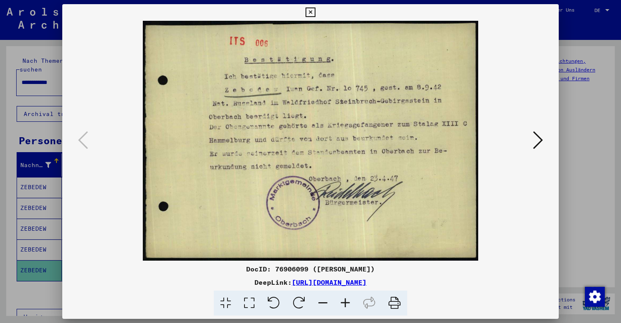
click at [315, 11] on icon at bounding box center [310, 12] width 10 height 10
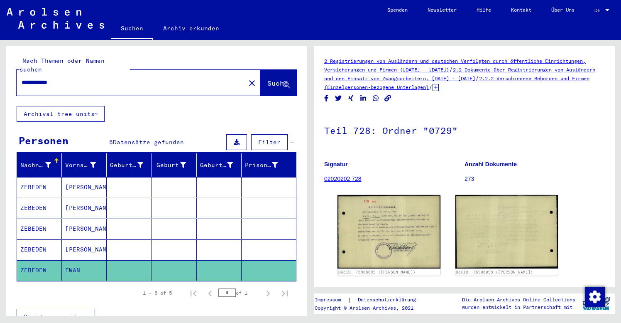
click at [247, 78] on mat-icon "close" at bounding box center [252, 83] width 10 height 10
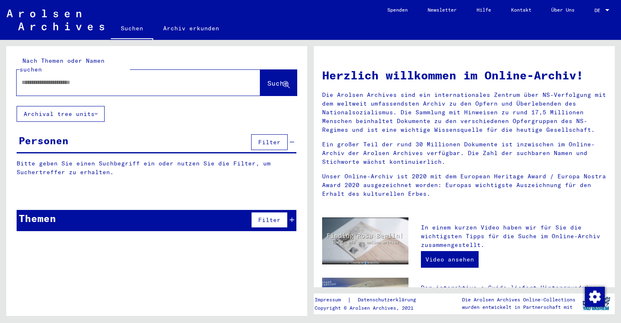
click at [21, 73] on div at bounding box center [126, 82] width 219 height 19
click at [28, 78] on input "text" at bounding box center [129, 82] width 214 height 9
type input "********"
click at [267, 79] on span "Suche" at bounding box center [277, 83] width 21 height 8
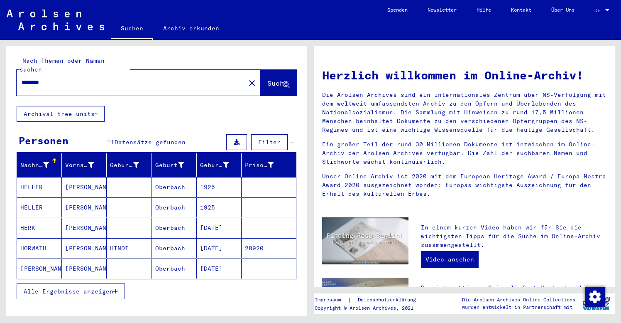
click at [85, 287] on span "Alle Ergebnisse anzeigen" at bounding box center [69, 290] width 90 height 7
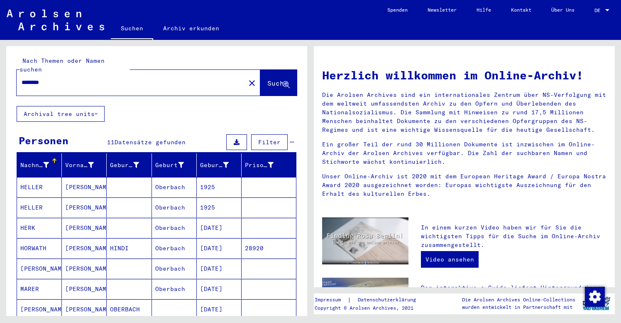
click at [12, 273] on div "Nachname Vorname Geburtsname Geburt‏ Geburtsdatum Prisoner # HELLER [PERSON_NAM…" at bounding box center [156, 304] width 301 height 302
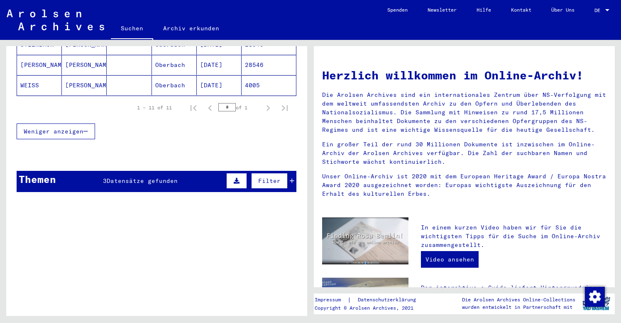
scroll to position [313, 0]
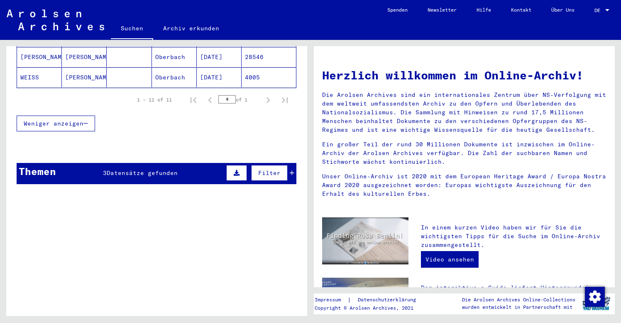
click at [131, 169] on span "Datensätze gefunden" at bounding box center [142, 172] width 71 height 7
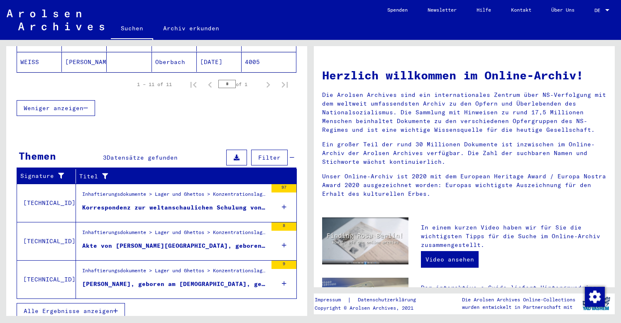
scroll to position [327, 0]
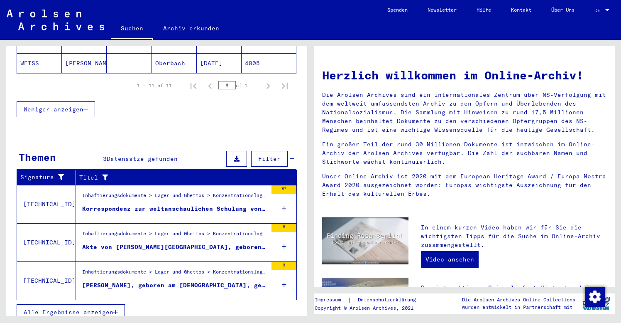
click at [217, 204] on div "Korrespondenz zur weltanschaulichen Schulung von SS-Personal sowie Heiratsgesuc…" at bounding box center [174, 208] width 185 height 9
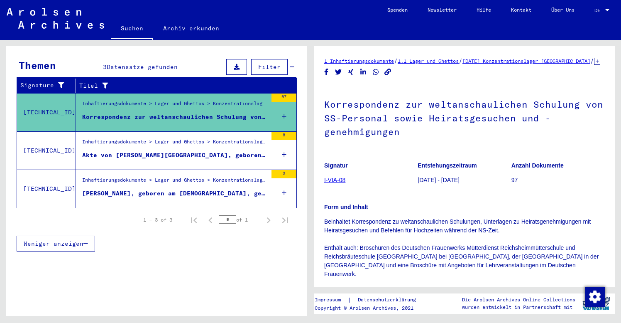
scroll to position [122, 0]
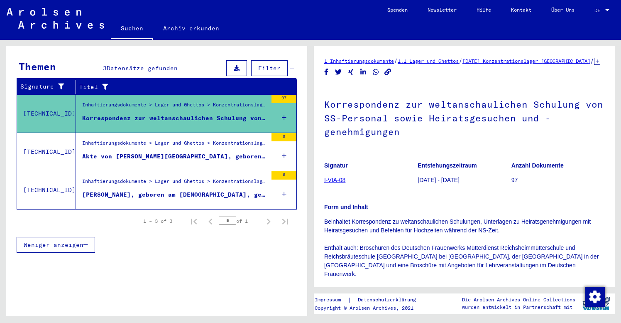
click at [386, 170] on p "Signatur" at bounding box center [370, 165] width 93 height 9
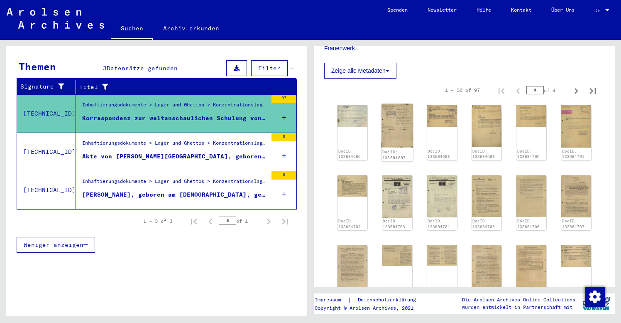
scroll to position [234, 0]
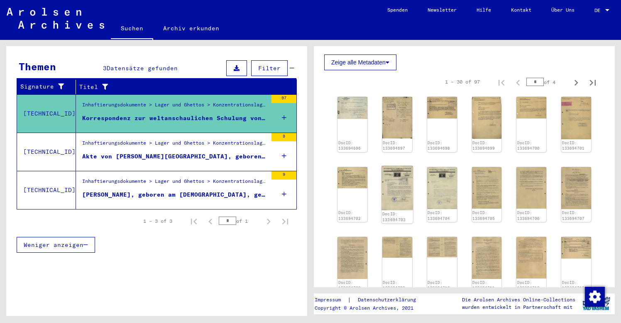
click at [400, 198] on img at bounding box center [396, 187] width 31 height 44
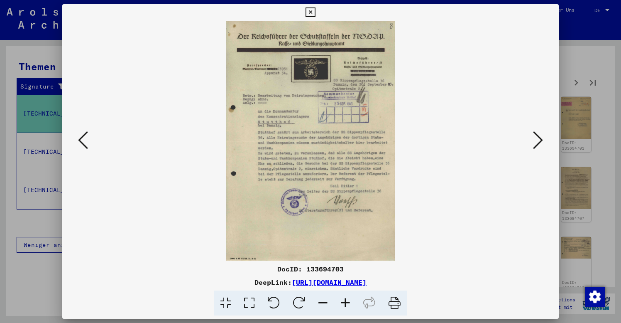
click at [315, 10] on icon at bounding box center [310, 12] width 10 height 10
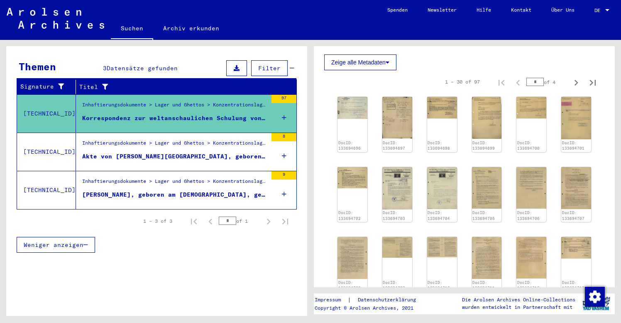
click at [324, 214] on div "DocID: 133694696 DocID: 133694697 DocID: 133694698 DocID: 133694699 DocID: 1336…" at bounding box center [464, 263] width 280 height 341
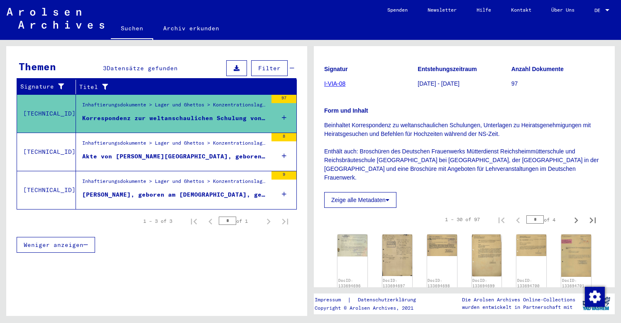
scroll to position [88, 0]
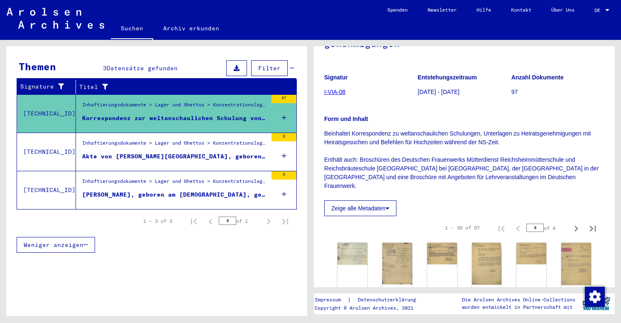
click at [129, 242] on mat-cell at bounding box center [129, 251] width 45 height 20
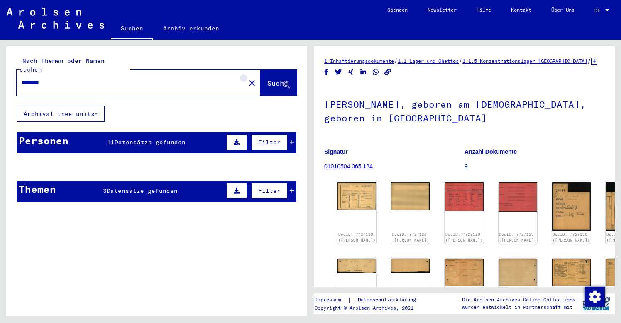
click at [247, 78] on mat-icon "close" at bounding box center [252, 83] width 10 height 10
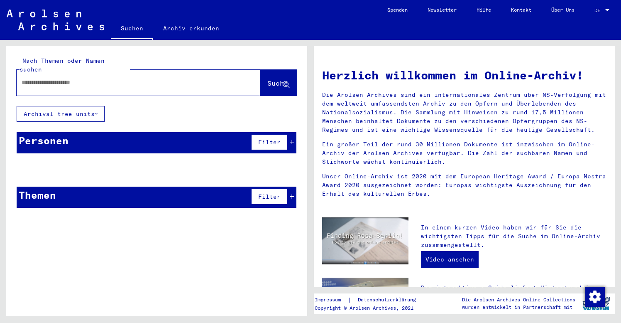
click at [69, 78] on input "text" at bounding box center [129, 82] width 214 height 9
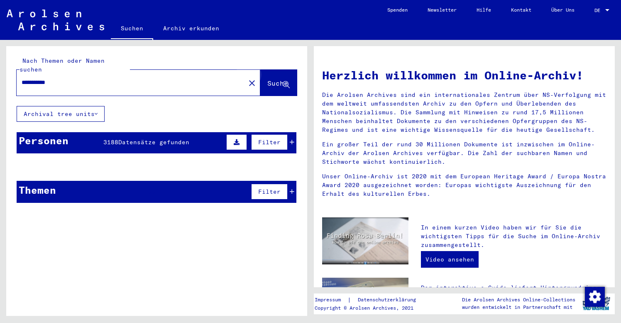
click at [278, 79] on span "Suche" at bounding box center [277, 83] width 21 height 8
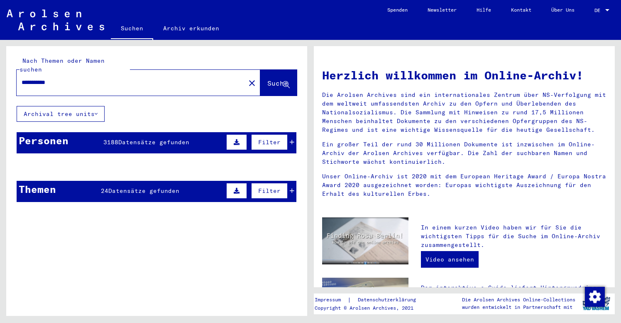
drag, startPoint x: 62, startPoint y: 73, endPoint x: -5, endPoint y: 73, distance: 66.8
click at [0, 73] on html "**********" at bounding box center [310, 161] width 621 height 323
type input "*****"
click at [267, 79] on span "Suche" at bounding box center [277, 83] width 21 height 8
click at [165, 138] on span "Datensätze gefunden" at bounding box center [150, 141] width 71 height 7
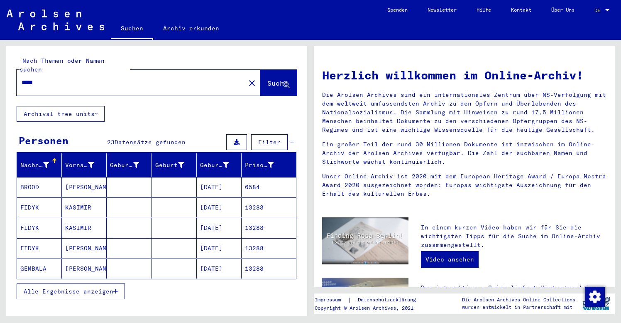
click at [264, 200] on mat-cell "13288" at bounding box center [269, 207] width 54 height 20
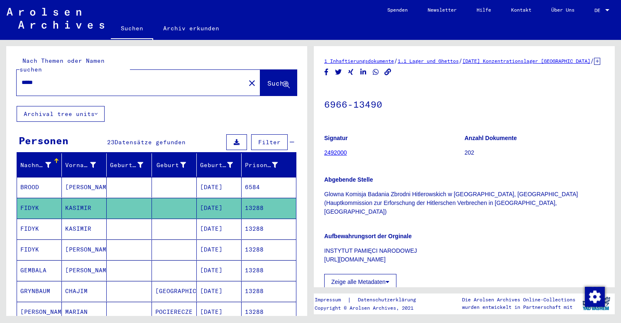
click at [270, 222] on mat-cell "13288" at bounding box center [269, 228] width 54 height 20
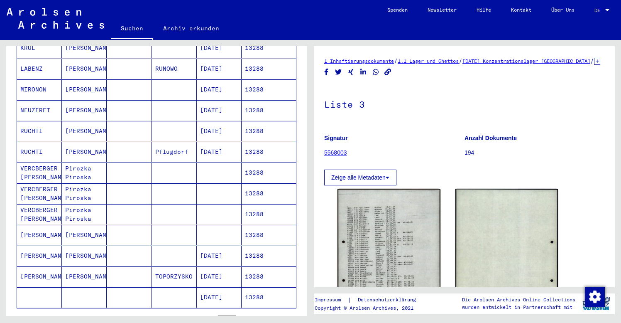
scroll to position [364, 0]
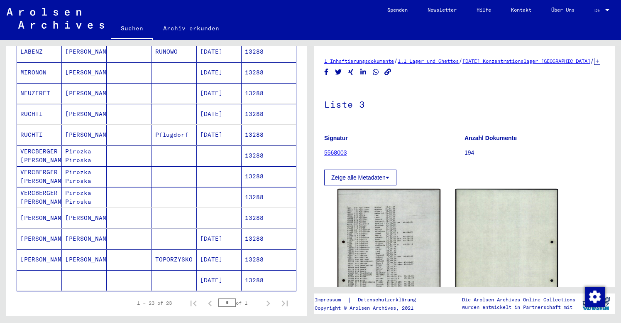
click at [73, 276] on mat-cell at bounding box center [84, 280] width 45 height 20
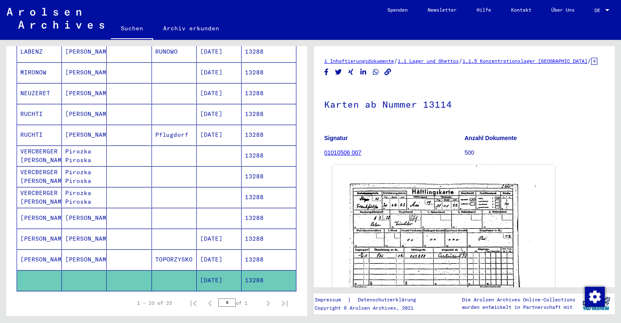
click at [413, 237] on img at bounding box center [443, 243] width 223 height 157
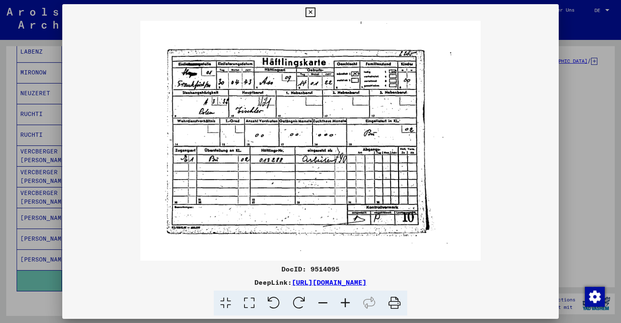
click at [315, 15] on icon at bounding box center [310, 12] width 10 height 10
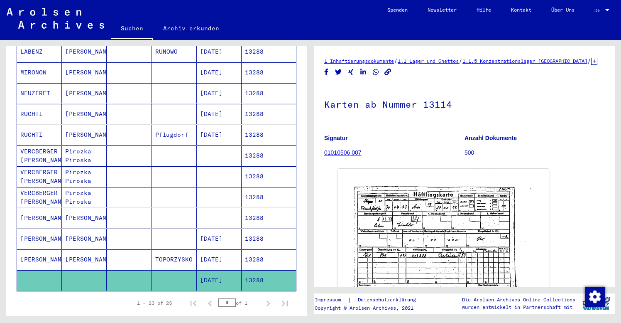
click at [88, 149] on mat-cell "Pirozka Piroska" at bounding box center [84, 155] width 45 height 20
